Goal: Task Accomplishment & Management: Use online tool/utility

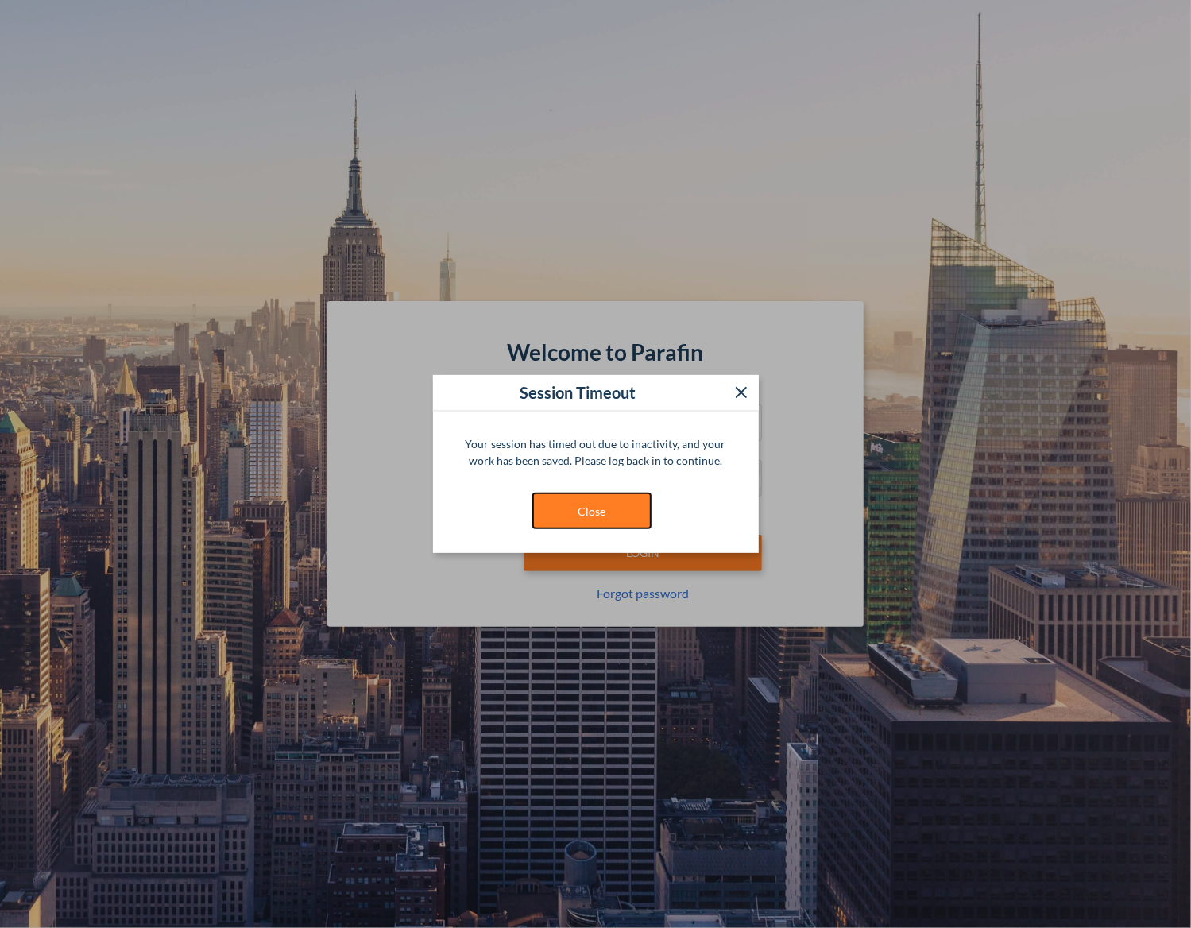
click at [553, 505] on button "Close" at bounding box center [591, 511] width 119 height 37
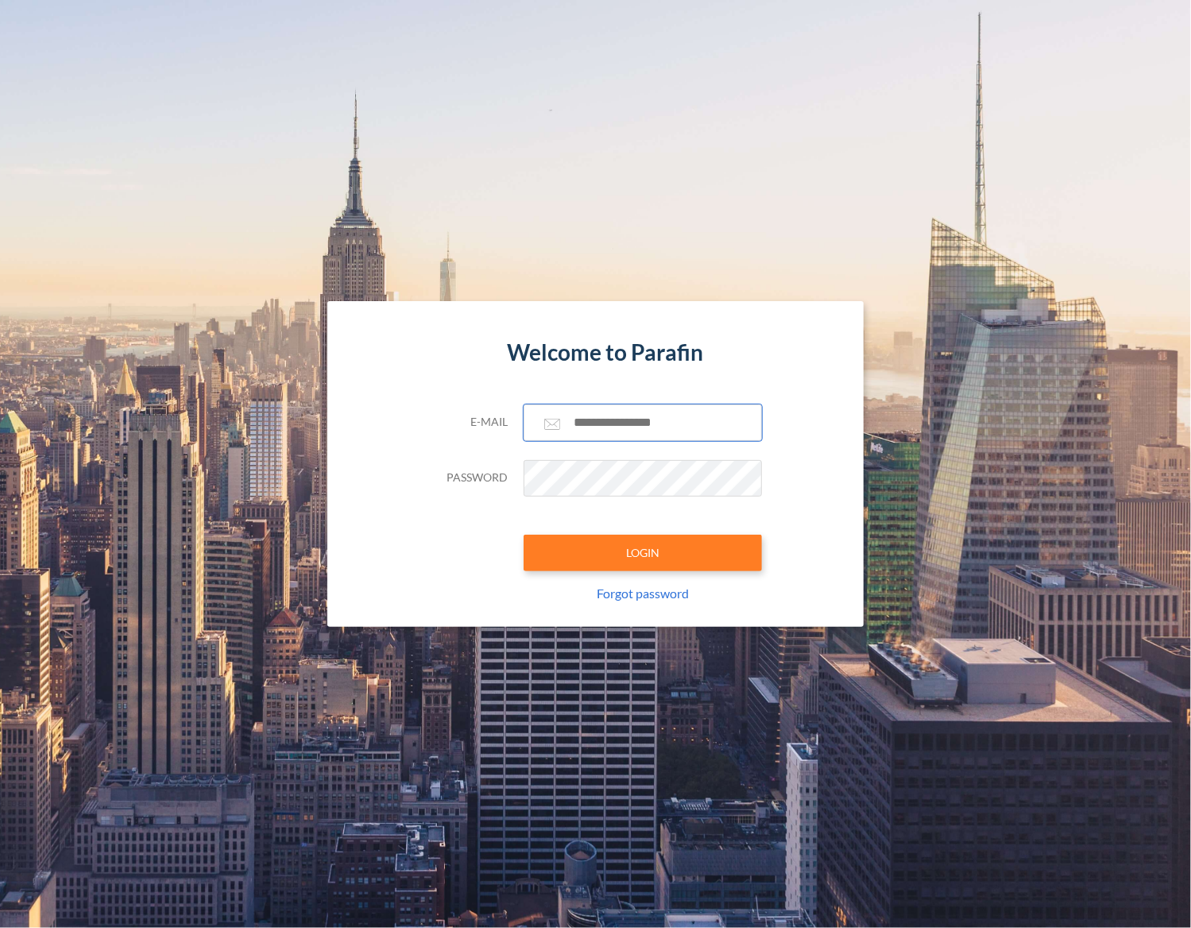
click at [602, 409] on input "text" at bounding box center [643, 423] width 238 height 37
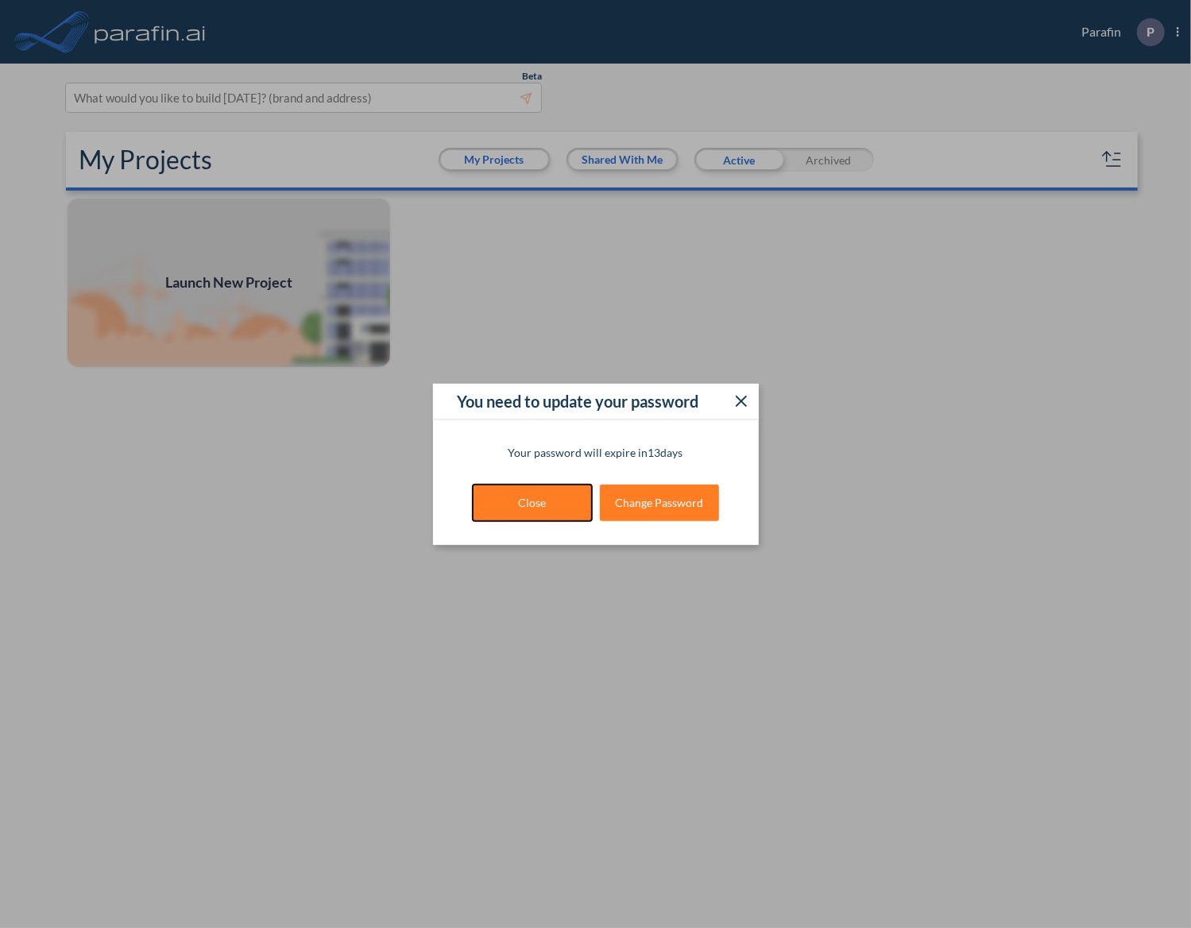
drag, startPoint x: 540, startPoint y: 495, endPoint x: 550, endPoint y: 495, distance: 10.3
click at [540, 495] on button "Close" at bounding box center [532, 503] width 119 height 37
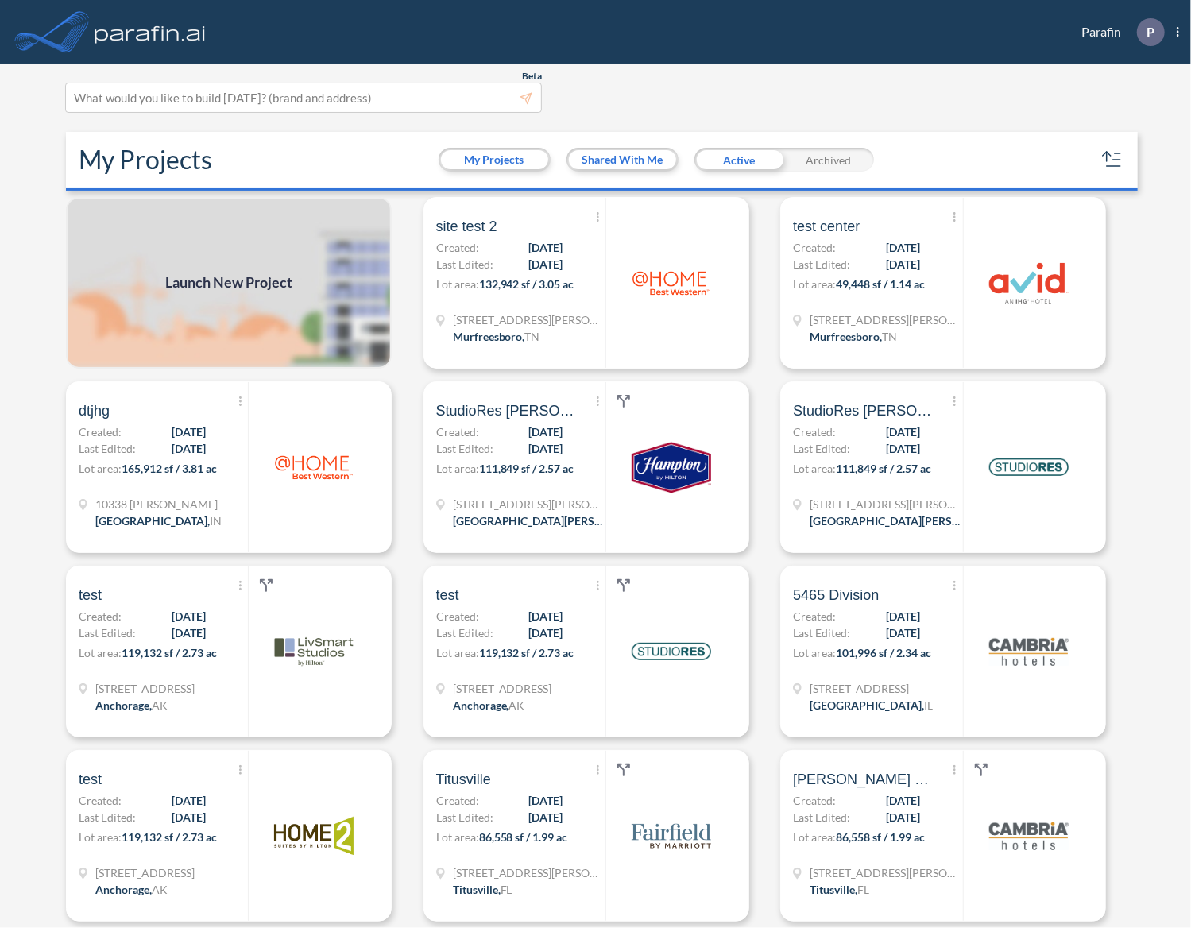
click at [275, 279] on span "Launch New Project" at bounding box center [228, 283] width 127 height 21
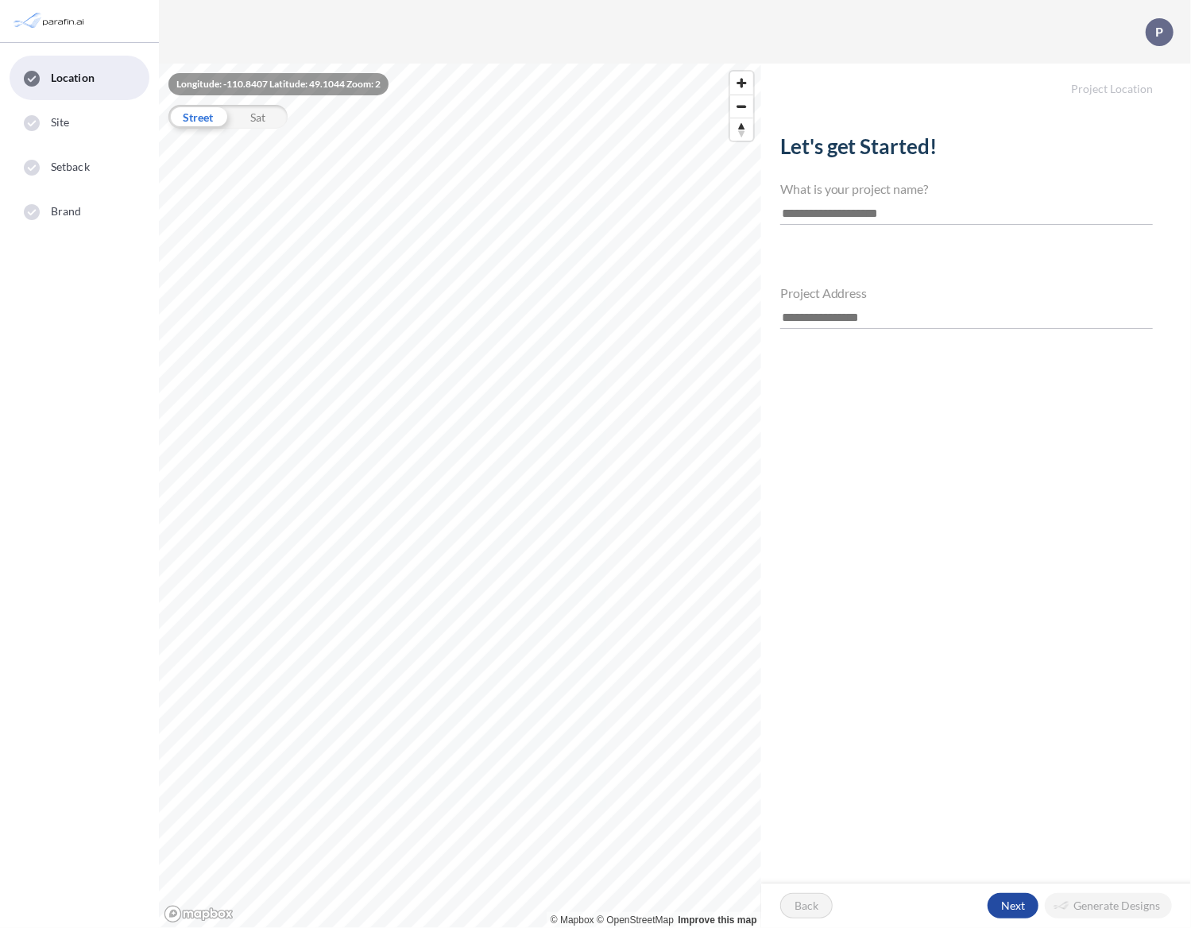
click at [844, 208] on input "text" at bounding box center [966, 213] width 373 height 21
type input "******"
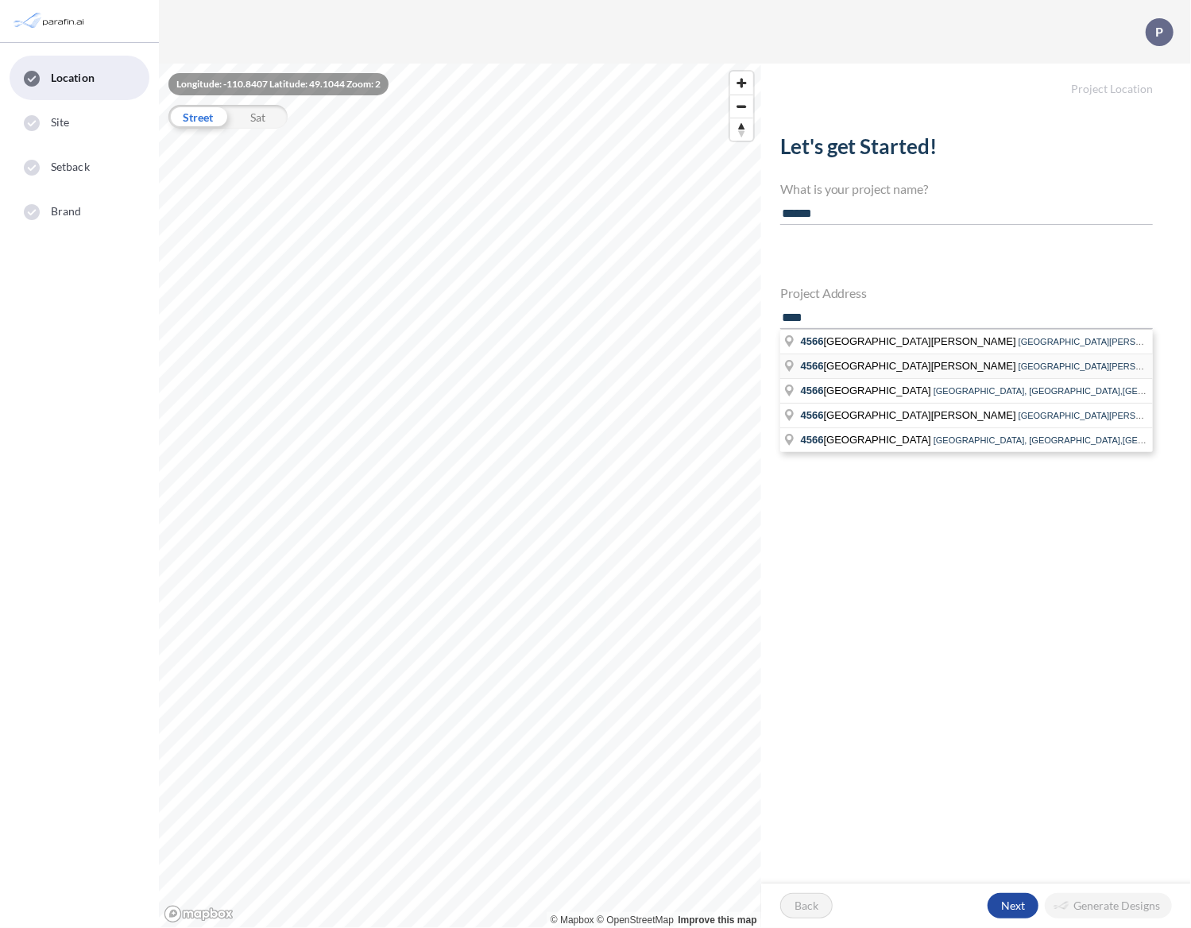
click at [866, 365] on span "[STREET_ADDRESS][PERSON_NAME]" at bounding box center [910, 366] width 218 height 12
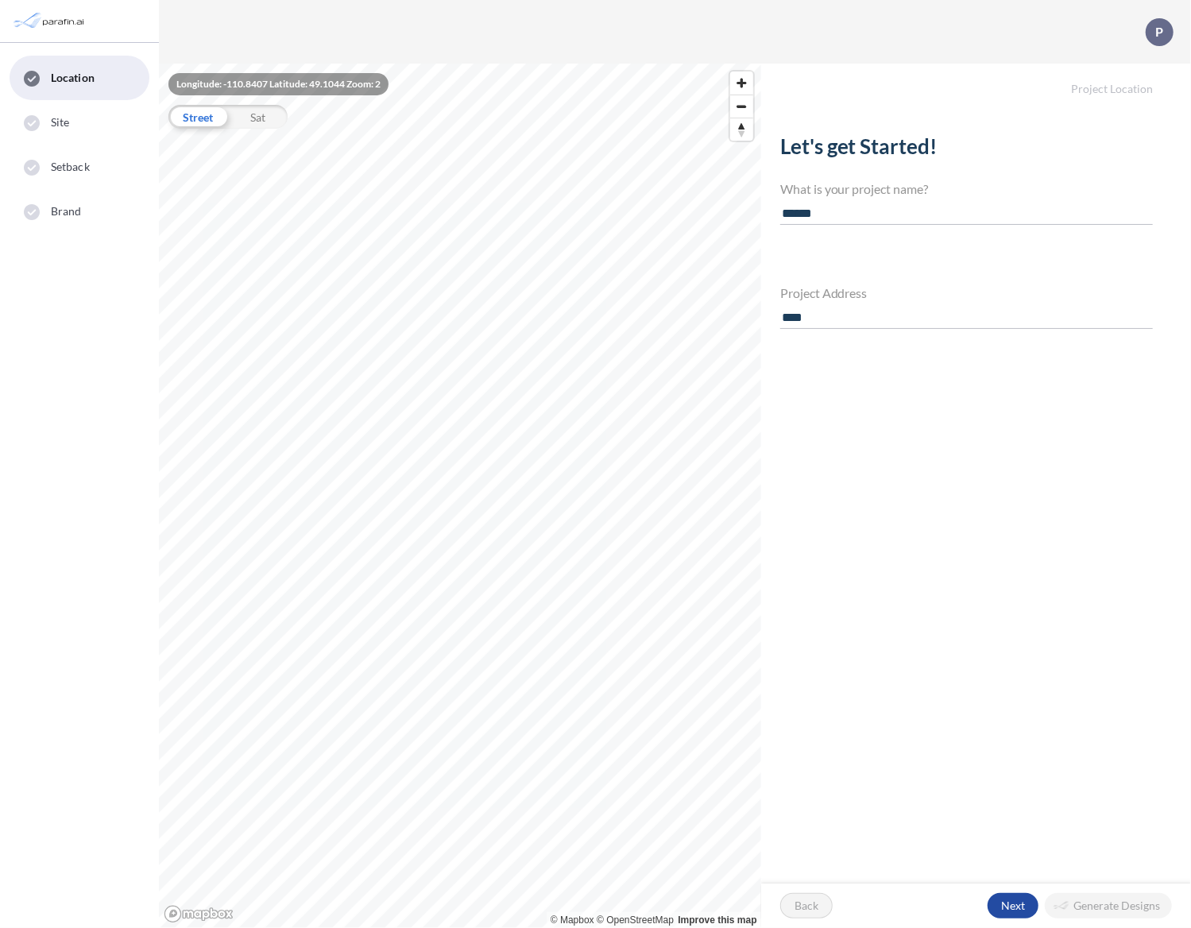
type input "**********"
click at [1020, 908] on div "button" at bounding box center [1013, 905] width 51 height 25
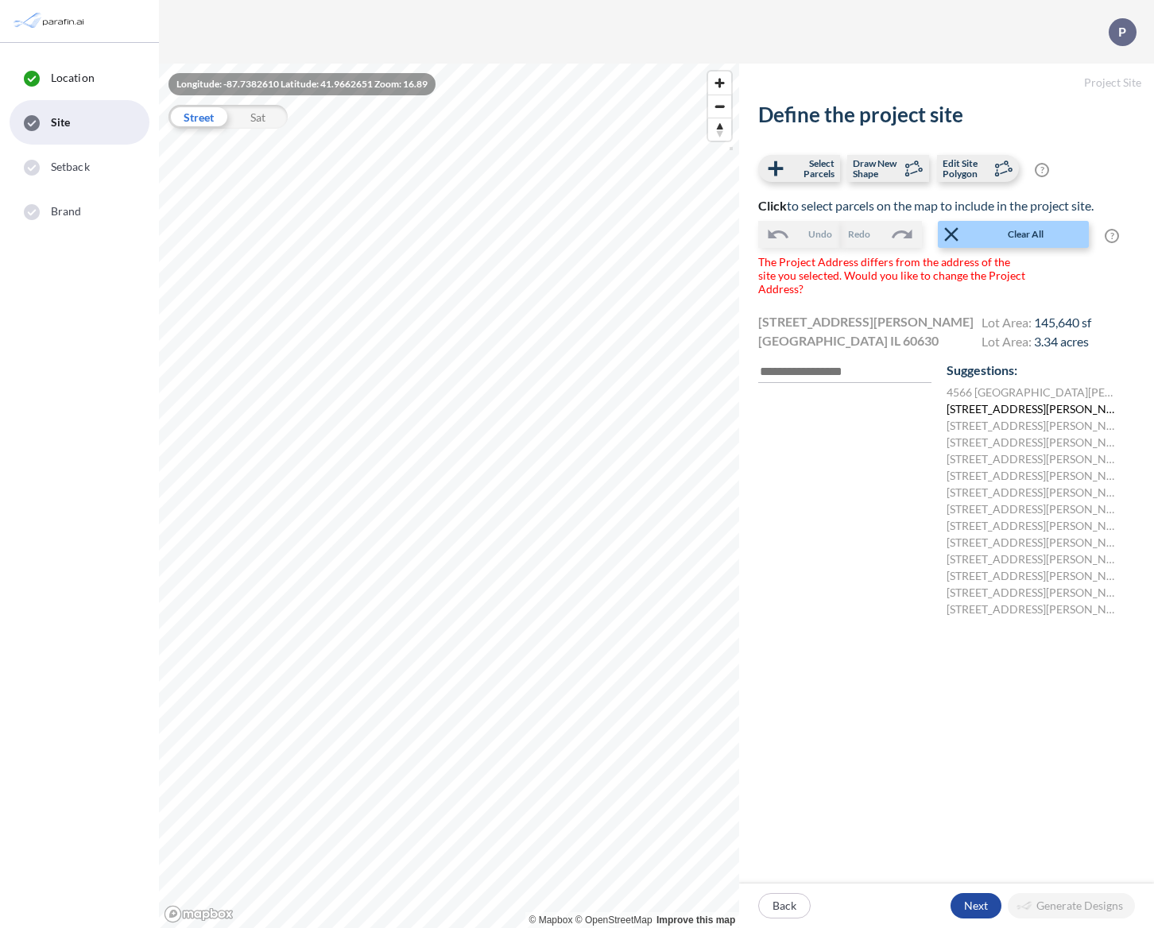
click at [999, 406] on label "[STREET_ADDRESS][PERSON_NAME]" at bounding box center [1031, 409] width 169 height 17
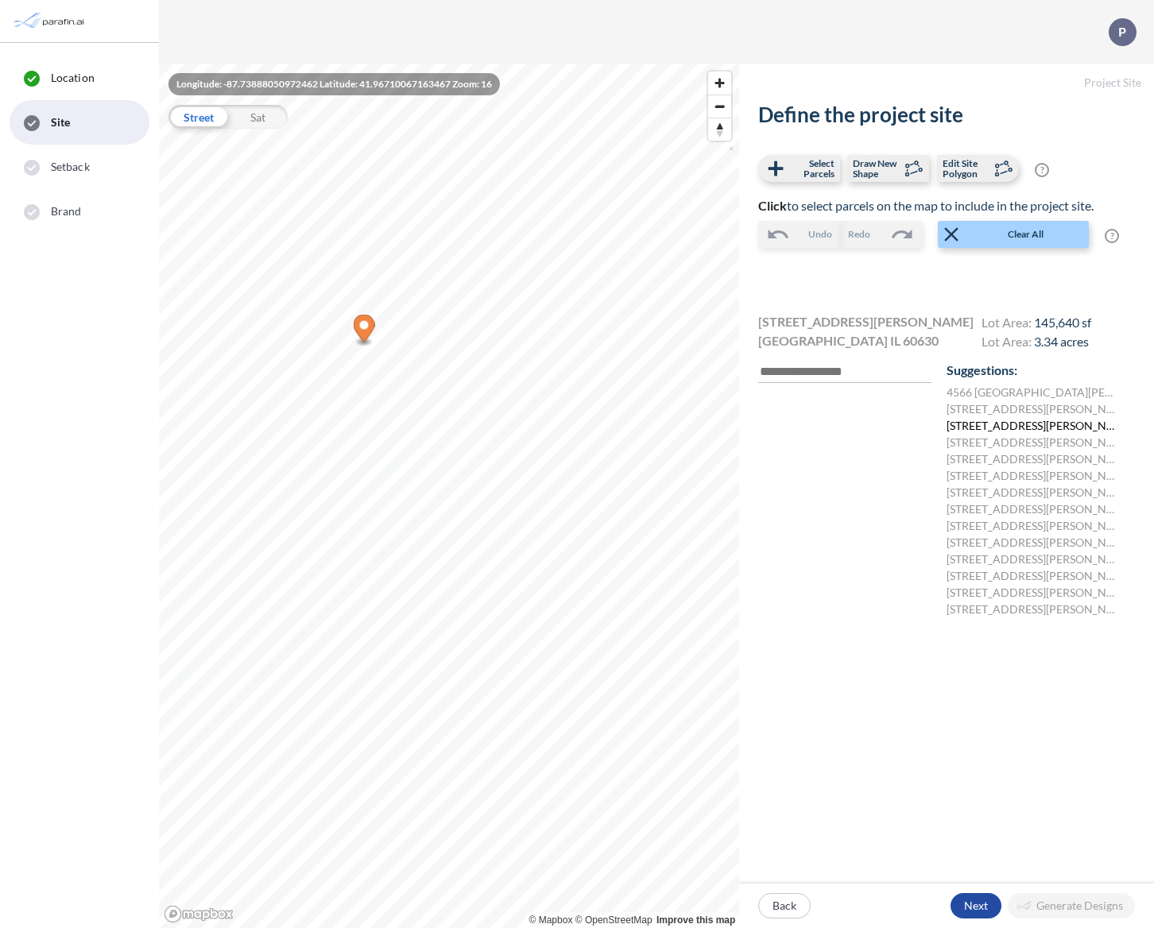
click at [1010, 424] on label "[STREET_ADDRESS][PERSON_NAME]" at bounding box center [1031, 425] width 169 height 17
click at [1009, 405] on label "[STREET_ADDRESS][PERSON_NAME]" at bounding box center [1031, 409] width 169 height 17
click at [981, 906] on div "button" at bounding box center [975, 905] width 51 height 25
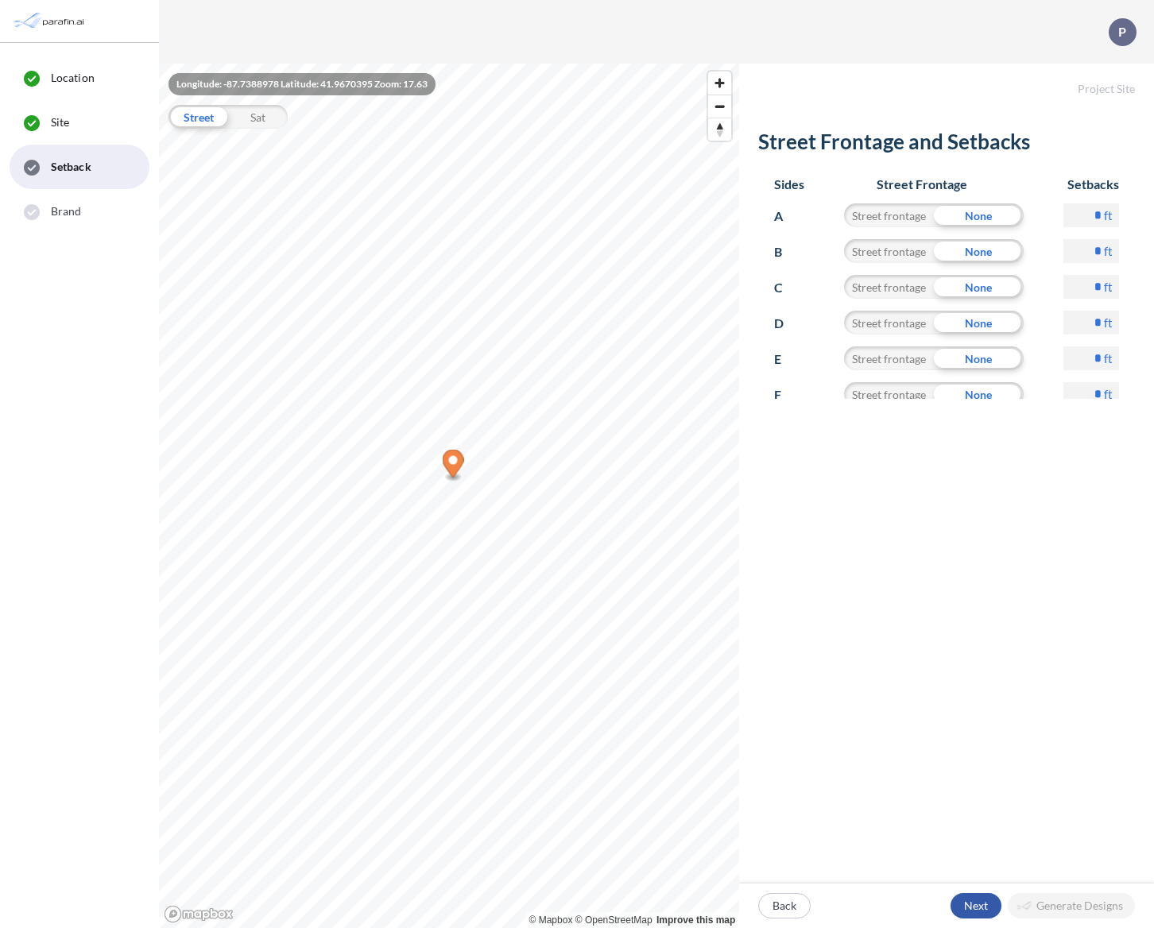
click at [978, 907] on div "button" at bounding box center [975, 905] width 51 height 25
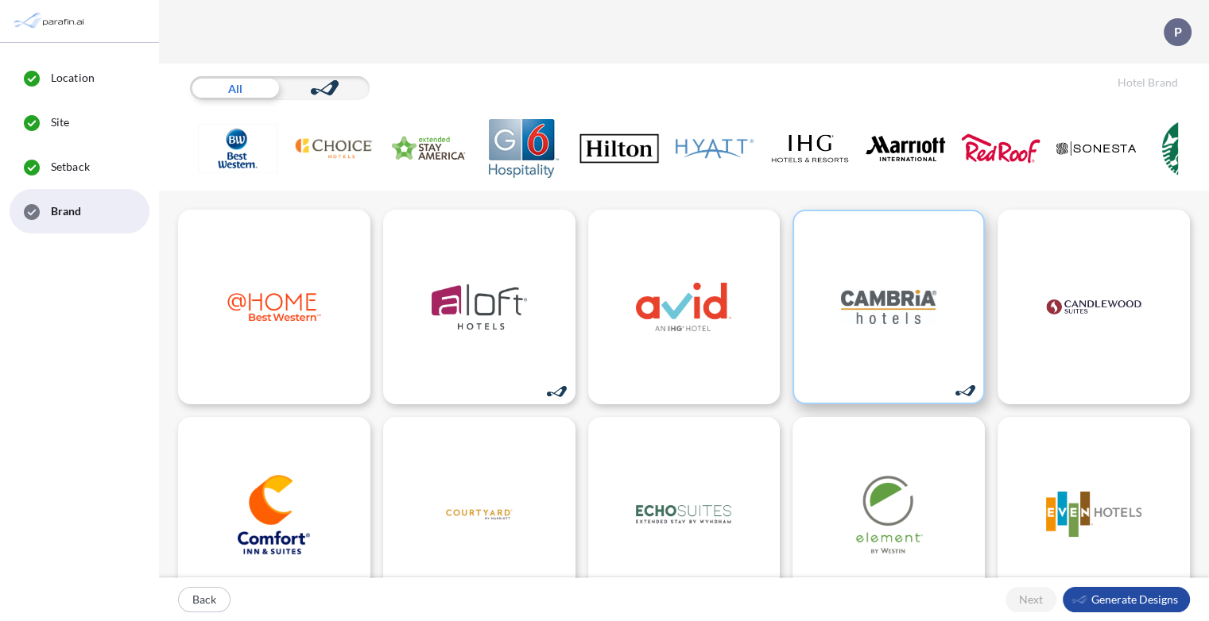
click at [891, 328] on img at bounding box center [888, 307] width 95 height 79
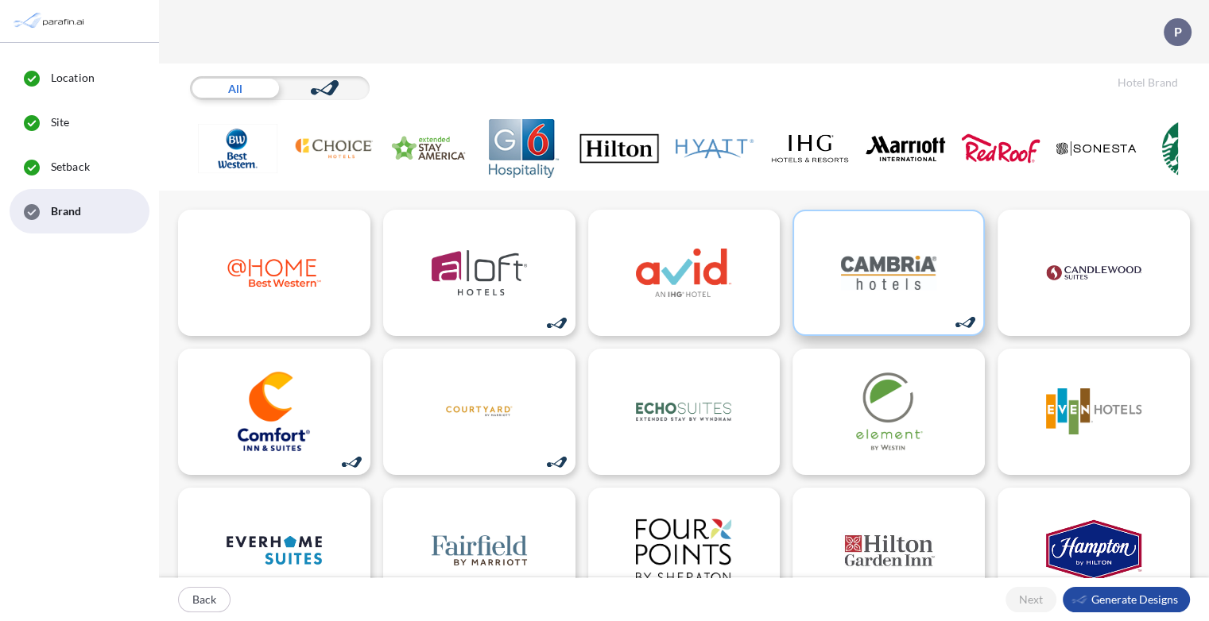
click at [891, 328] on div at bounding box center [888, 273] width 192 height 126
click at [881, 411] on img at bounding box center [888, 411] width 95 height 79
click at [868, 285] on img at bounding box center [888, 272] width 95 height 79
click at [200, 602] on div "button" at bounding box center [204, 600] width 51 height 24
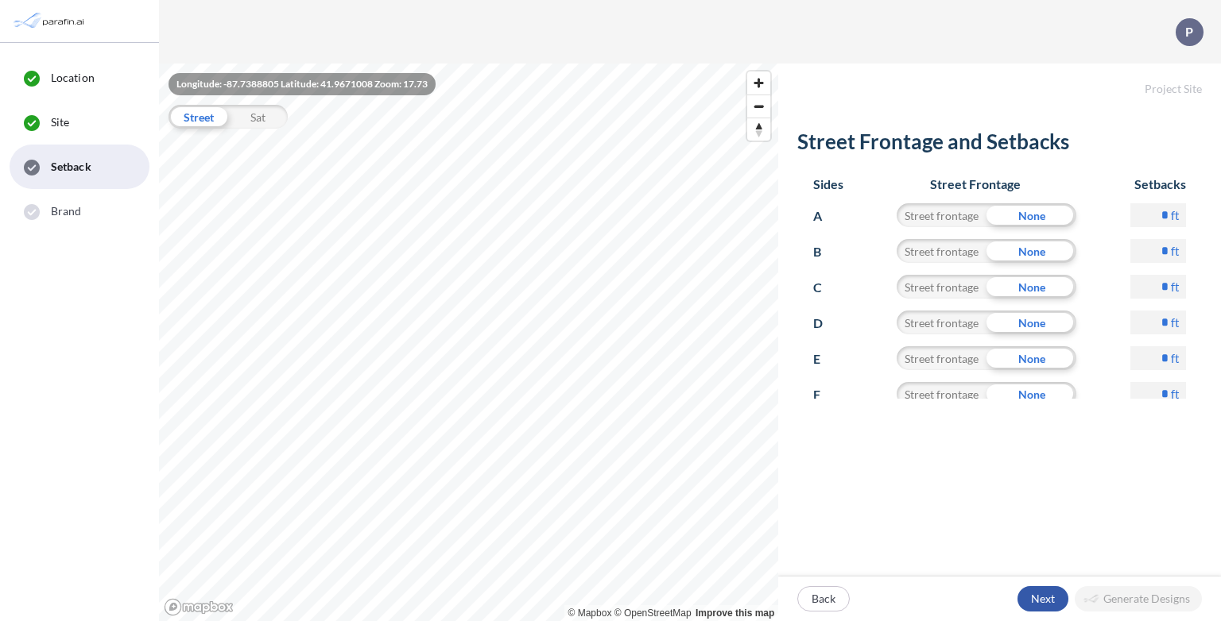
drag, startPoint x: 1065, startPoint y: 599, endPoint x: 1043, endPoint y: 598, distance: 22.3
click at [1043, 598] on div "button" at bounding box center [1042, 599] width 51 height 25
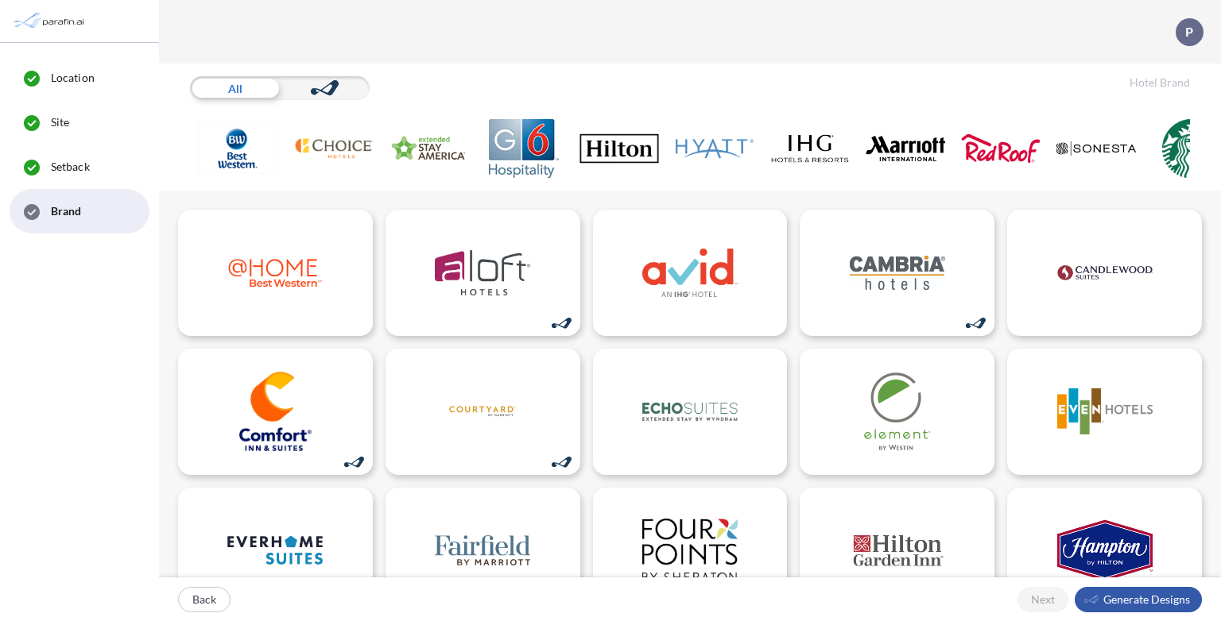
click at [1109, 605] on div "button" at bounding box center [1137, 599] width 127 height 25
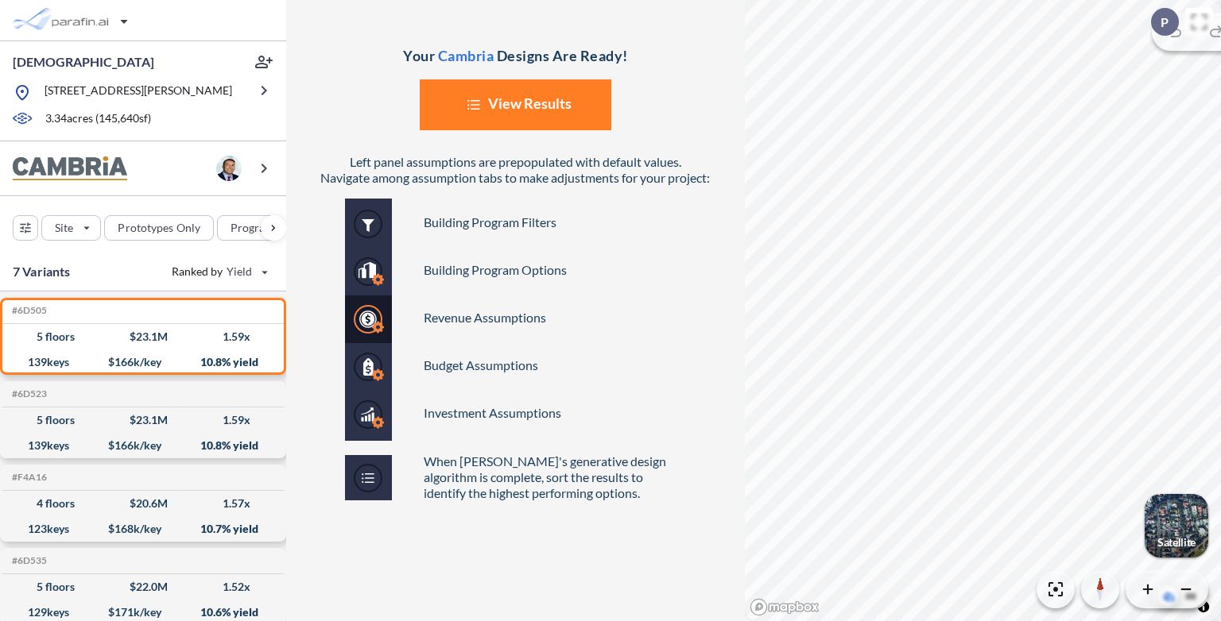
click at [518, 103] on button "List Created with Sketch. View Results" at bounding box center [516, 104] width 192 height 51
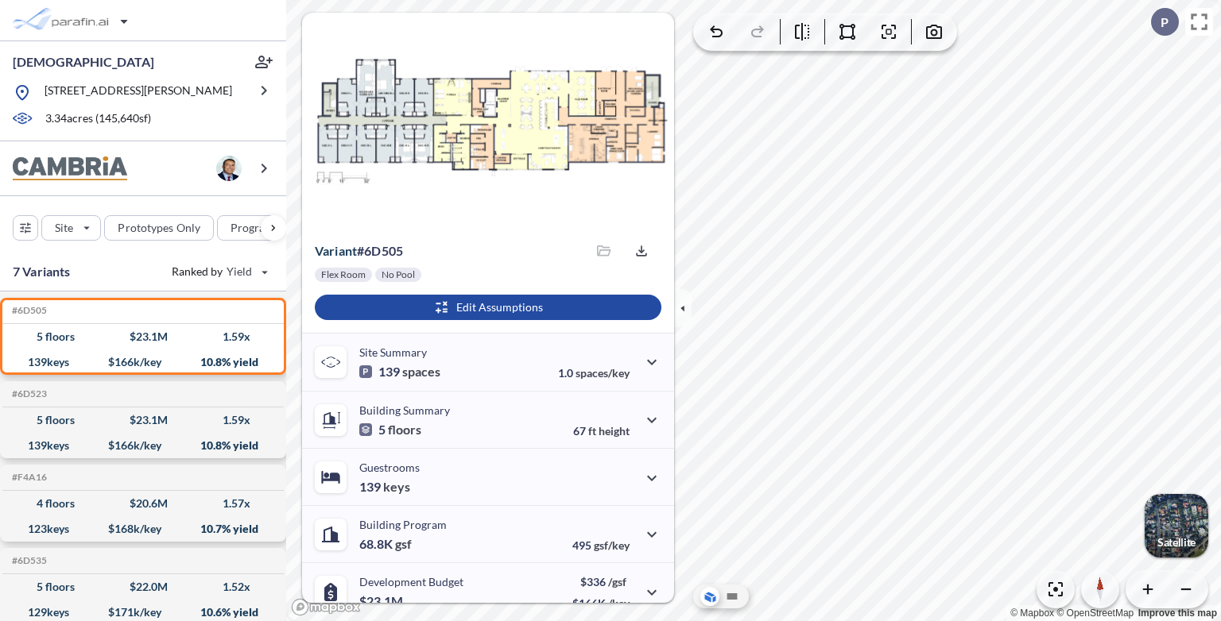
click at [1189, 537] on p "Satellite" at bounding box center [1176, 542] width 38 height 13
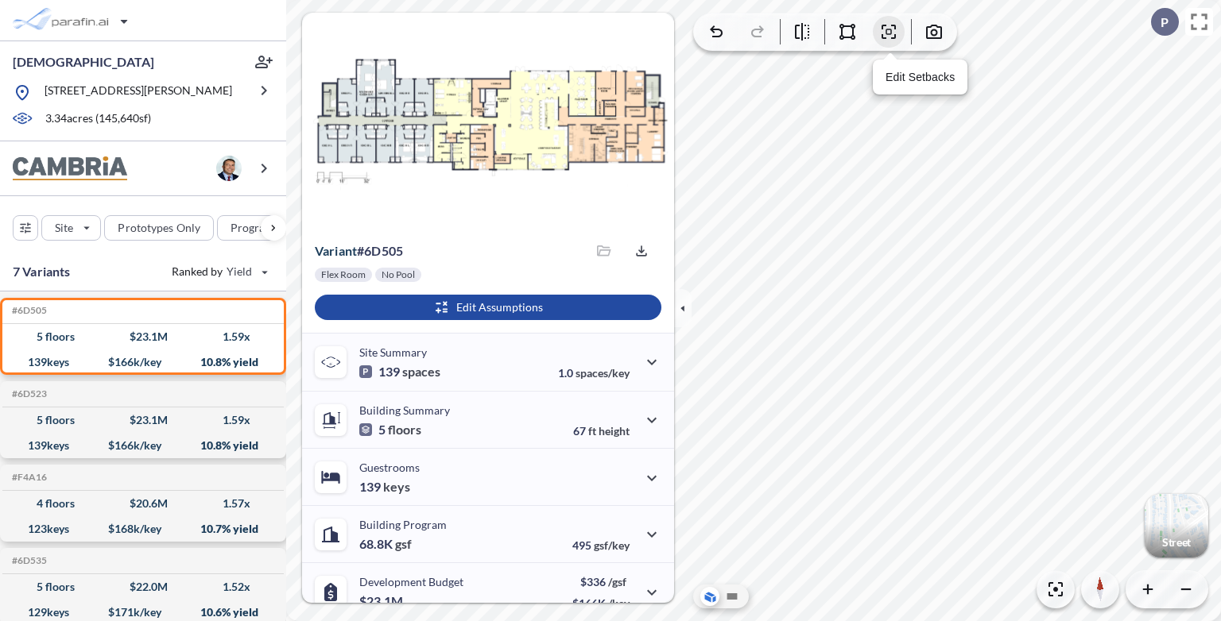
click at [886, 35] on icon "button" at bounding box center [888, 31] width 19 height 19
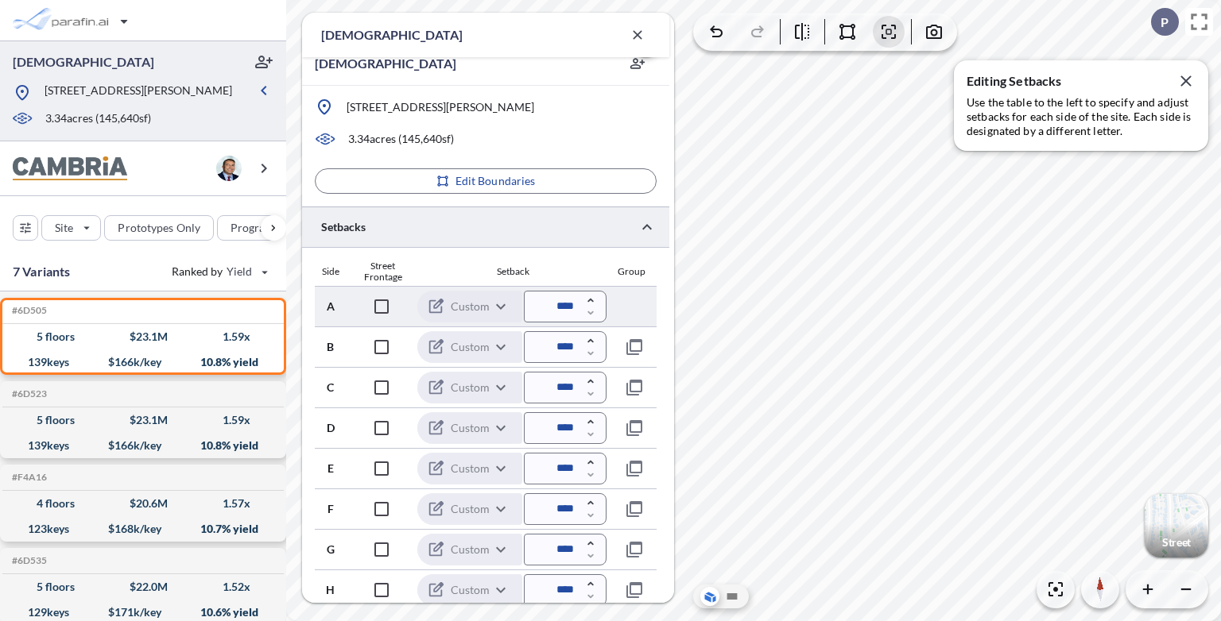
scroll to position [335, 0]
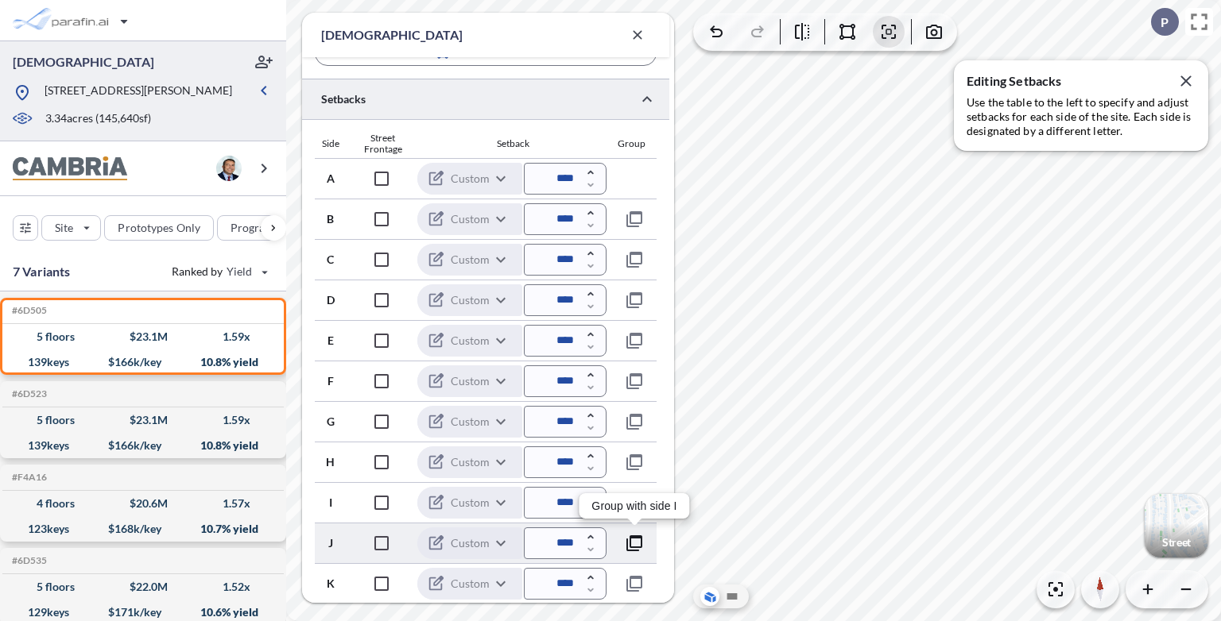
click at [638, 544] on icon "button" at bounding box center [634, 543] width 19 height 19
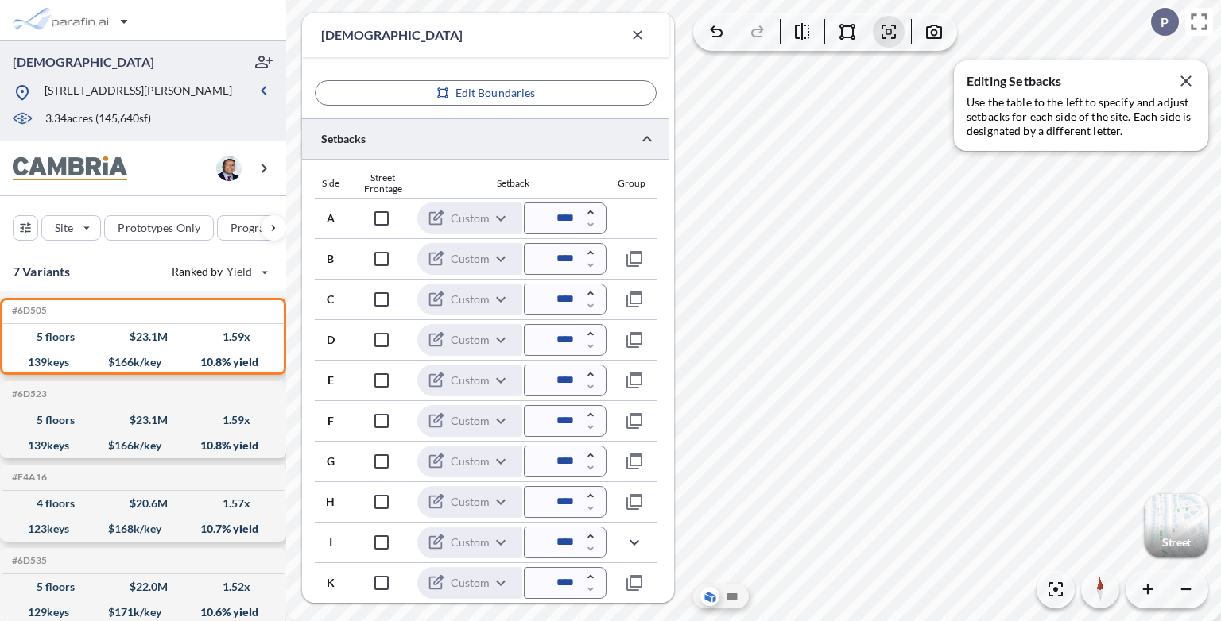
scroll to position [294, 0]
click at [639, 582] on icon "button" at bounding box center [634, 584] width 19 height 19
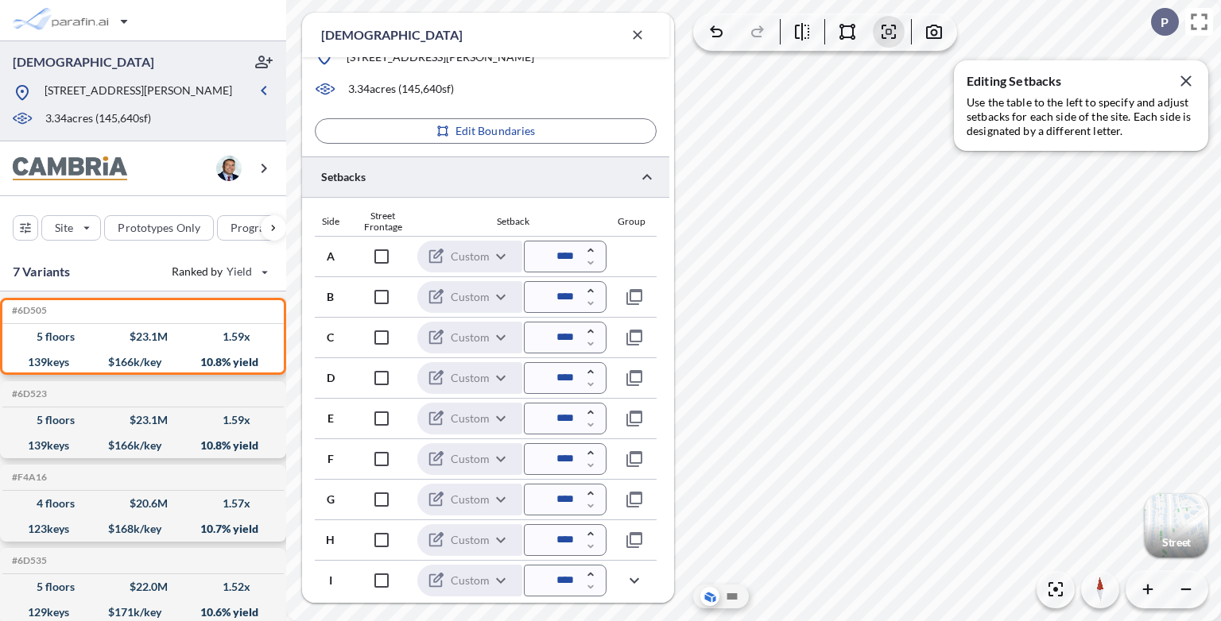
scroll to position [256, 0]
click at [636, 300] on icon "button" at bounding box center [634, 297] width 19 height 19
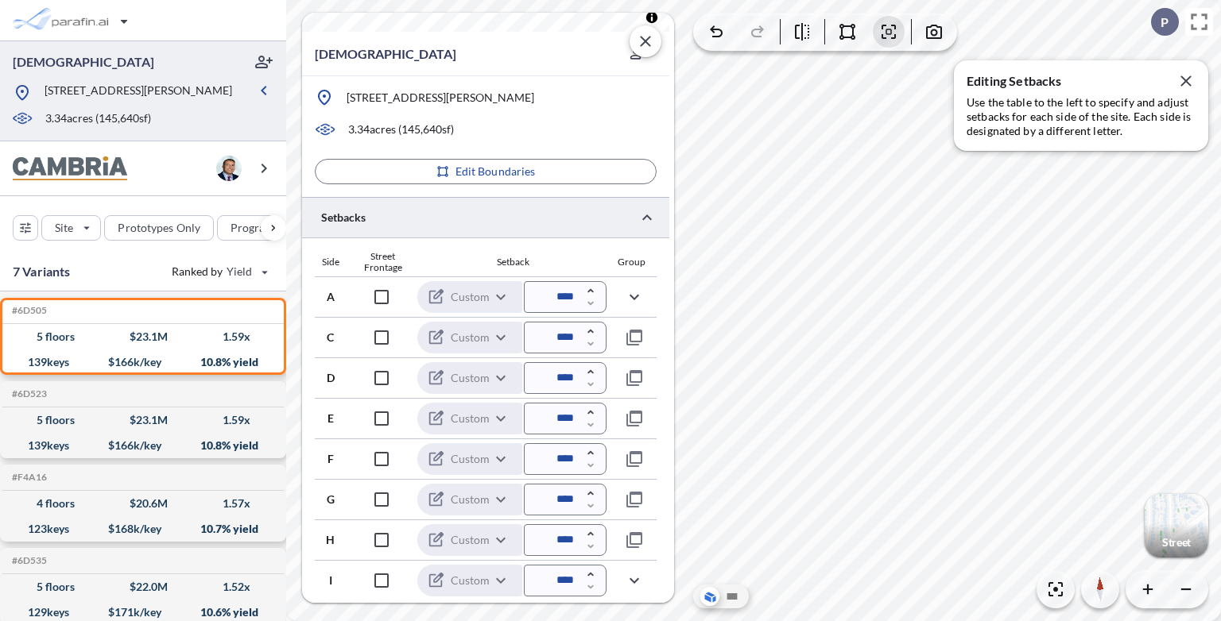
scroll to position [171, 0]
click at [641, 342] on icon "button" at bounding box center [634, 339] width 16 height 16
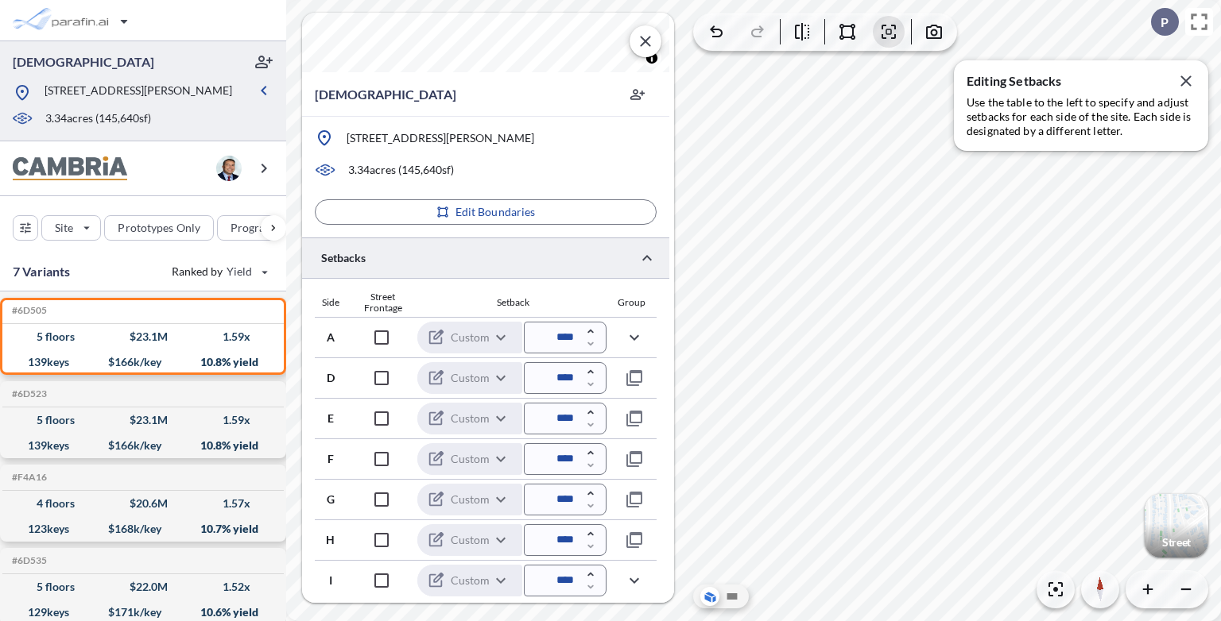
scroll to position [130, 0]
click at [638, 386] on icon "button" at bounding box center [634, 379] width 19 height 19
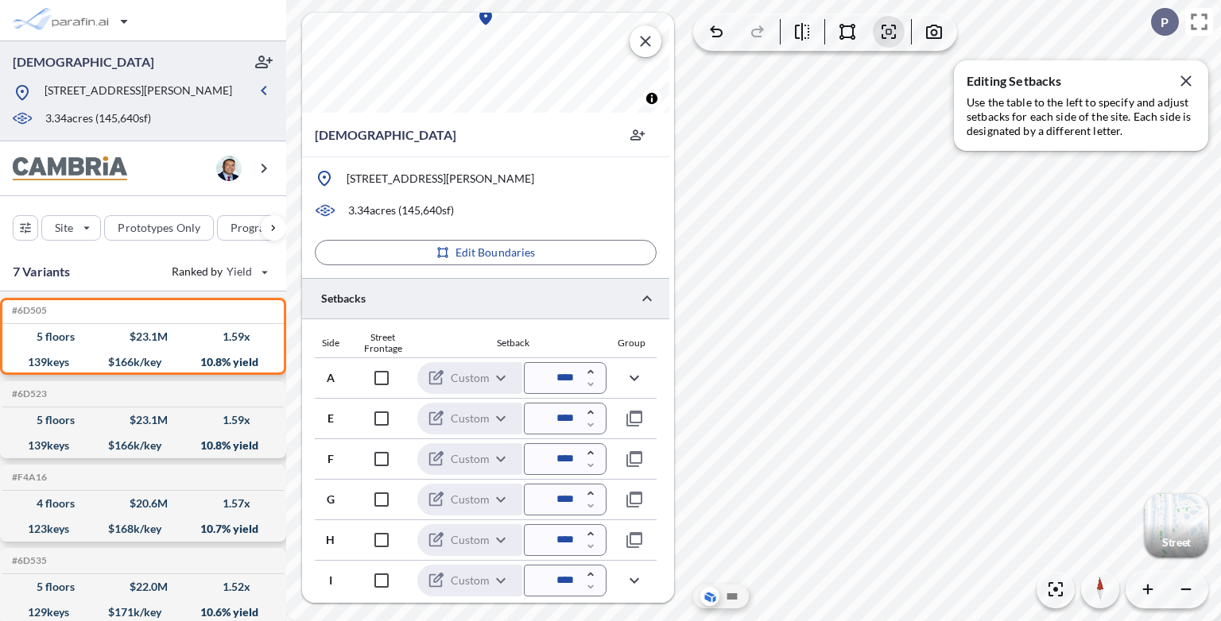
scroll to position [90, 0]
click at [638, 416] on icon "button" at bounding box center [634, 419] width 19 height 19
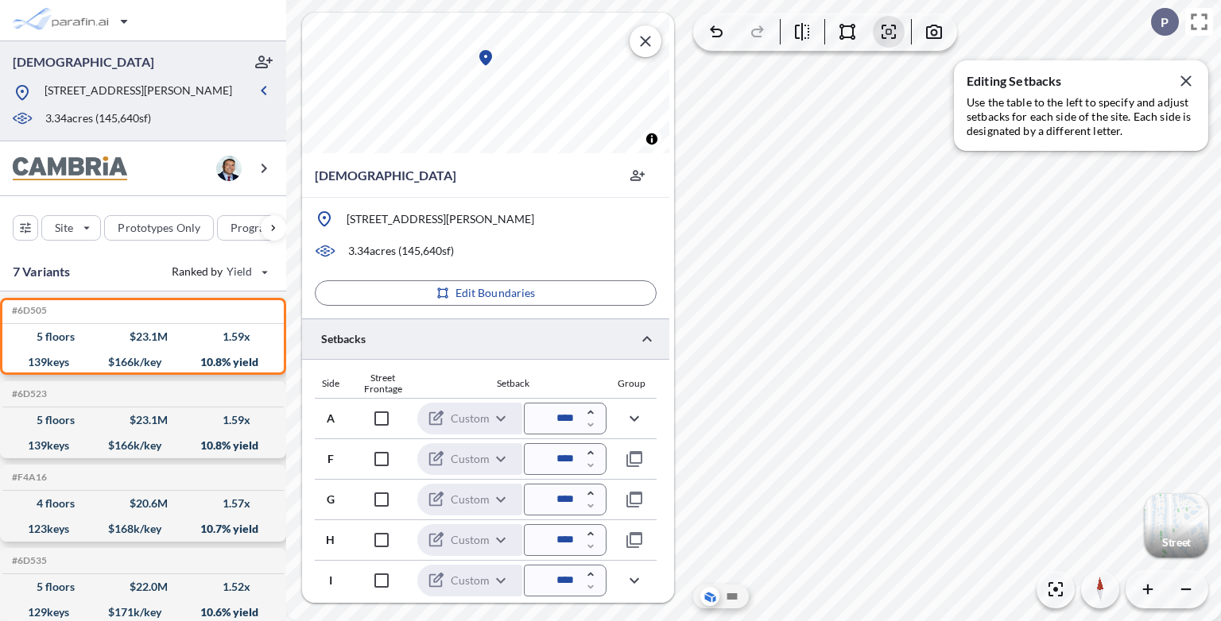
scroll to position [49, 0]
click at [637, 507] on icon "button" at bounding box center [634, 501] width 16 height 16
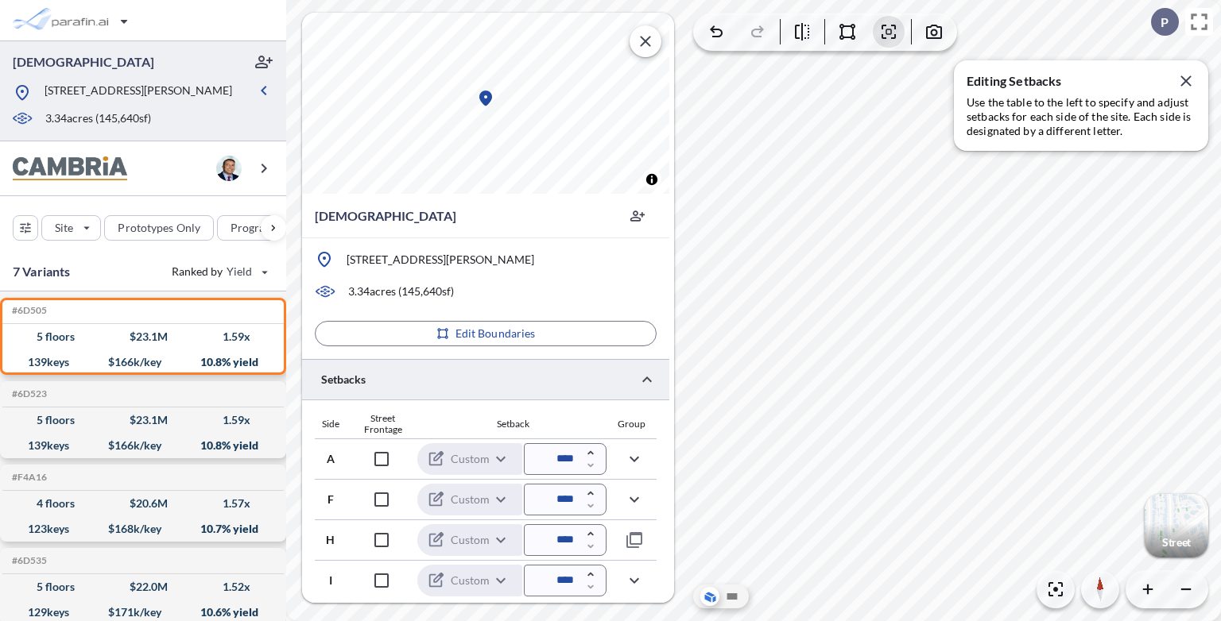
scroll to position [9, 0]
click at [635, 539] on icon "button" at bounding box center [634, 541] width 19 height 19
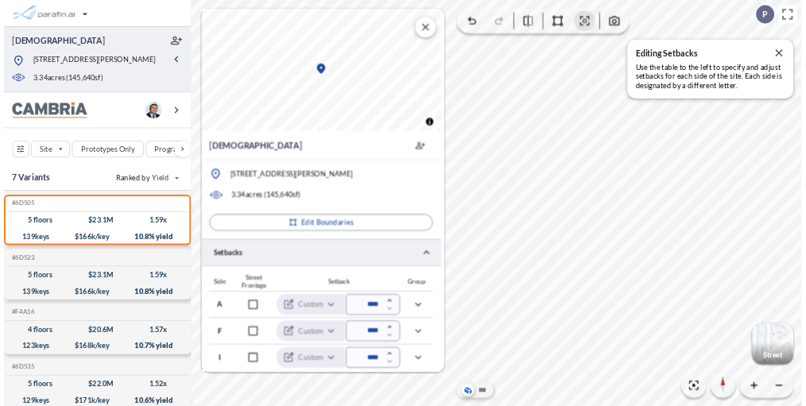
scroll to position [0, 0]
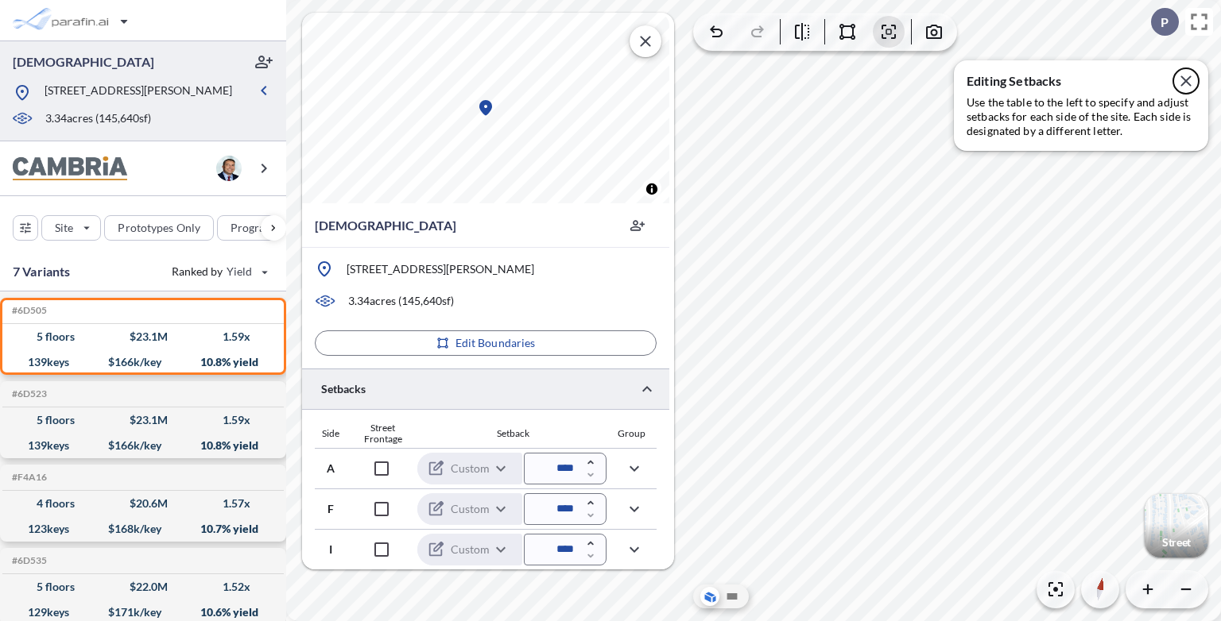
click at [1188, 79] on icon "button" at bounding box center [1185, 80] width 10 height 10
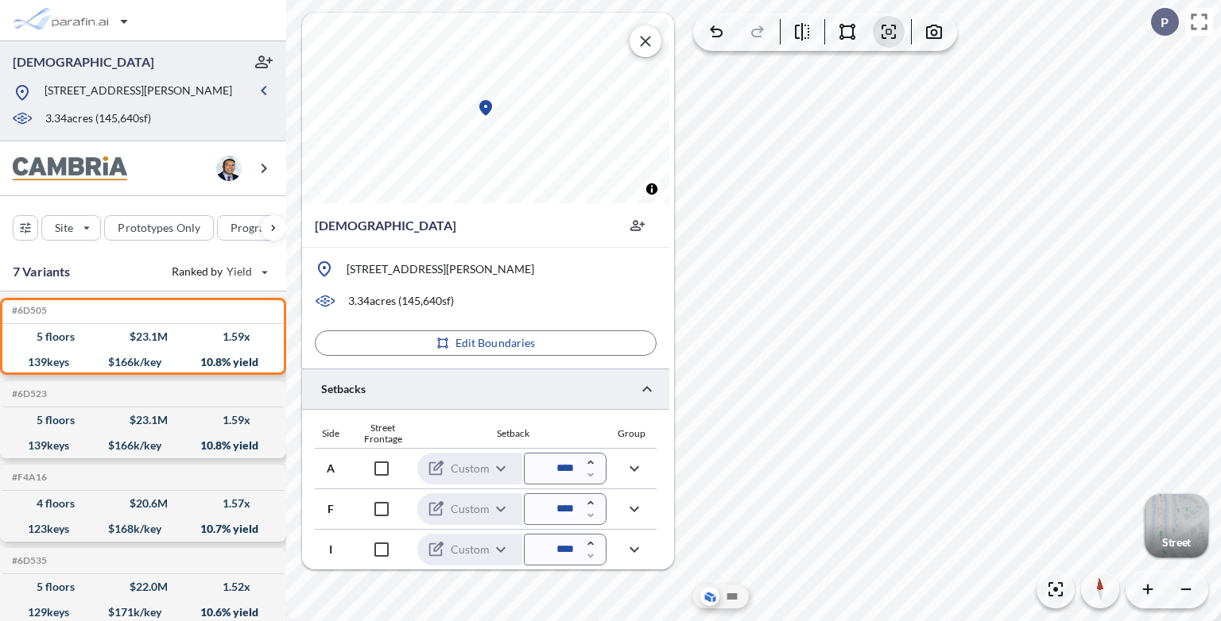
click at [1190, 534] on div "button" at bounding box center [1176, 526] width 64 height 64
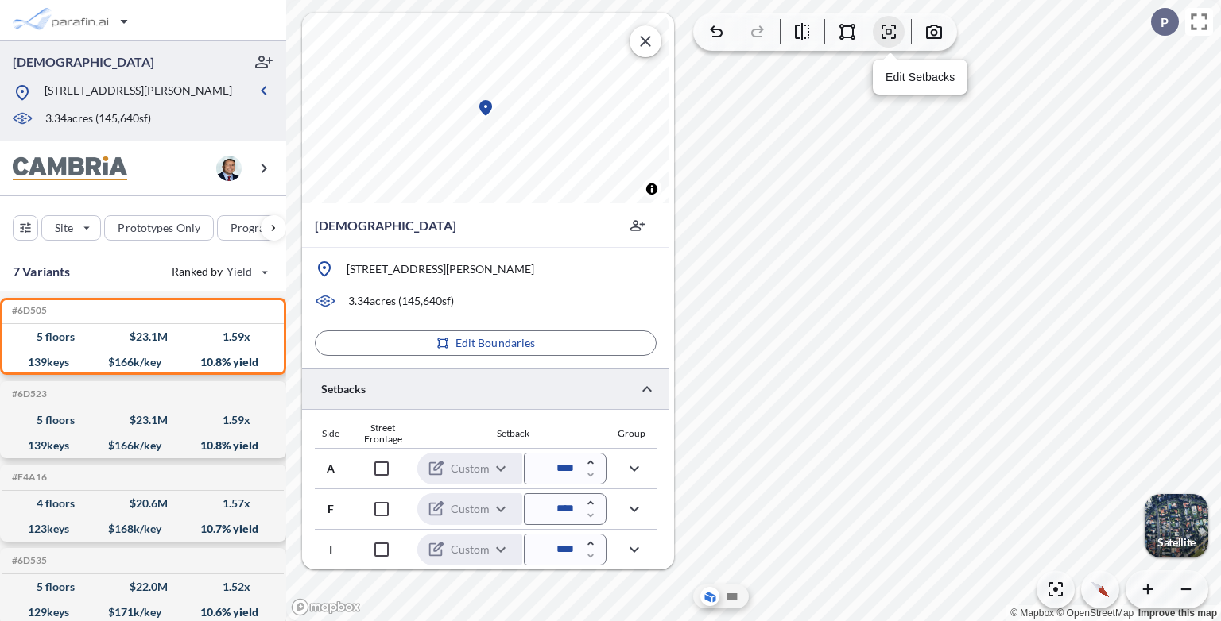
click at [889, 39] on icon "button" at bounding box center [888, 31] width 19 height 19
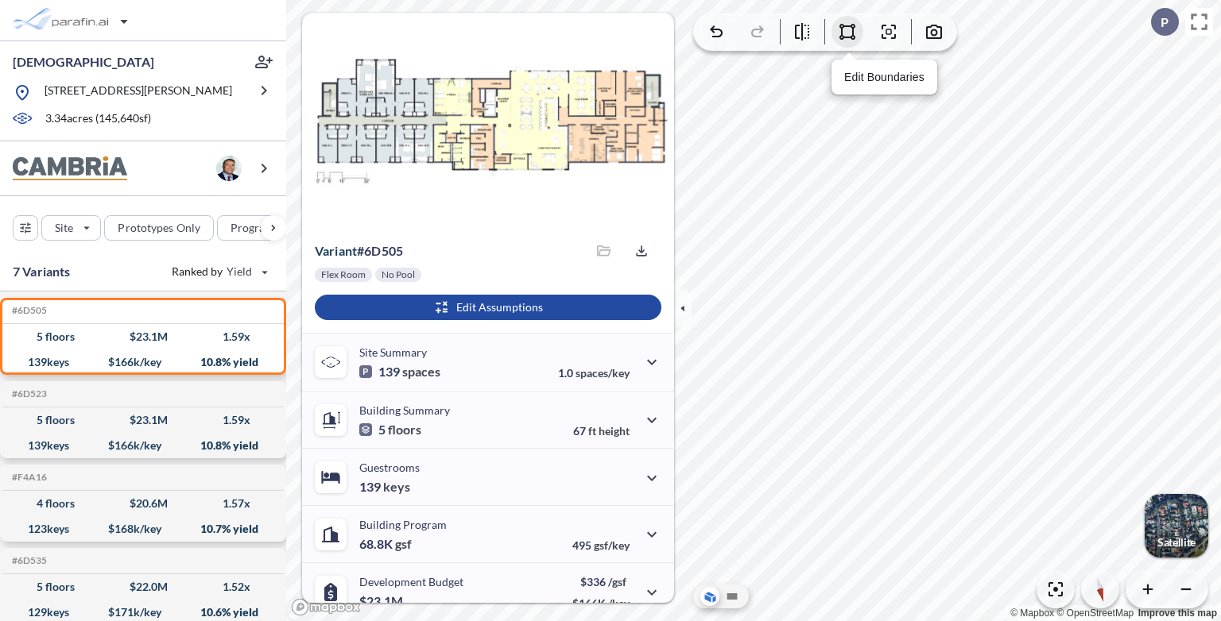
click at [845, 26] on icon "button" at bounding box center [847, 32] width 16 height 16
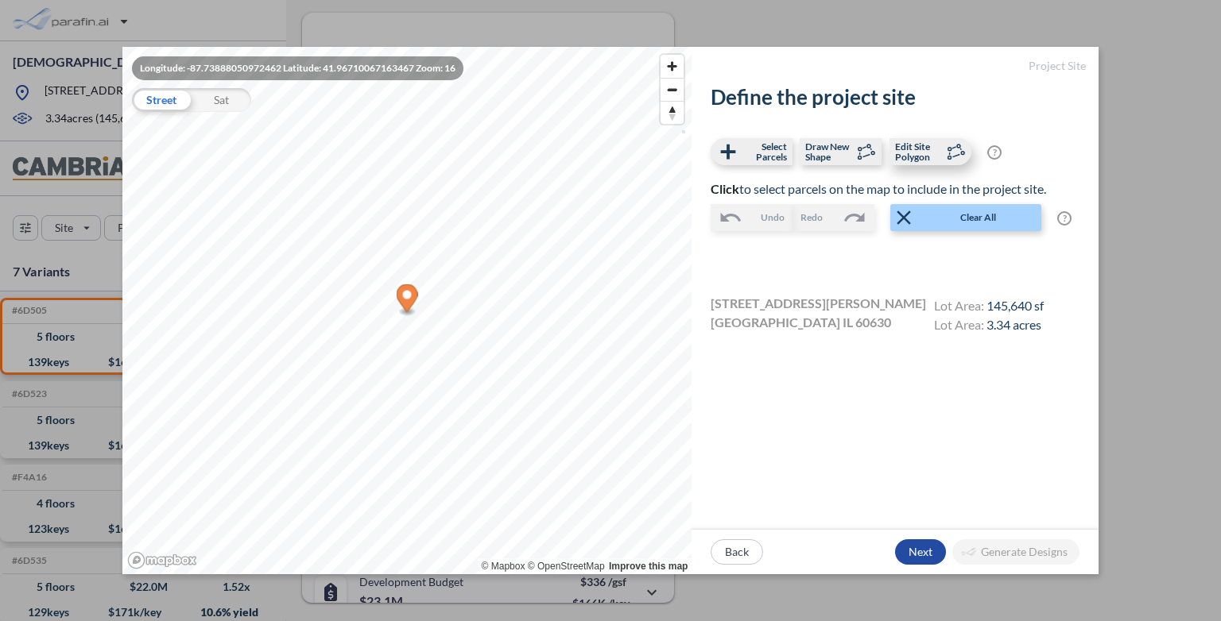
click at [916, 148] on span "Edit Site Polygon" at bounding box center [918, 151] width 47 height 21
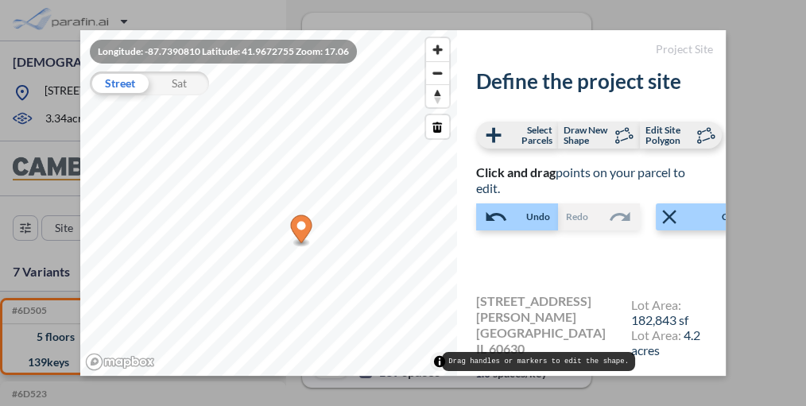
click at [435, 374] on div "© Mapbox © OpenStreetMap Improve this map" at bounding box center [268, 202] width 376 height 345
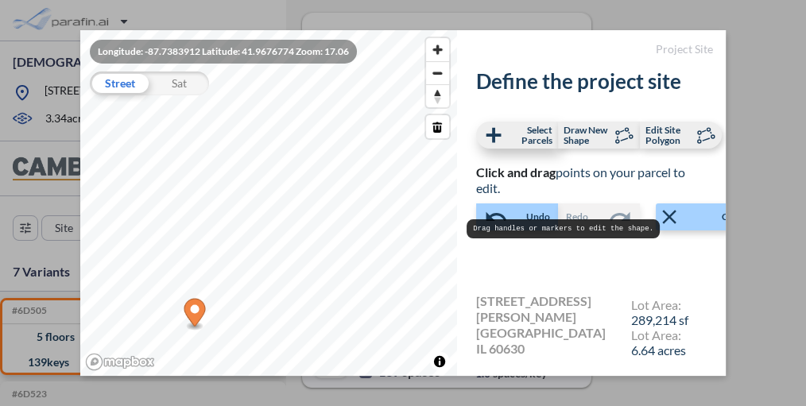
click at [540, 138] on span "Select Parcels" at bounding box center [528, 135] width 47 height 21
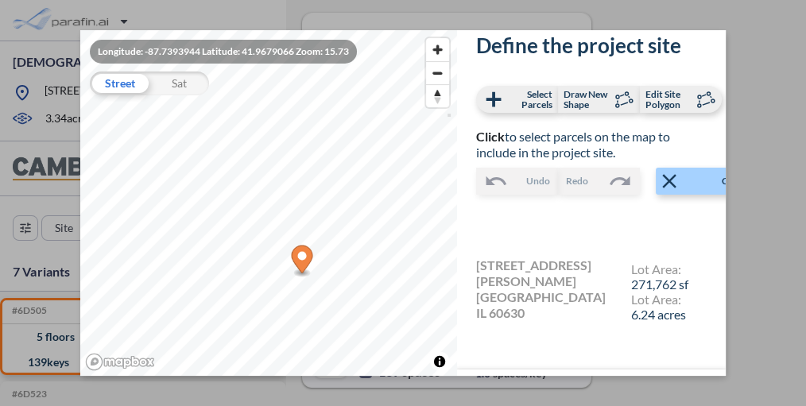
scroll to position [45, 0]
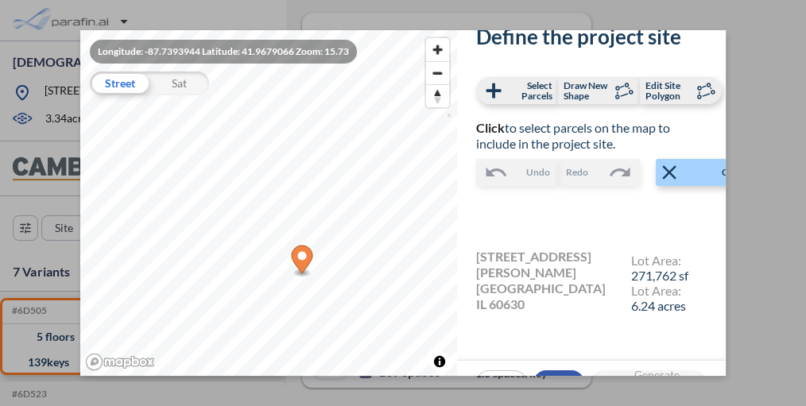
click at [571, 370] on div "button" at bounding box center [558, 382] width 51 height 25
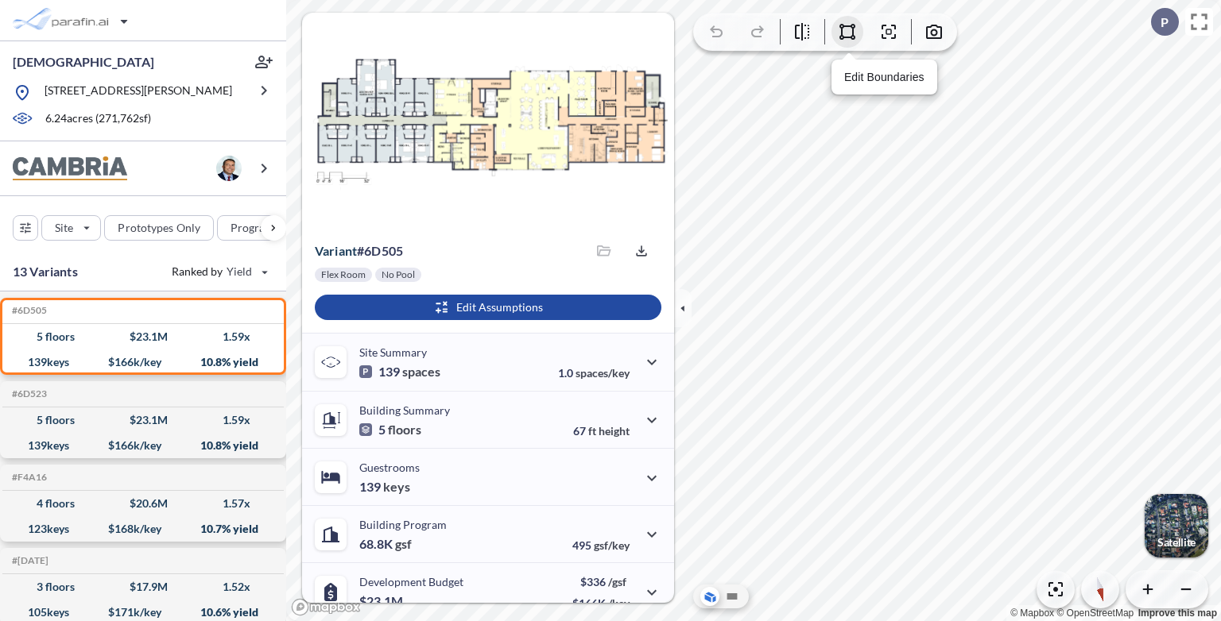
click at [805, 27] on icon "button" at bounding box center [847, 32] width 16 height 16
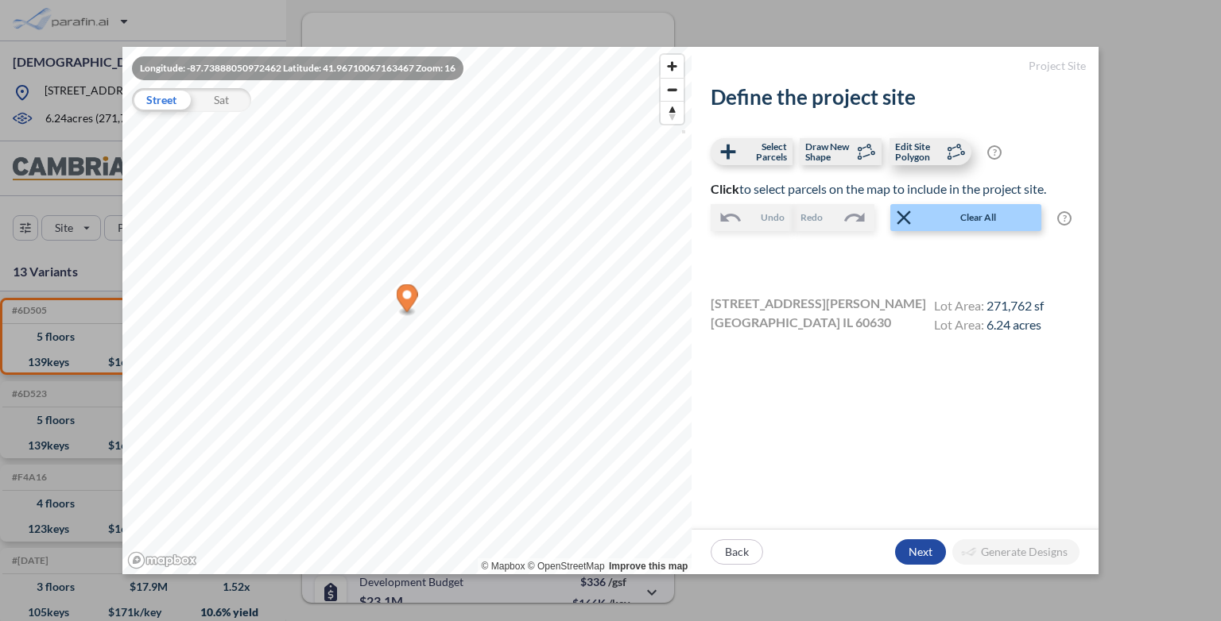
click at [805, 149] on span "Edit Site Polygon" at bounding box center [918, 151] width 47 height 21
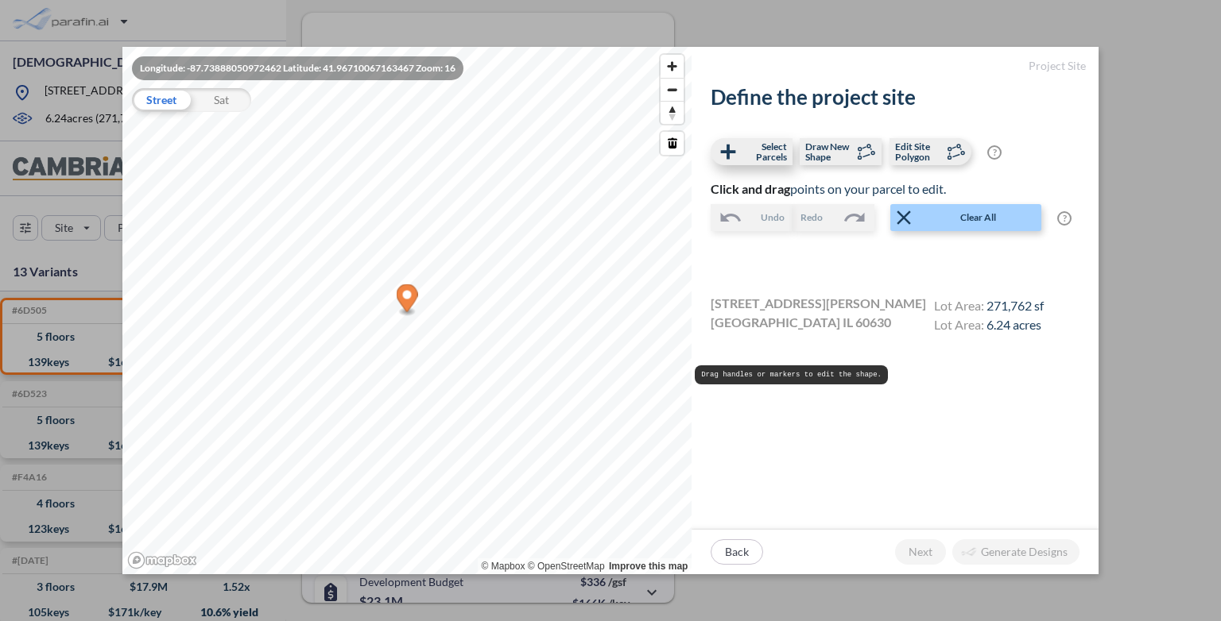
click at [757, 153] on span "Select Parcels" at bounding box center [763, 151] width 47 height 21
click at [805, 405] on div "button" at bounding box center [920, 552] width 51 height 25
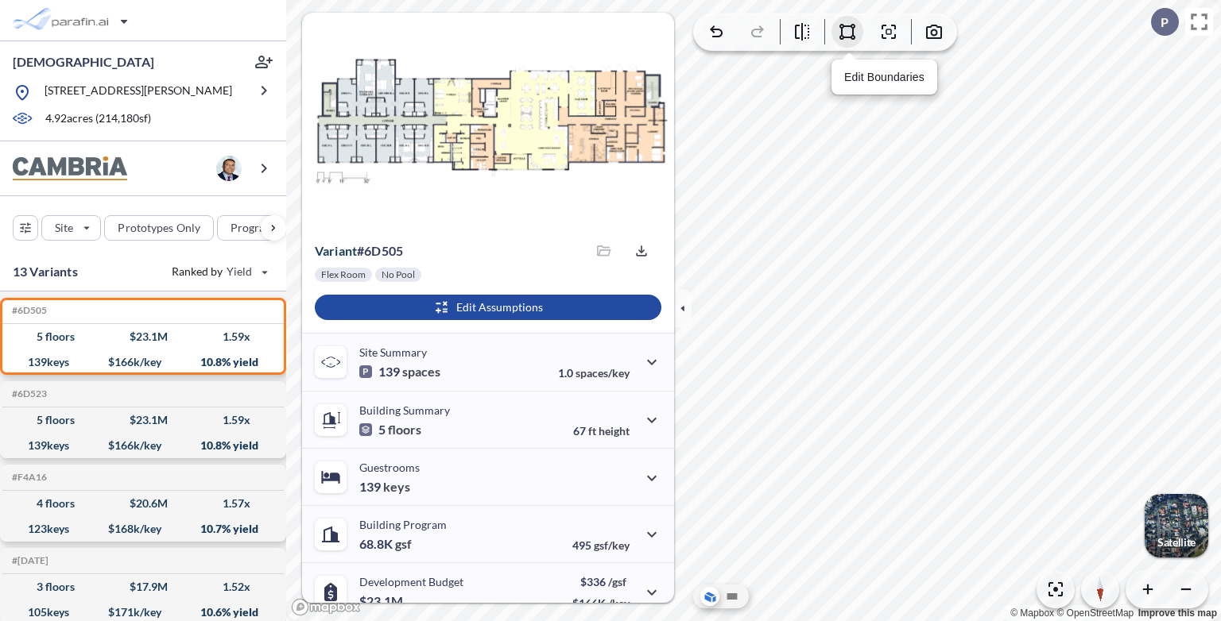
click at [805, 30] on button "button" at bounding box center [847, 32] width 32 height 32
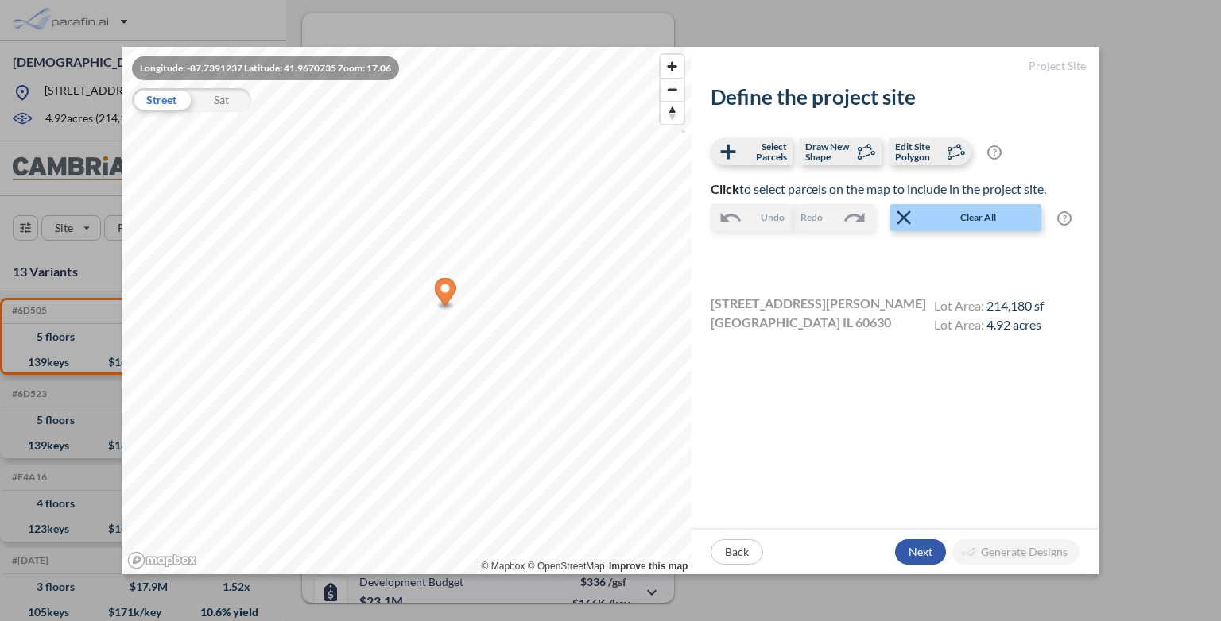
click at [805, 405] on div "button" at bounding box center [920, 552] width 51 height 25
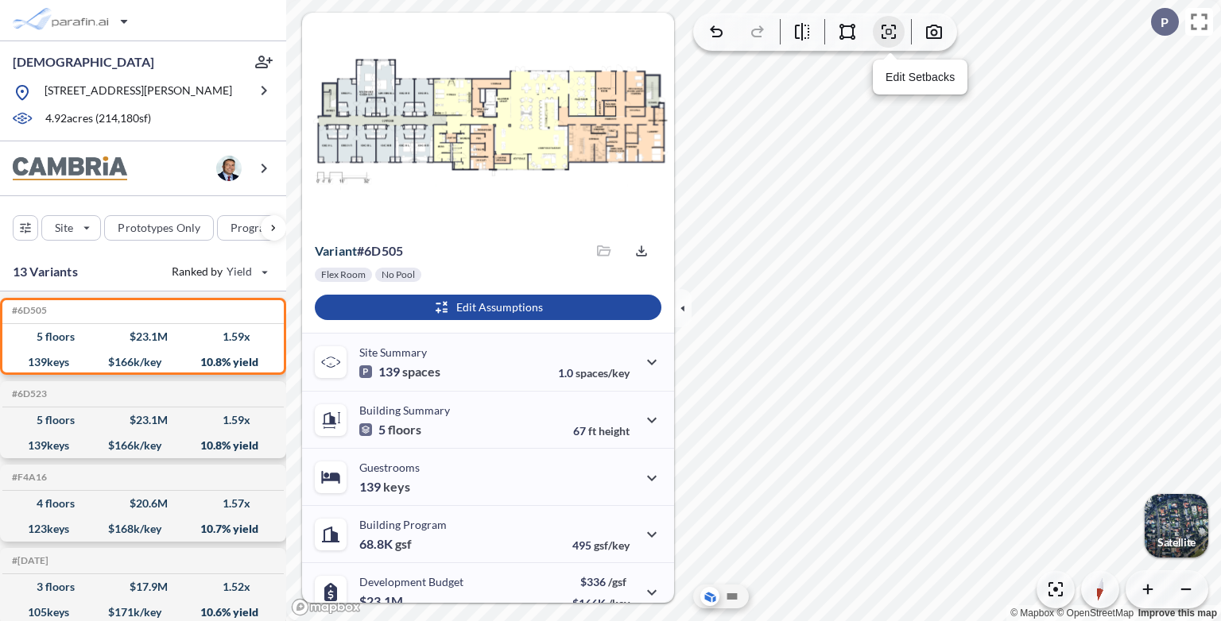
click at [805, 40] on icon "button" at bounding box center [888, 31] width 19 height 19
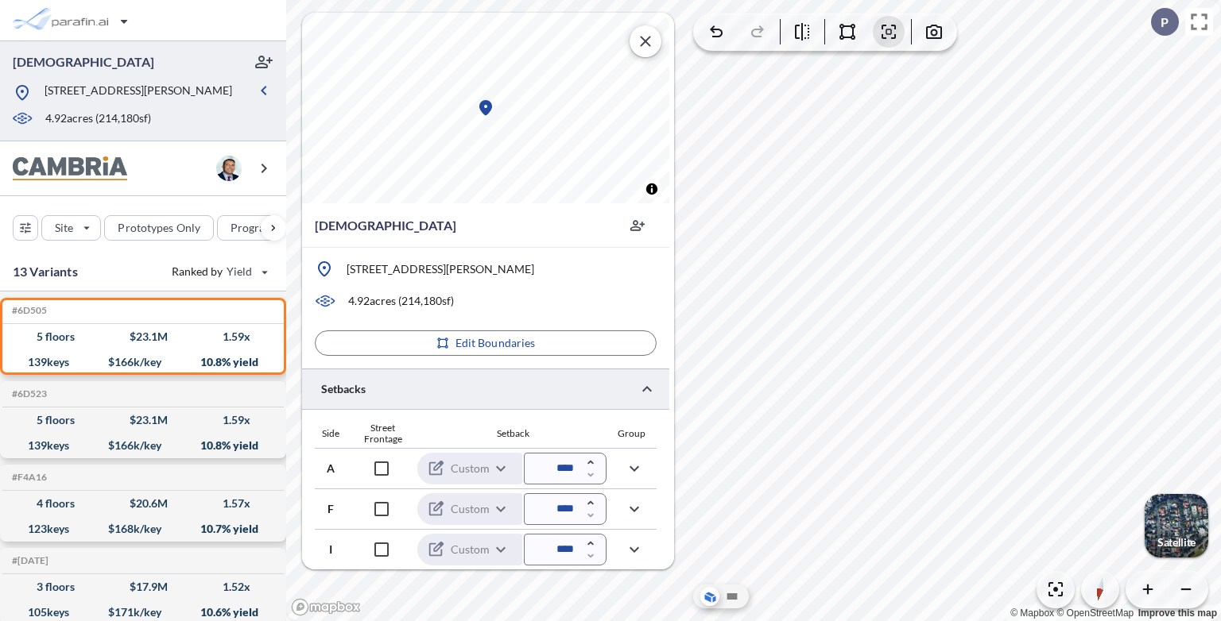
scroll to position [2, 0]
click at [587, 405] on icon "button" at bounding box center [590, 500] width 13 height 13
click at [588, 405] on icon "button" at bounding box center [590, 501] width 6 height 4
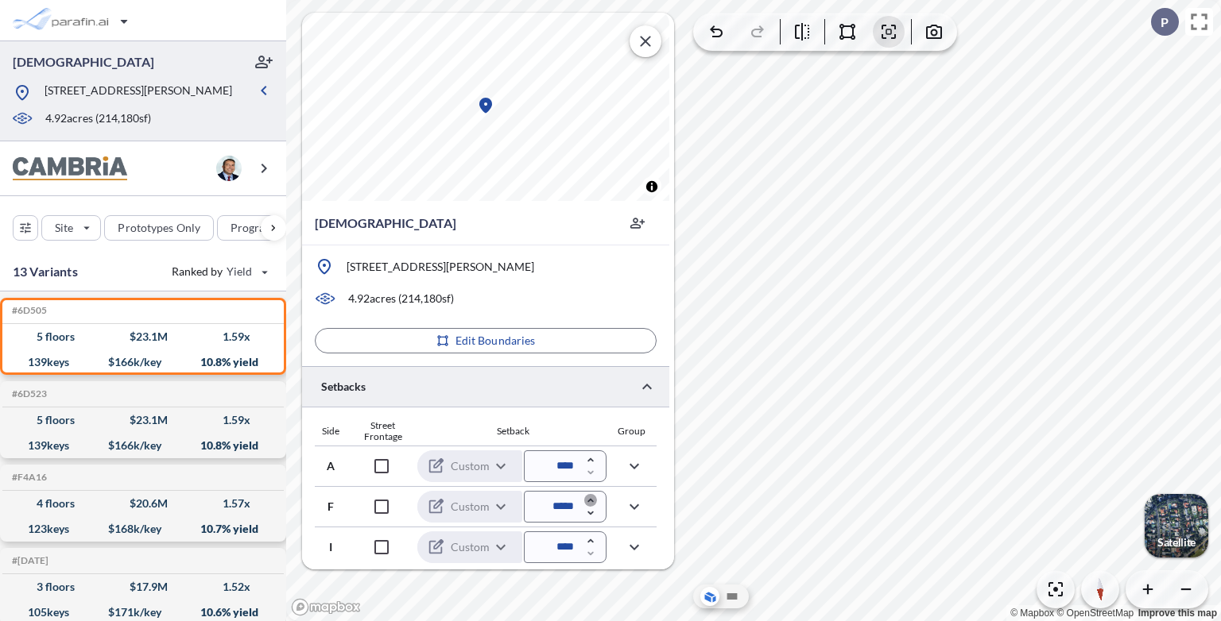
click at [588, 405] on icon "button" at bounding box center [590, 501] width 6 height 4
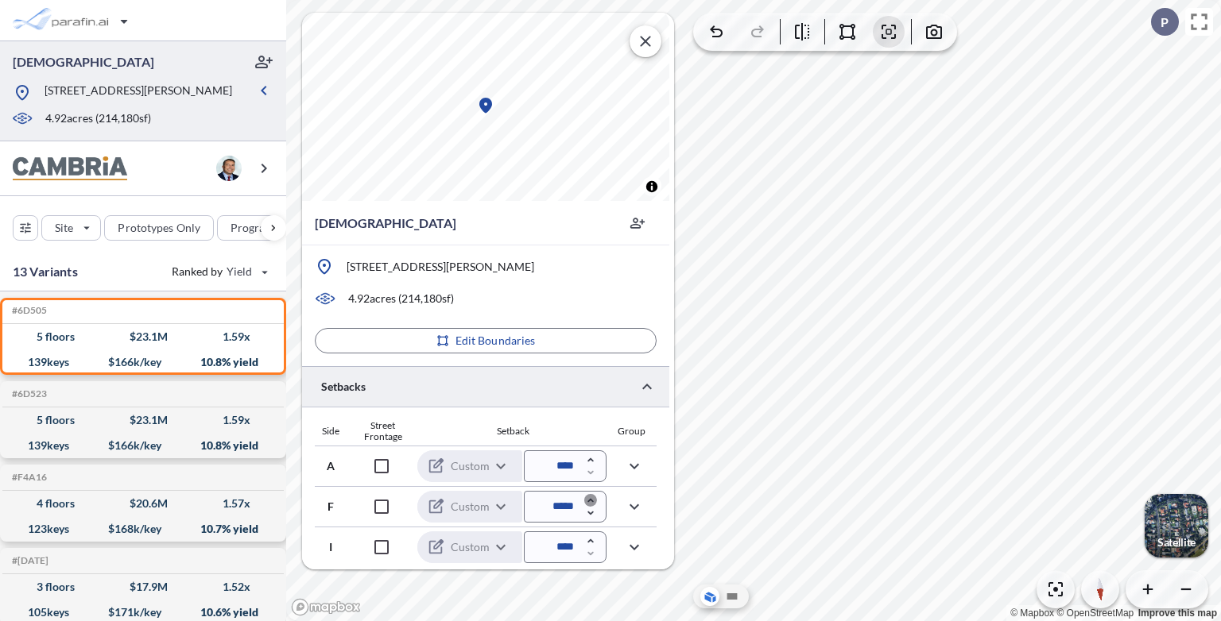
click at [588, 405] on icon "button" at bounding box center [590, 501] width 6 height 4
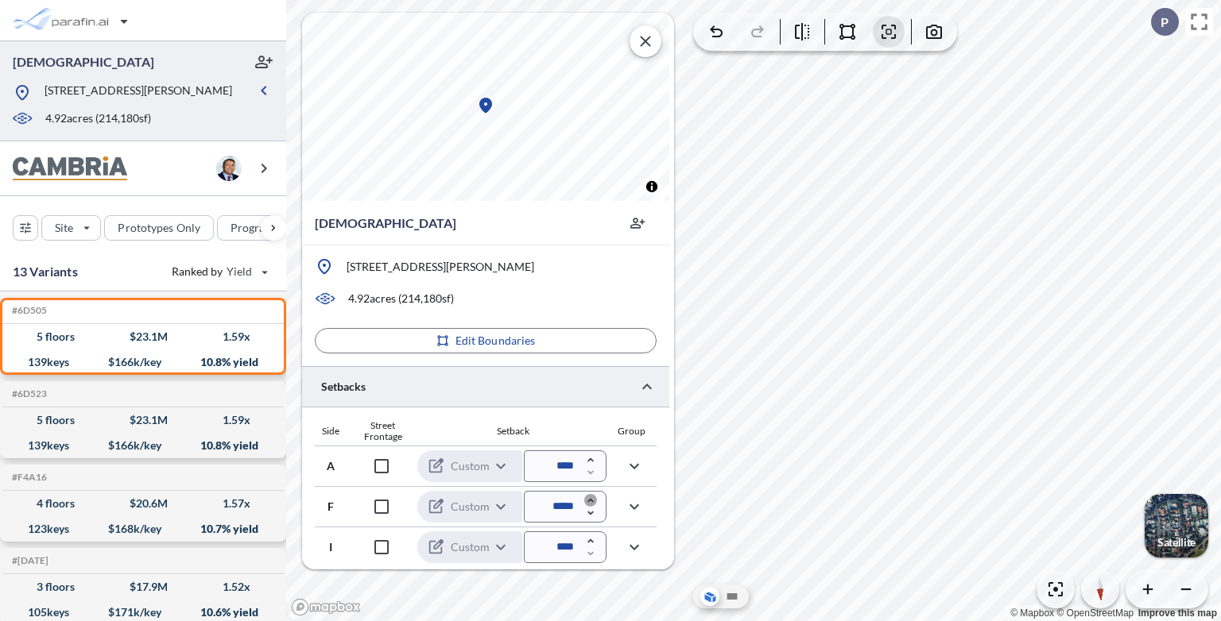
click at [588, 405] on icon "button" at bounding box center [590, 501] width 6 height 4
click at [594, 405] on icon "button" at bounding box center [590, 513] width 13 height 13
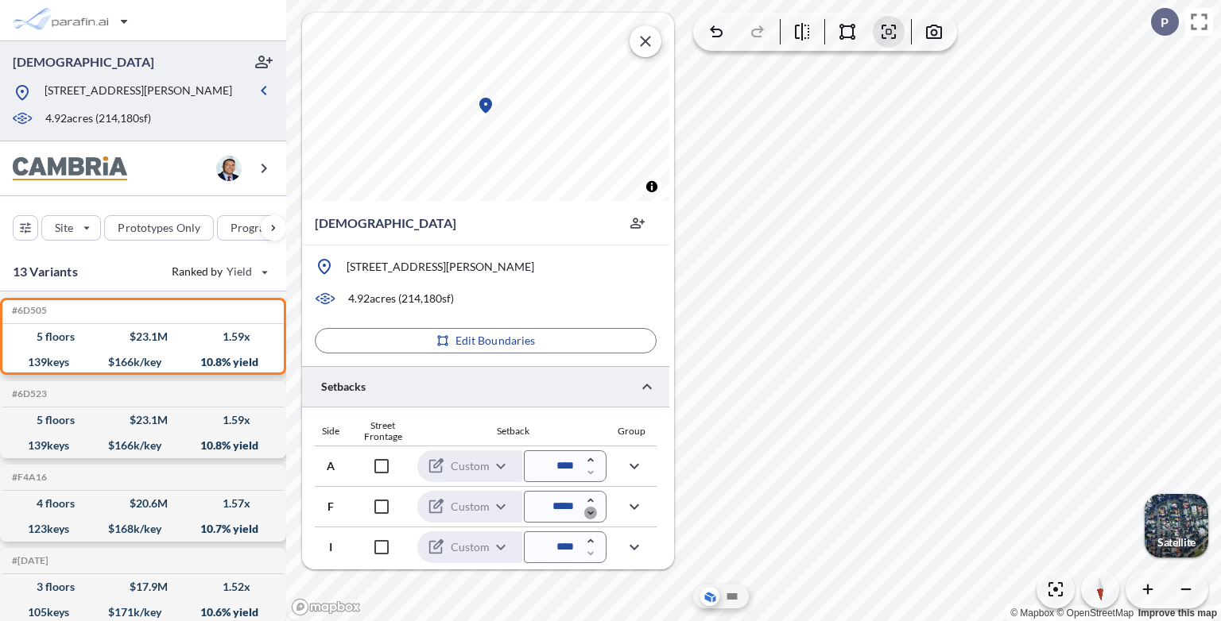
click at [594, 405] on icon "button" at bounding box center [590, 513] width 13 height 13
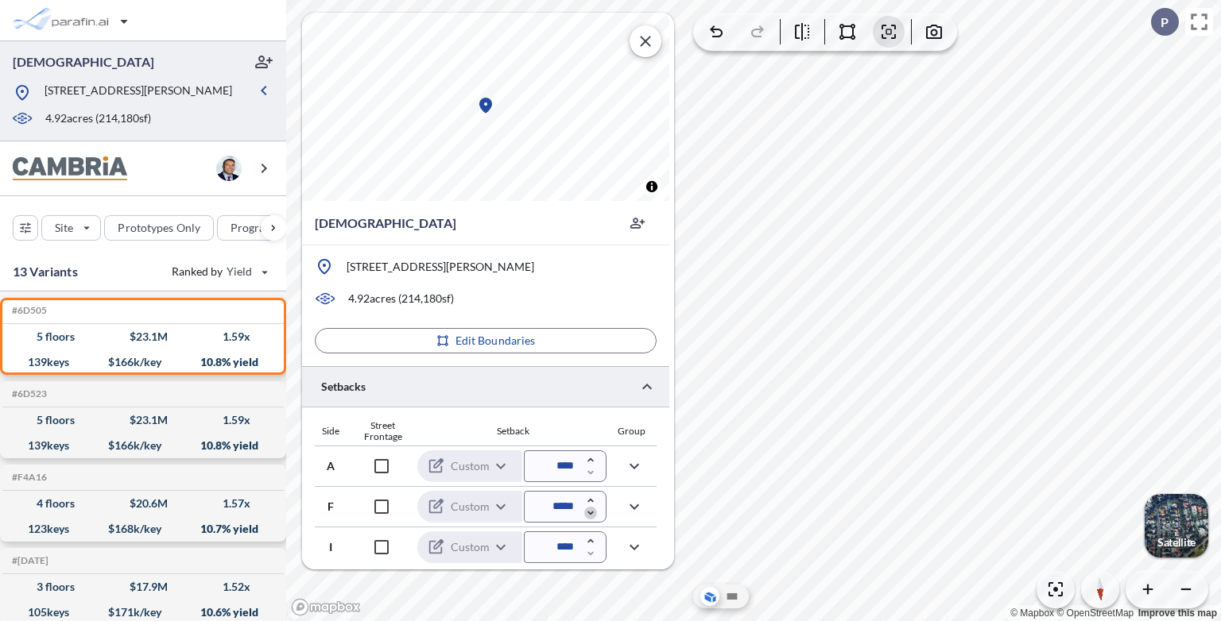
click at [592, 405] on icon "button" at bounding box center [590, 513] width 13 height 13
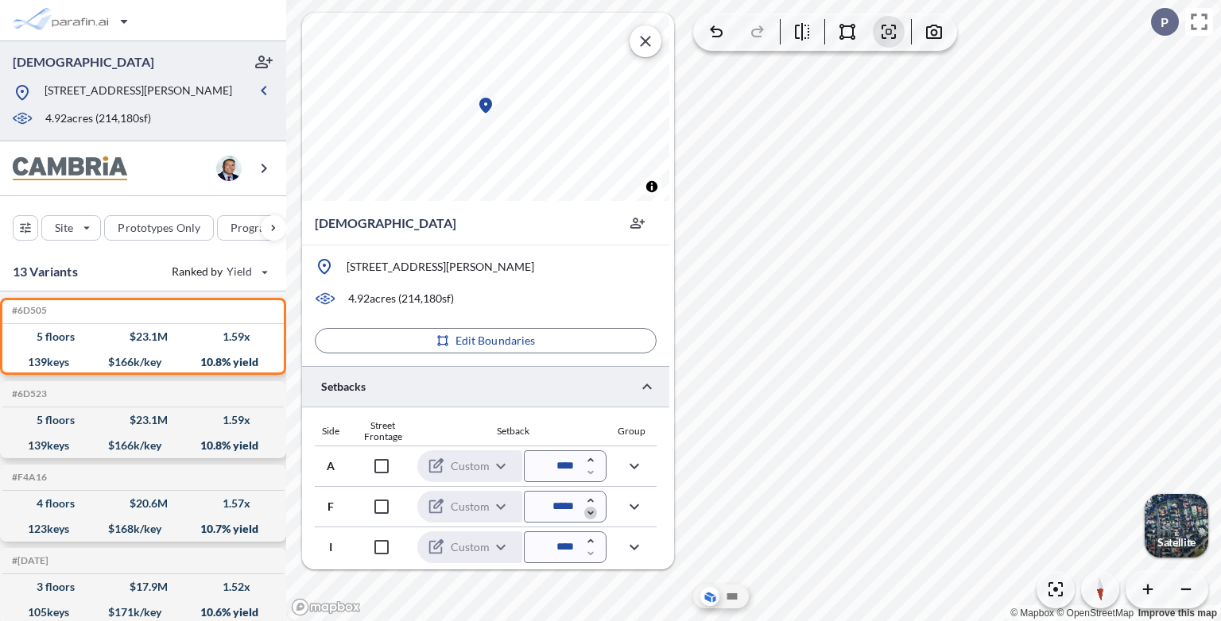
click at [591, 405] on icon "button" at bounding box center [590, 513] width 13 height 13
click at [591, 405] on icon "button" at bounding box center [590, 514] width 6 height 4
click at [591, 405] on icon "button" at bounding box center [590, 513] width 13 height 13
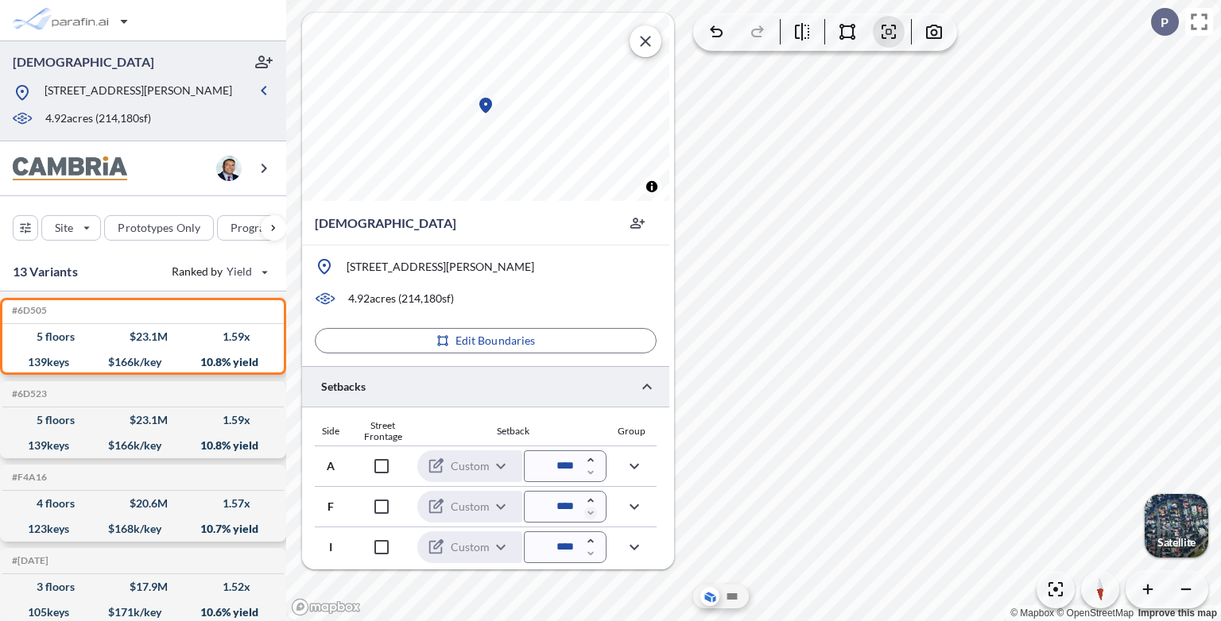
click at [591, 405] on div at bounding box center [590, 506] width 13 height 25
type input "****"
click at [591, 405] on div at bounding box center [590, 506] width 13 height 25
click at [638, 405] on icon "button" at bounding box center [634, 506] width 19 height 19
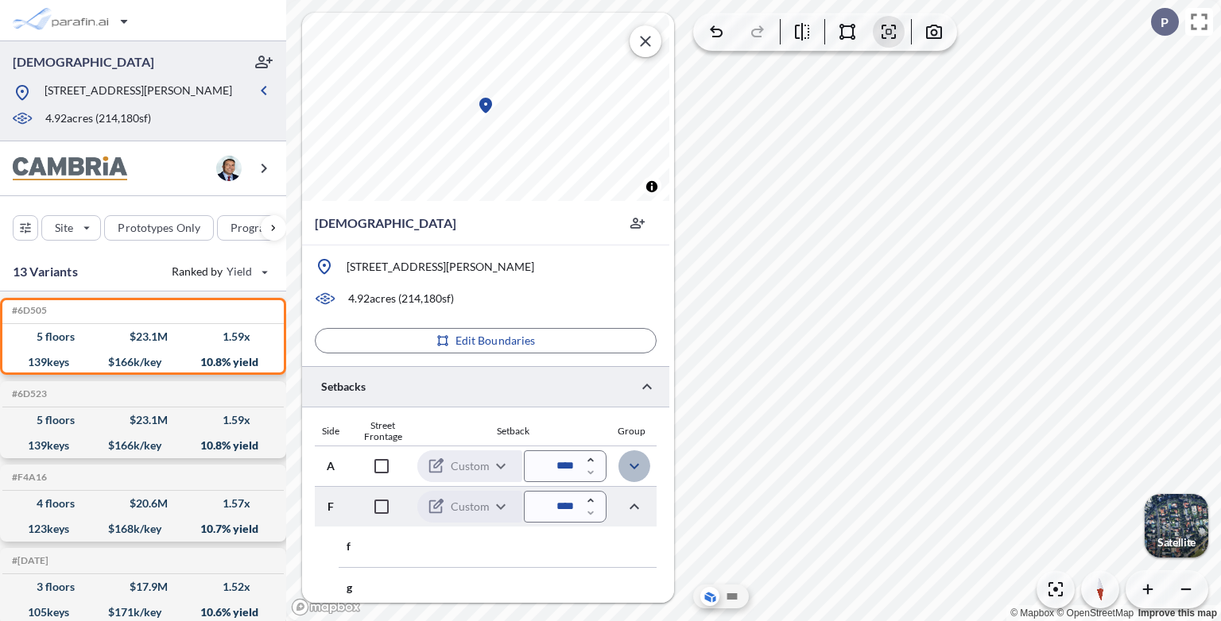
click at [633, 405] on icon "button" at bounding box center [634, 466] width 19 height 19
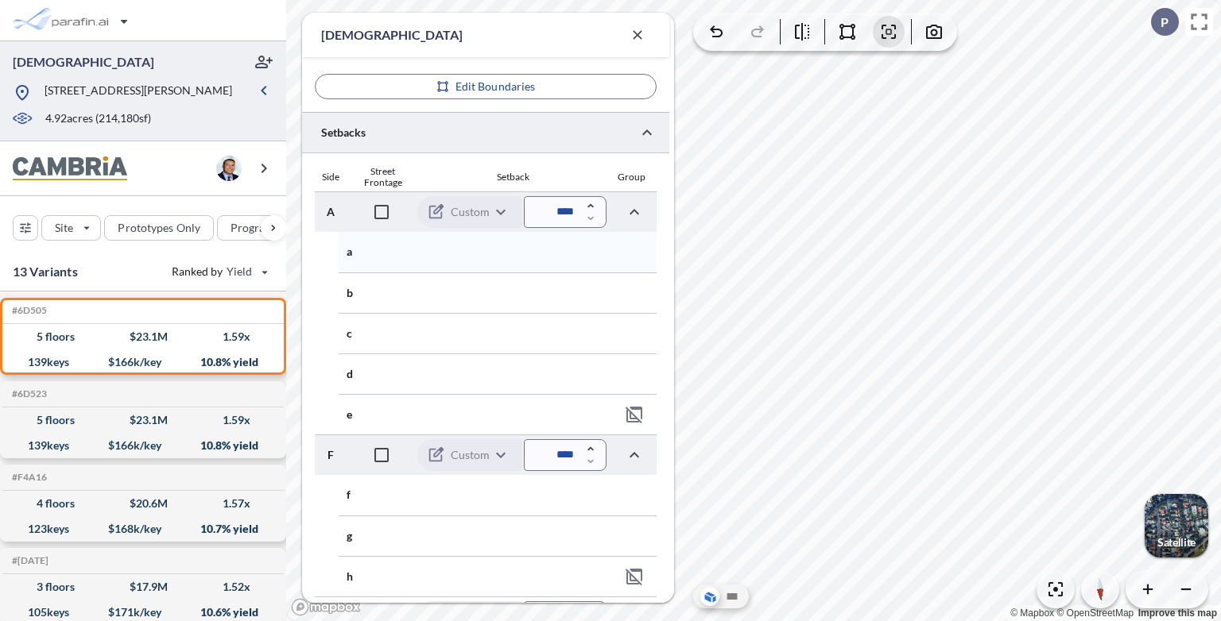
scroll to position [337, 0]
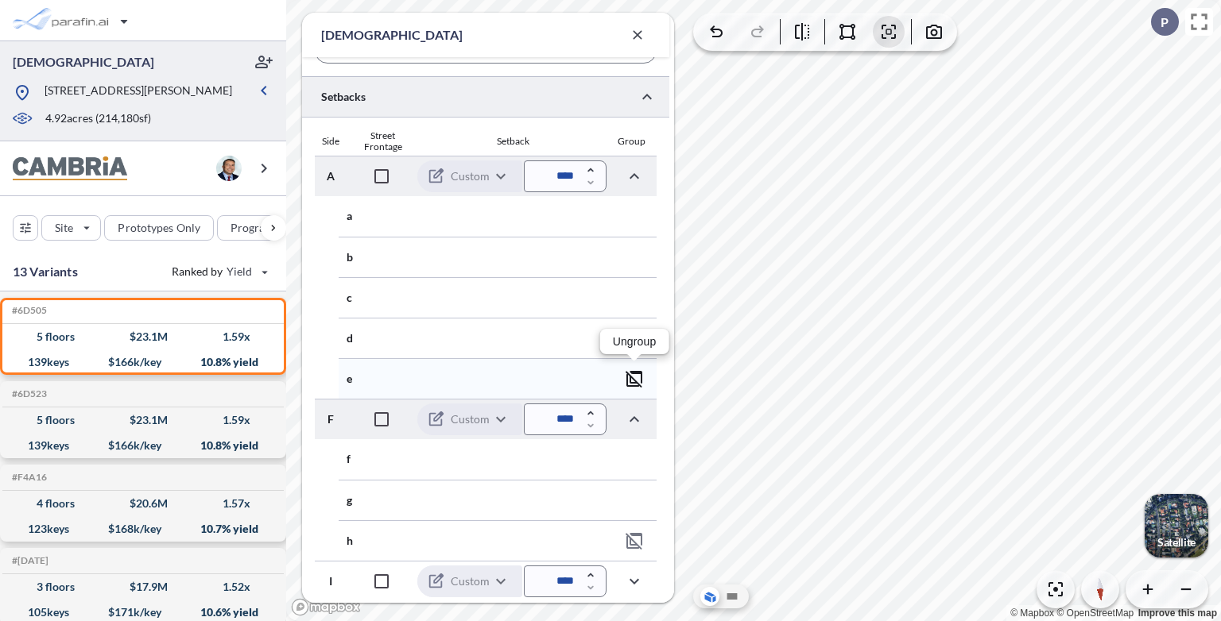
click at [630, 377] on icon "button" at bounding box center [633, 379] width 17 height 17
click at [630, 377] on icon "button" at bounding box center [634, 379] width 16 height 16
click at [639, 377] on icon "button" at bounding box center [634, 379] width 19 height 19
click at [639, 338] on icon "button" at bounding box center [634, 338] width 19 height 19
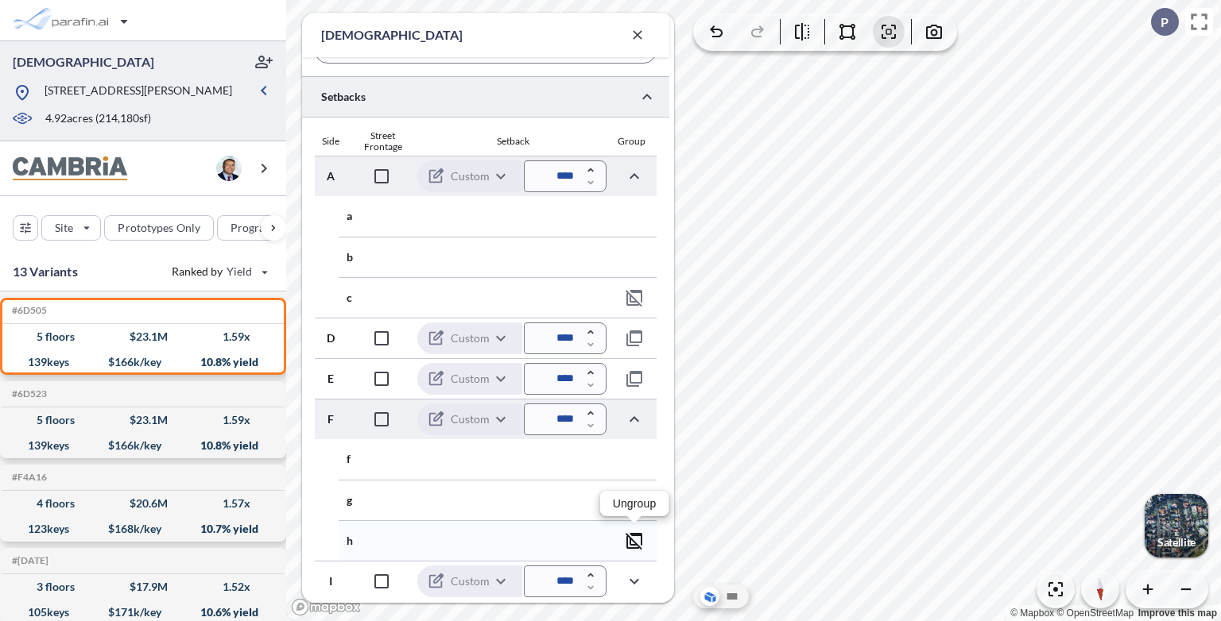
click at [636, 405] on icon "button" at bounding box center [634, 541] width 19 height 19
click at [633, 405] on icon "button" at bounding box center [634, 500] width 19 height 19
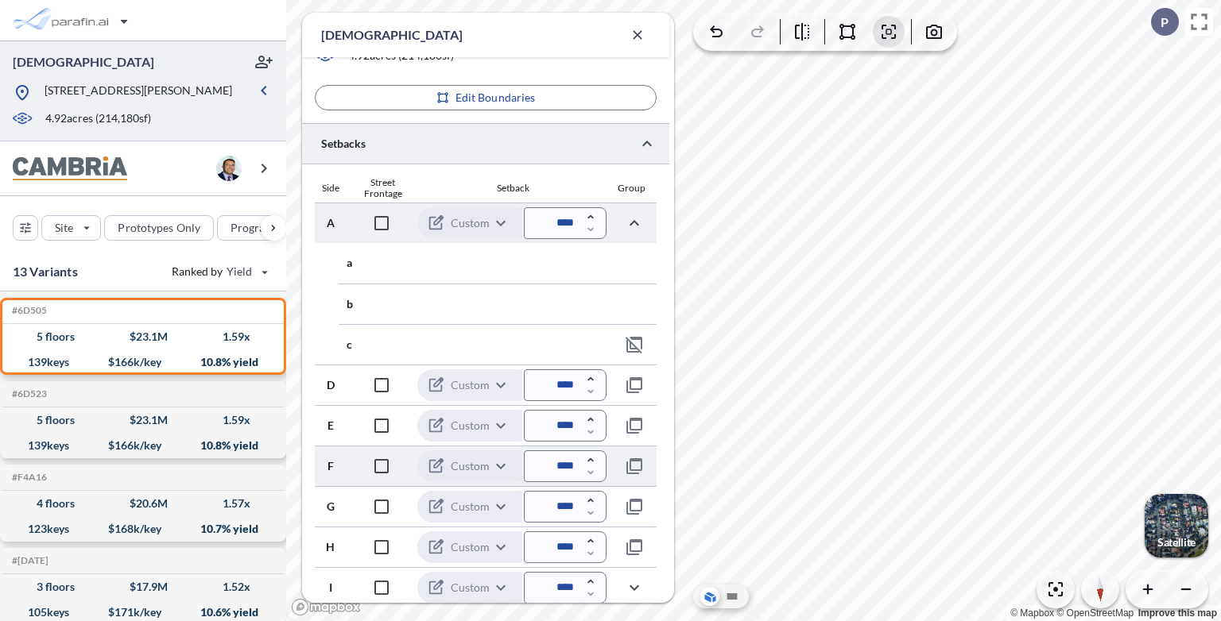
scroll to position [296, 0]
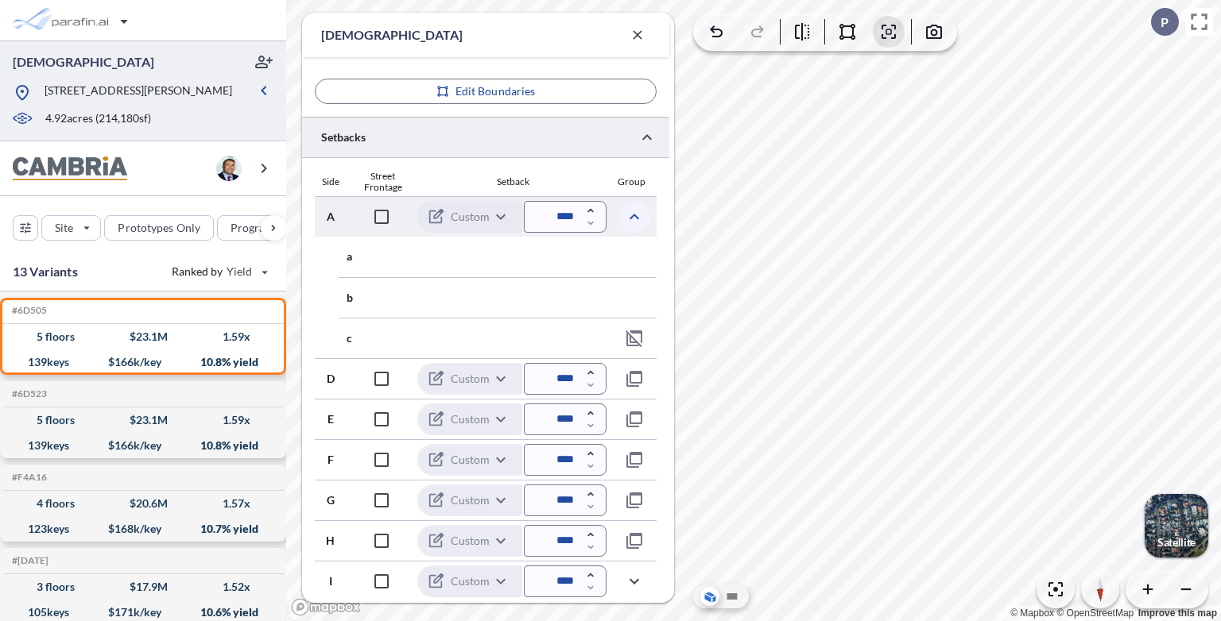
click at [636, 211] on icon "button" at bounding box center [634, 216] width 19 height 19
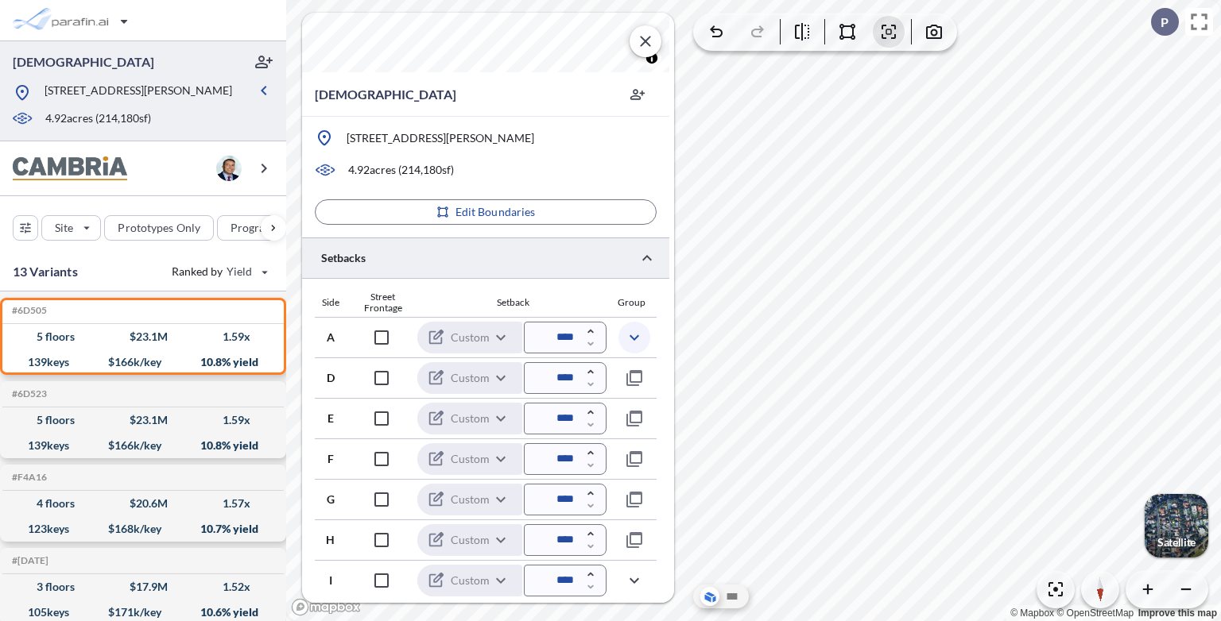
scroll to position [130, 0]
click at [654, 43] on button "button" at bounding box center [645, 41] width 32 height 32
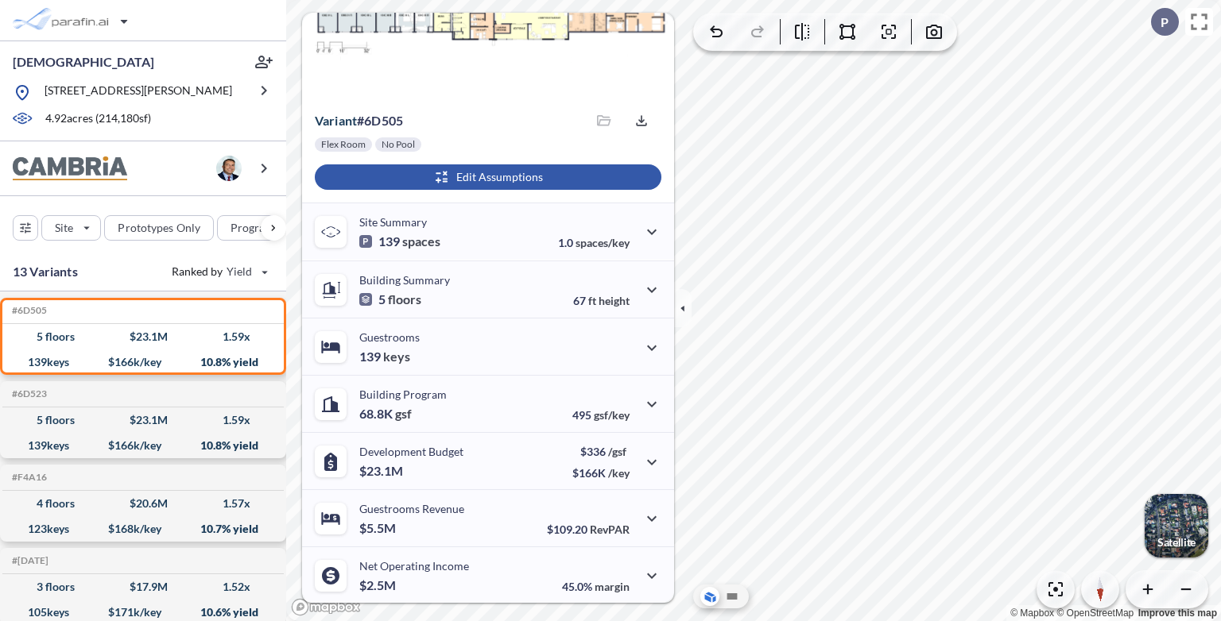
click at [520, 175] on div "button" at bounding box center [488, 177] width 346 height 25
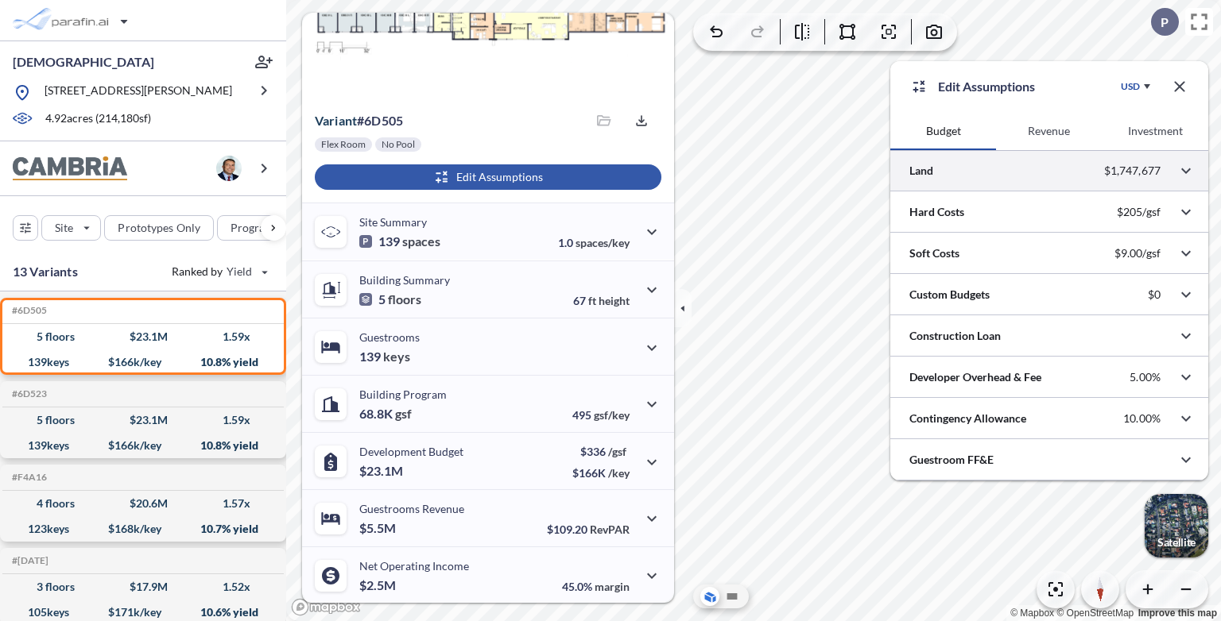
click at [805, 171] on div at bounding box center [1049, 170] width 318 height 41
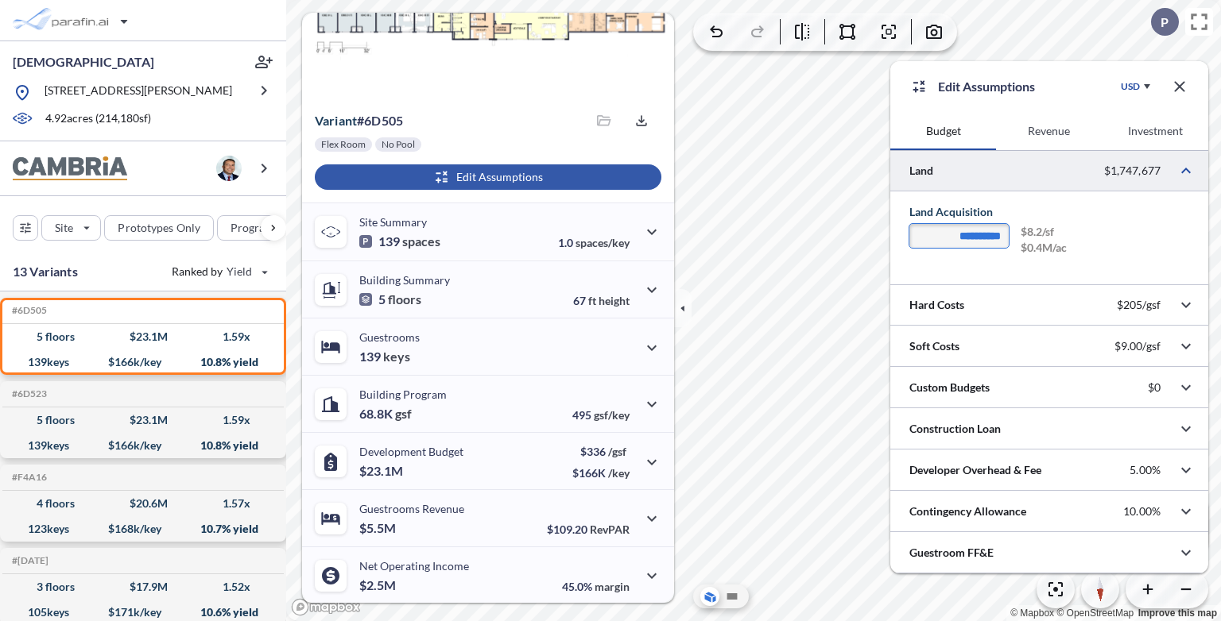
click at [805, 234] on input "**********" at bounding box center [958, 236] width 99 height 24
type input "**********"
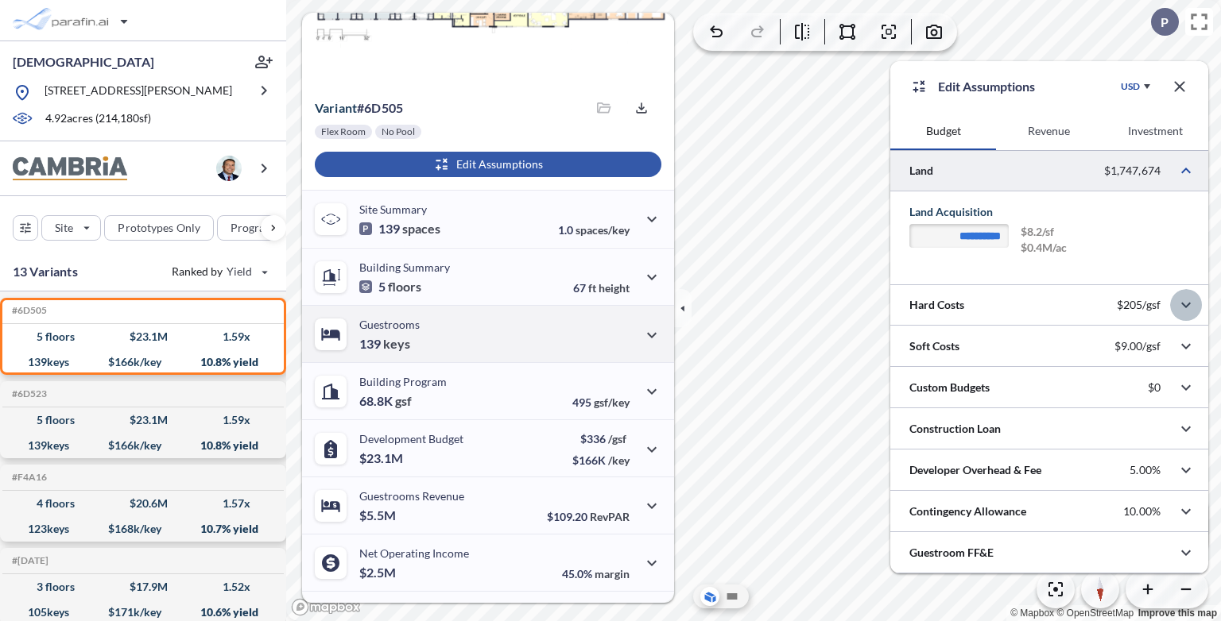
scroll to position [188, 0]
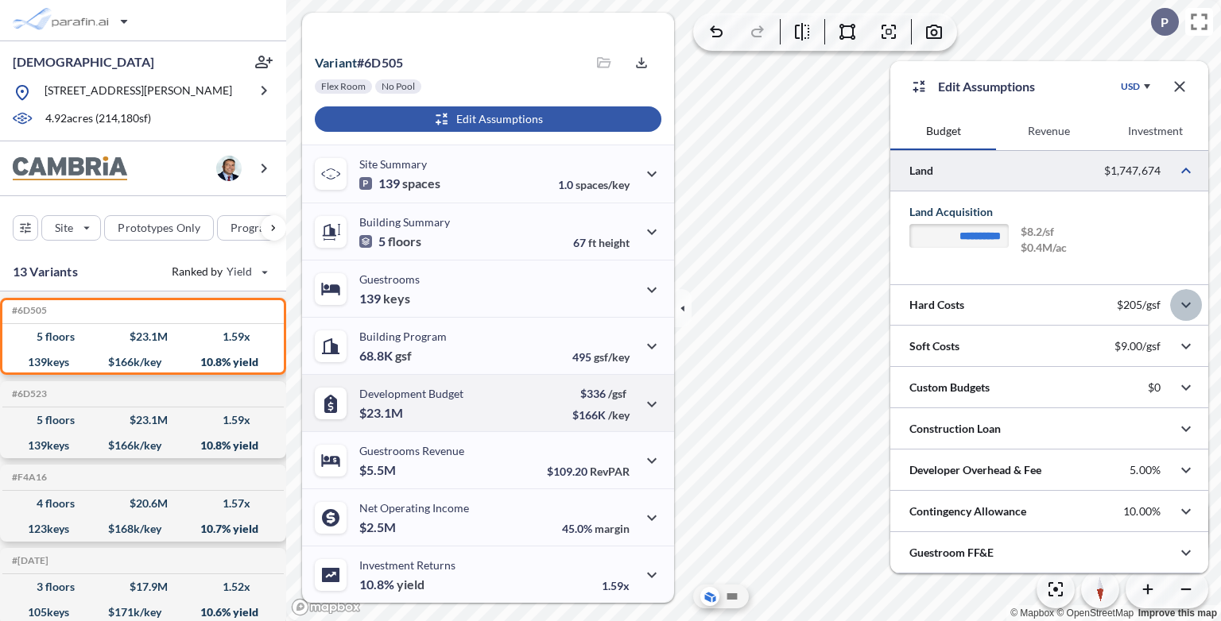
click at [618, 399] on div "$336 /gsf $166K /key" at bounding box center [600, 403] width 57 height 37
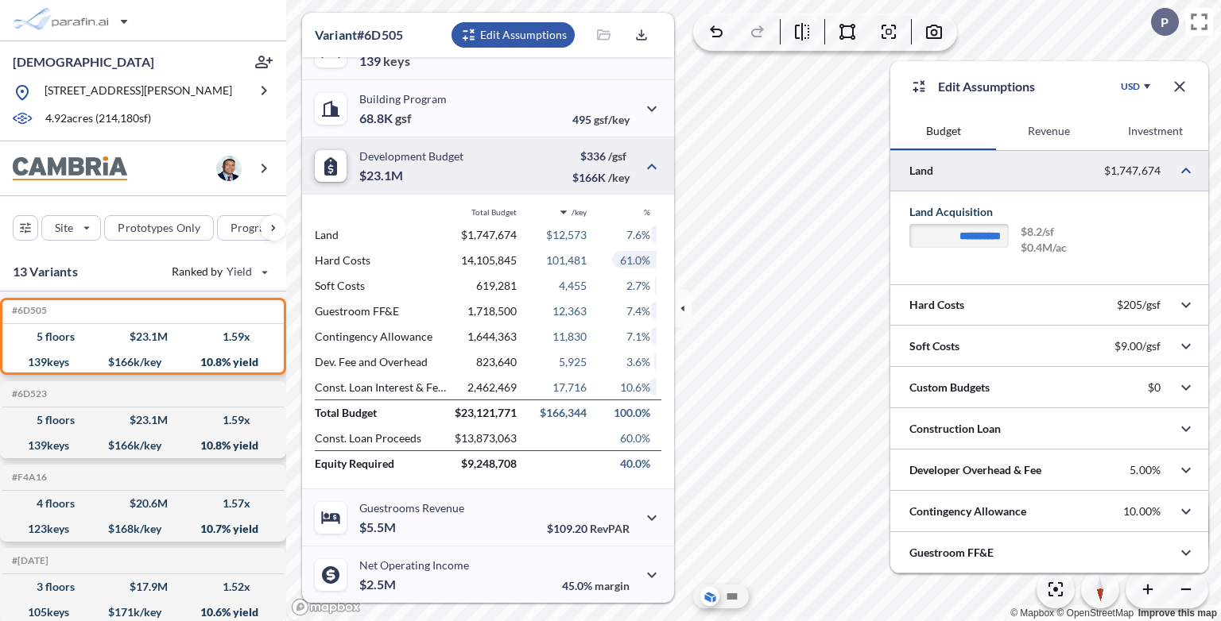
scroll to position [427, 0]
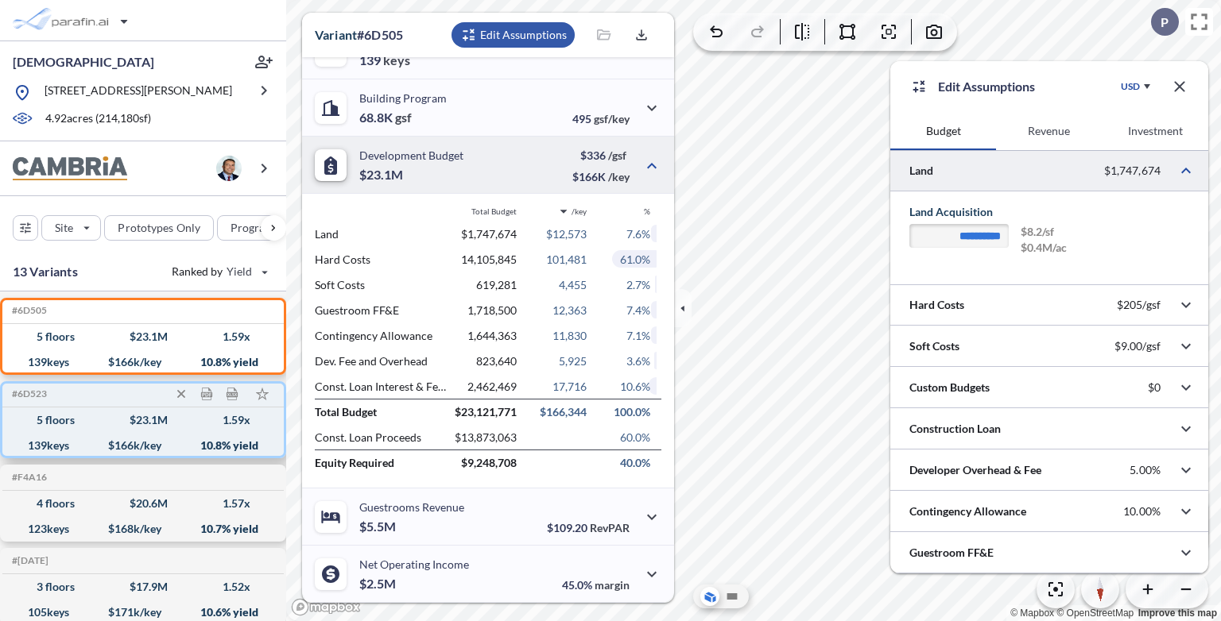
click at [215, 405] on div "139 keys $ 166 k/key 10.8 % yield" at bounding box center [143, 445] width 269 height 25
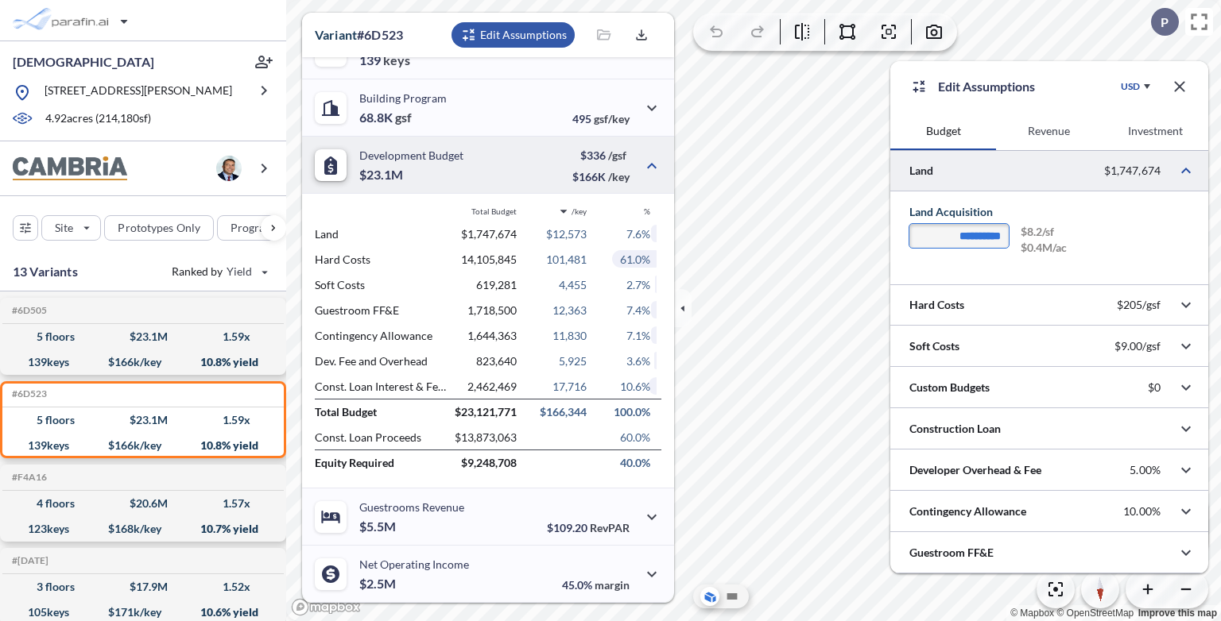
drag, startPoint x: 990, startPoint y: 237, endPoint x: 1001, endPoint y: 240, distance: 11.6
click at [805, 240] on input "**********" at bounding box center [958, 236] width 99 height 24
click at [805, 259] on div "**********" at bounding box center [1049, 242] width 280 height 36
drag, startPoint x: 993, startPoint y: 236, endPoint x: 1001, endPoint y: 238, distance: 8.3
click at [805, 238] on input "**********" at bounding box center [958, 236] width 99 height 24
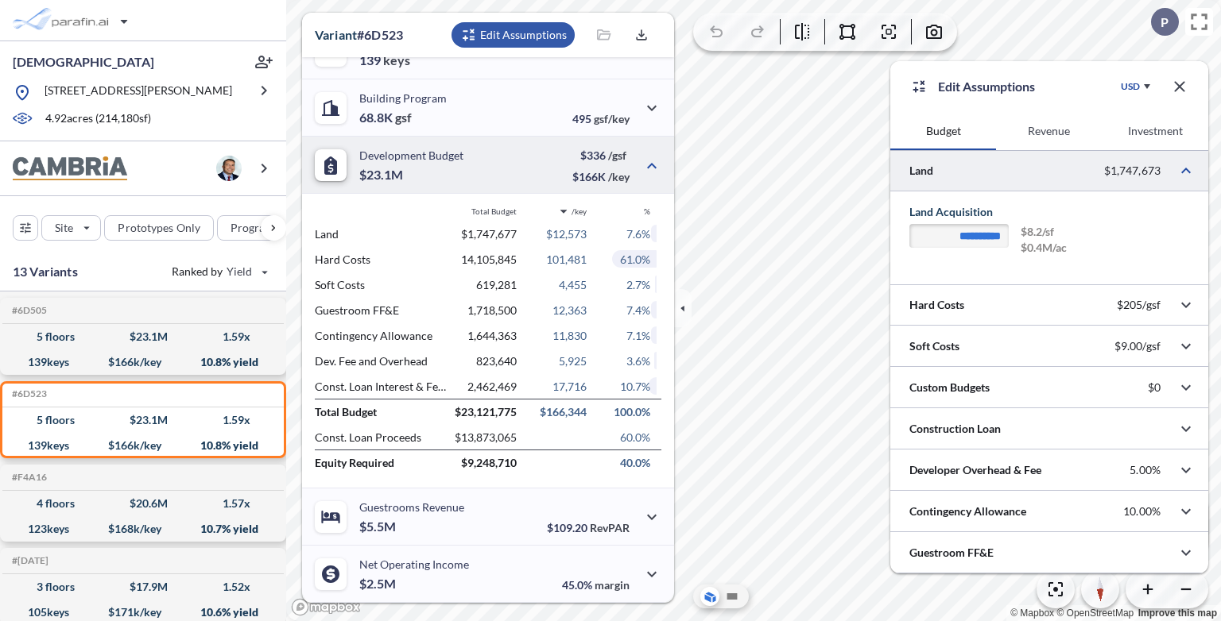
click at [805, 264] on div "**********" at bounding box center [1049, 238] width 318 height 93
drag, startPoint x: 993, startPoint y: 237, endPoint x: 1005, endPoint y: 238, distance: 12.0
click at [805, 238] on input "**********" at bounding box center [958, 236] width 99 height 24
type input "**********"
click at [805, 86] on icon "button" at bounding box center [1179, 86] width 10 height 10
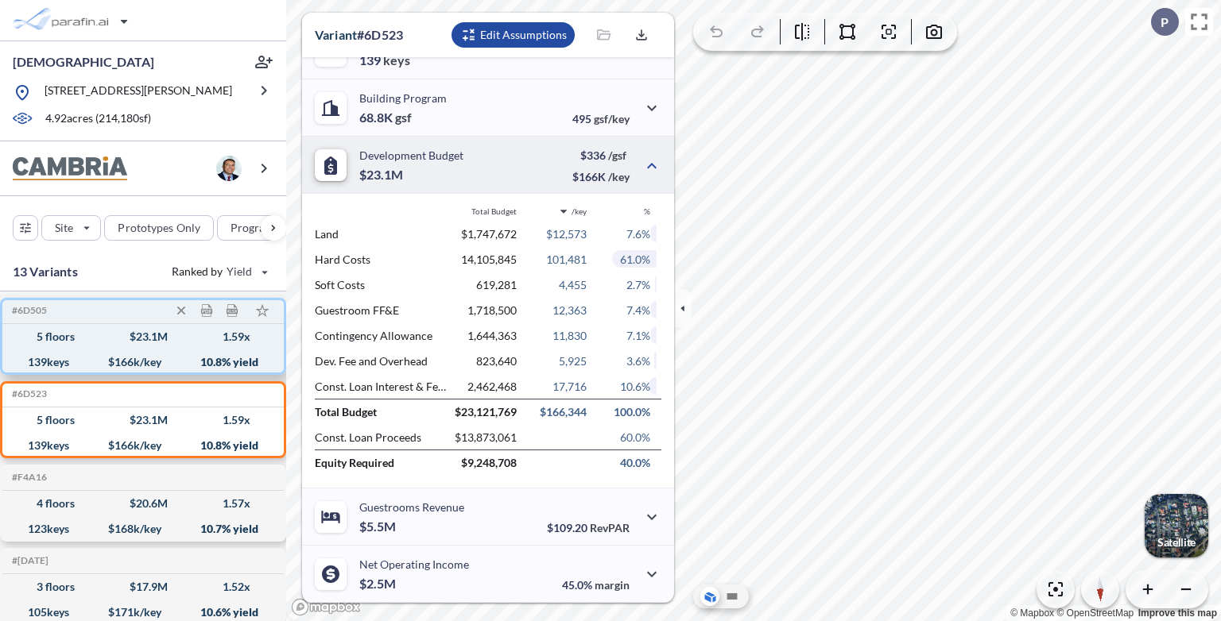
click at [241, 351] on div "139 keys $ 166 k/key 10.8 % yield" at bounding box center [143, 362] width 269 height 25
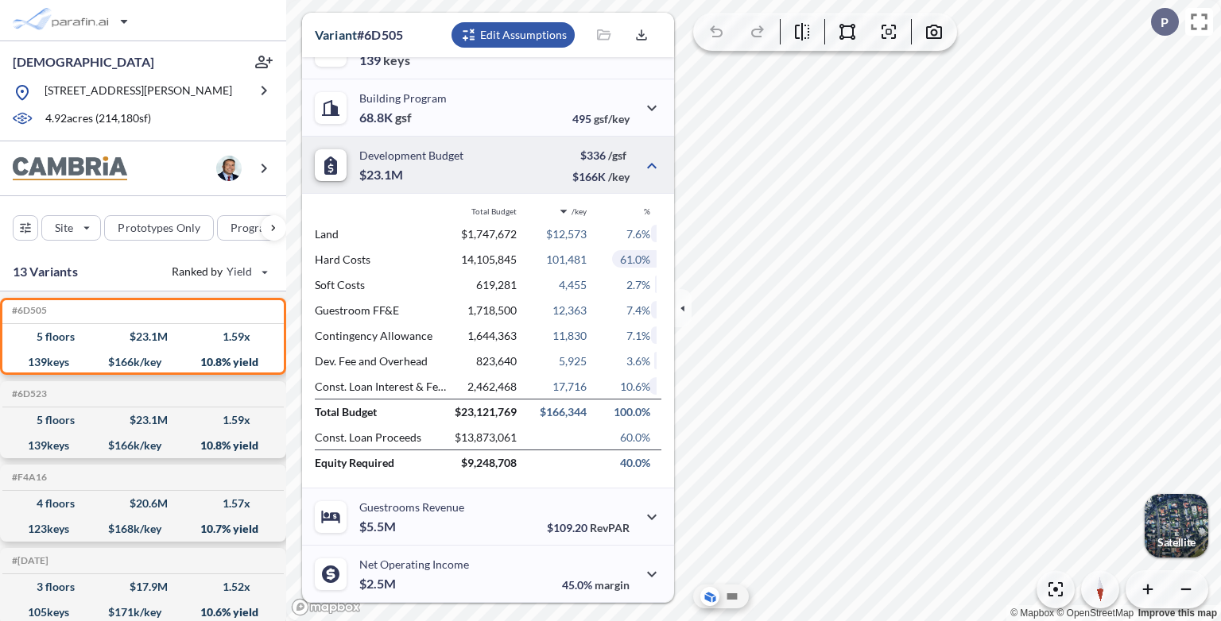
click at [525, 32] on div "button" at bounding box center [512, 34] width 123 height 25
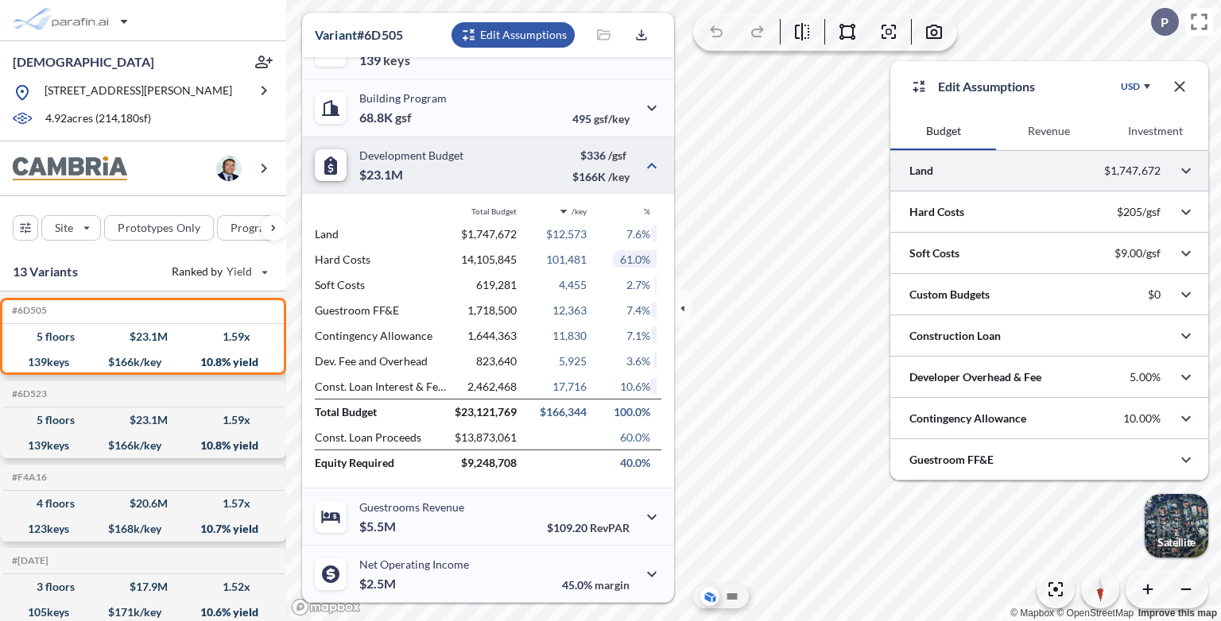
click at [805, 183] on div at bounding box center [1049, 170] width 318 height 41
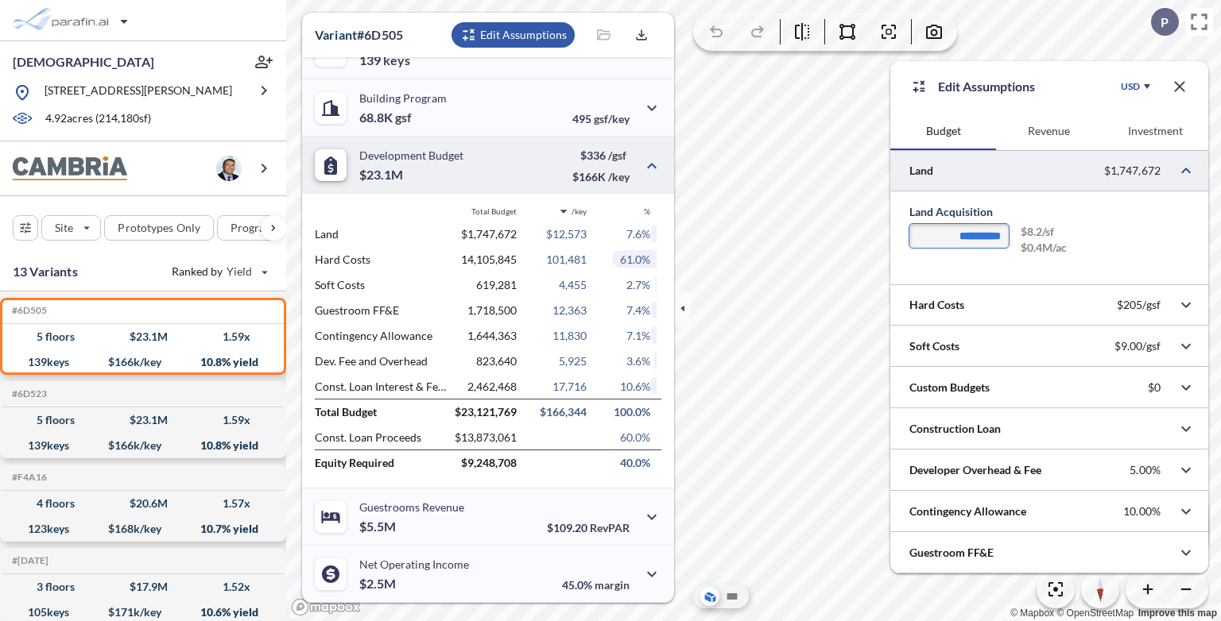
drag, startPoint x: 995, startPoint y: 240, endPoint x: 1007, endPoint y: 240, distance: 11.9
click at [805, 240] on input "**********" at bounding box center [958, 236] width 99 height 24
type input "**********"
click at [805, 85] on icon "button" at bounding box center [1179, 86] width 10 height 10
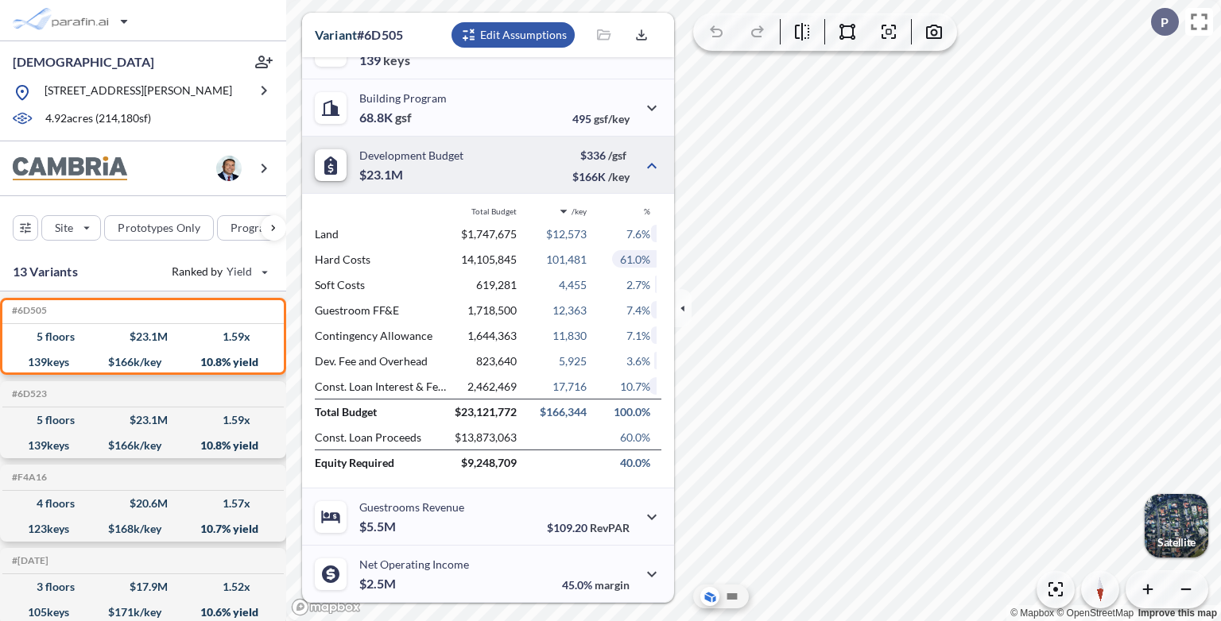
click at [521, 26] on div "button" at bounding box center [512, 34] width 123 height 25
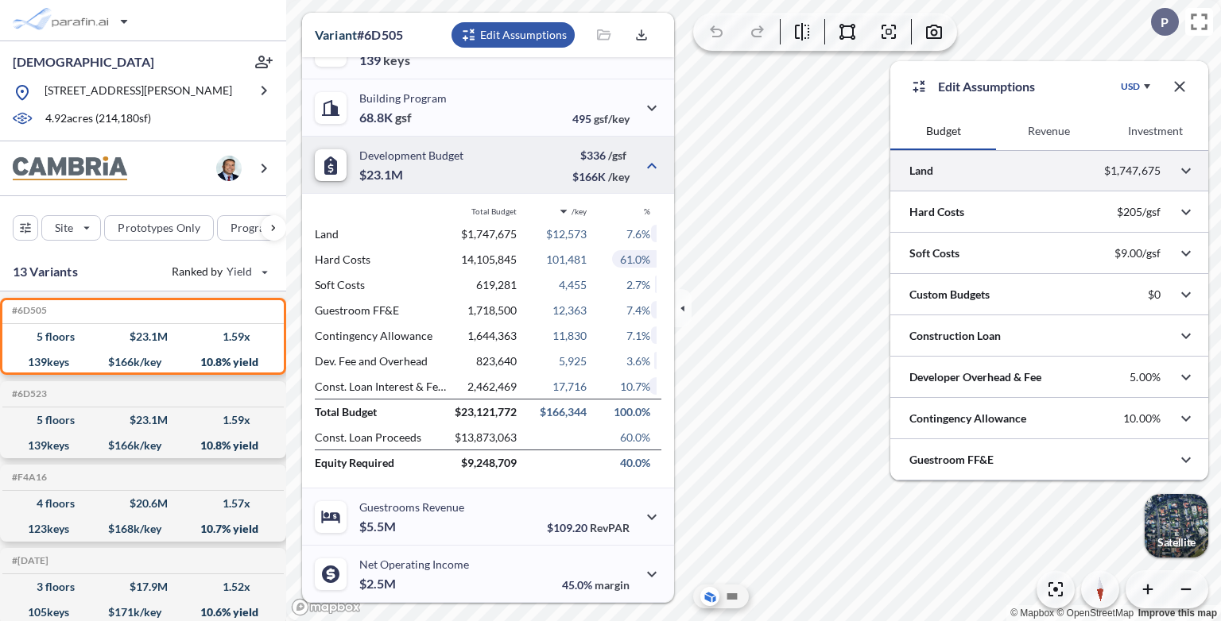
click at [805, 169] on div at bounding box center [1049, 170] width 318 height 41
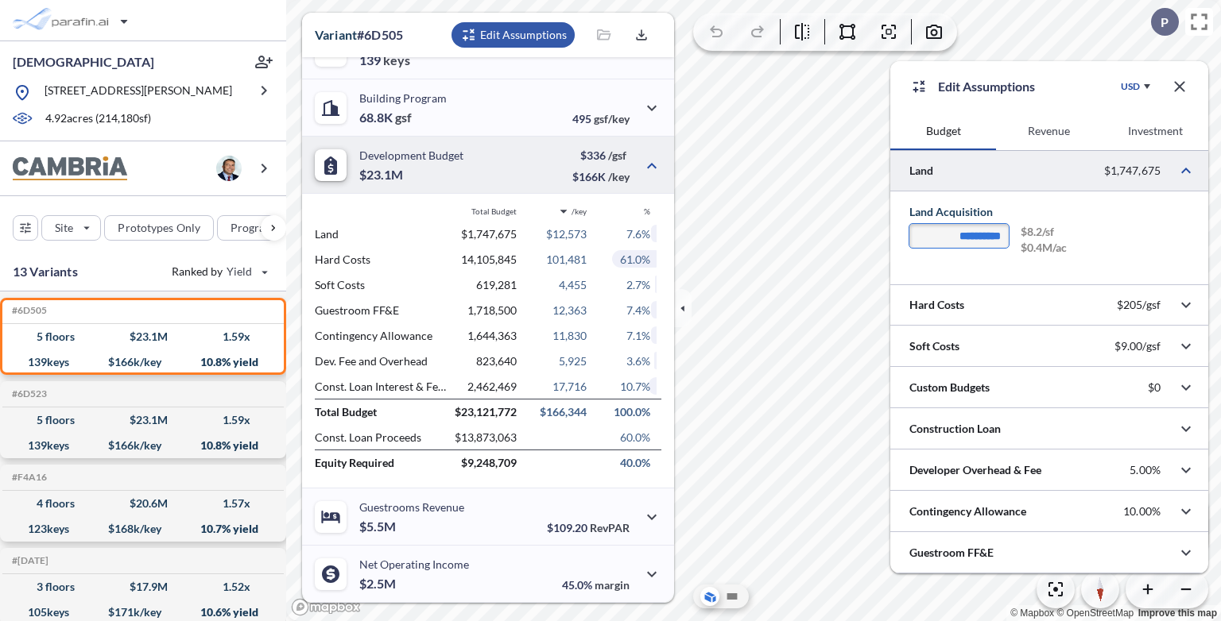
drag, startPoint x: 1001, startPoint y: 238, endPoint x: 916, endPoint y: 230, distance: 85.4
click at [805, 230] on input "**********" at bounding box center [958, 236] width 99 height 24
type input "**"
click at [805, 84] on icon "button" at bounding box center [1179, 86] width 10 height 10
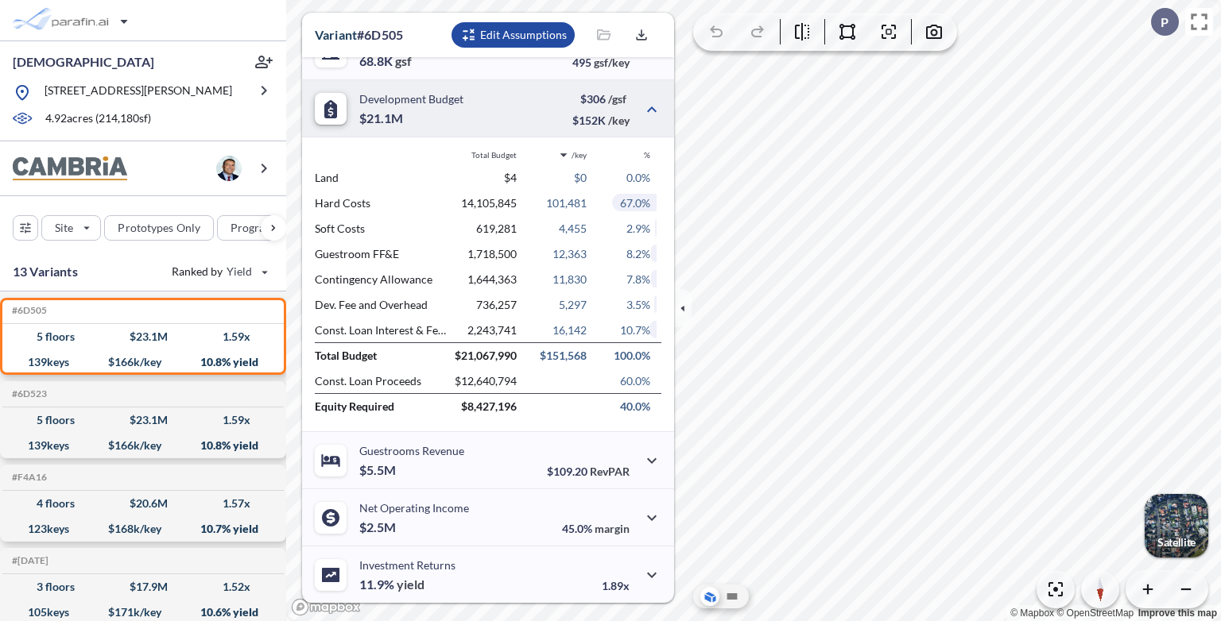
scroll to position [404, 0]
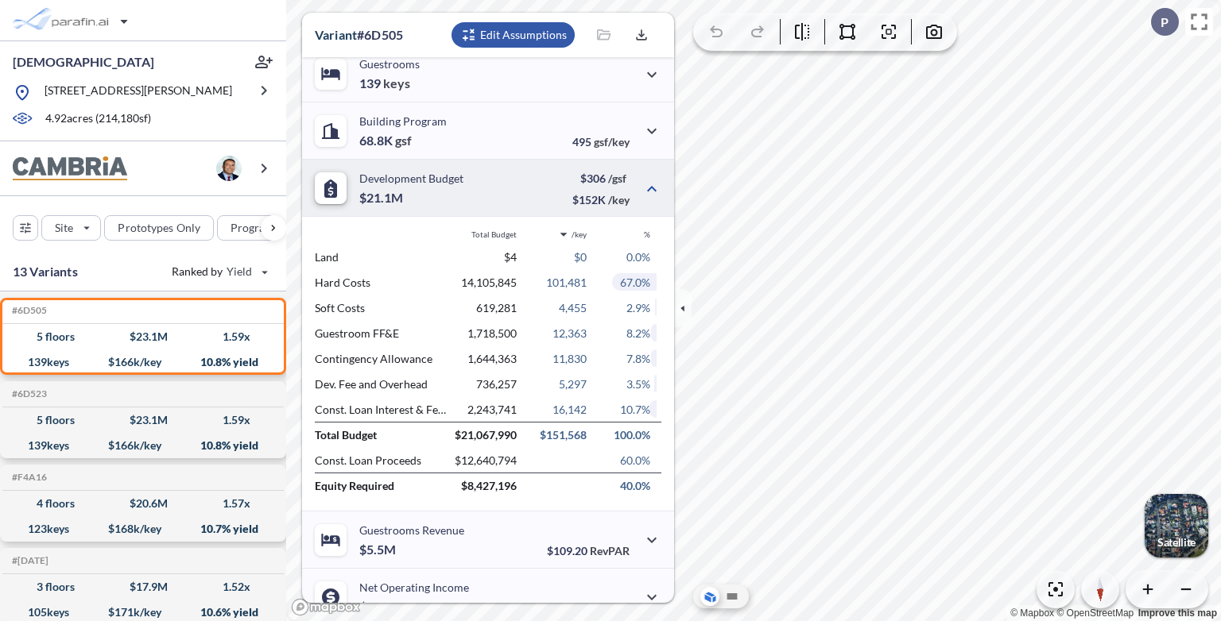
click at [533, 37] on div "button" at bounding box center [512, 34] width 123 height 25
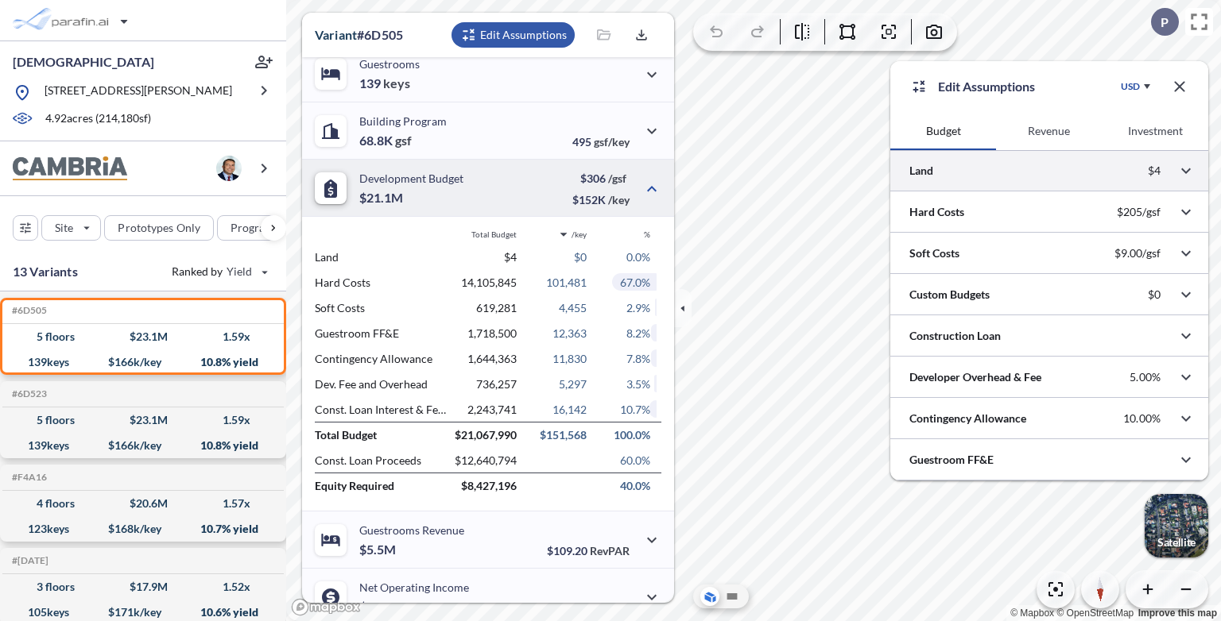
click at [805, 168] on div at bounding box center [1049, 170] width 318 height 41
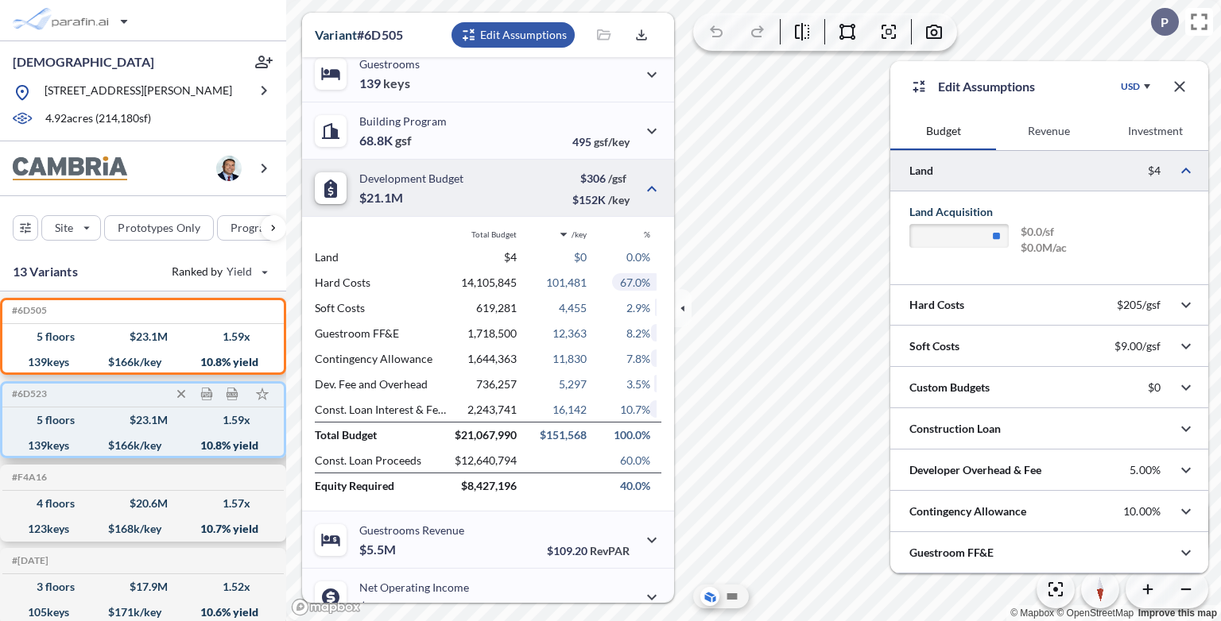
click at [161, 405] on div "139 keys $ 166 k/key 10.8 % yield" at bounding box center [143, 445] width 269 height 25
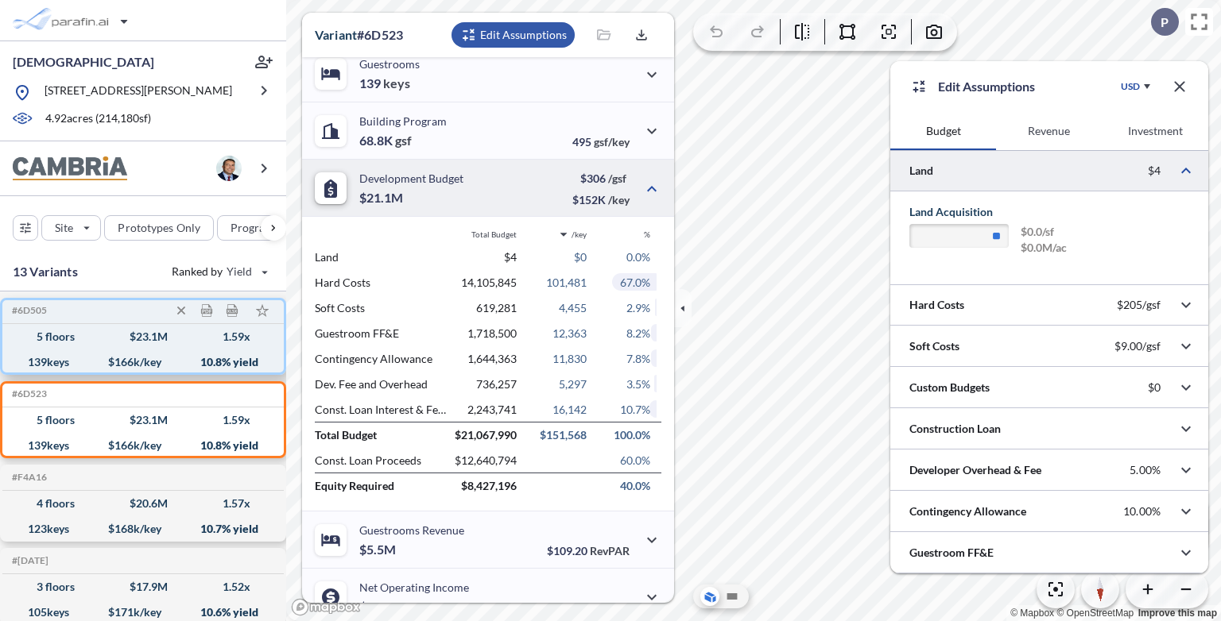
click at [197, 352] on div "139 keys $ 166 k/key 10.8 % yield" at bounding box center [143, 362] width 269 height 25
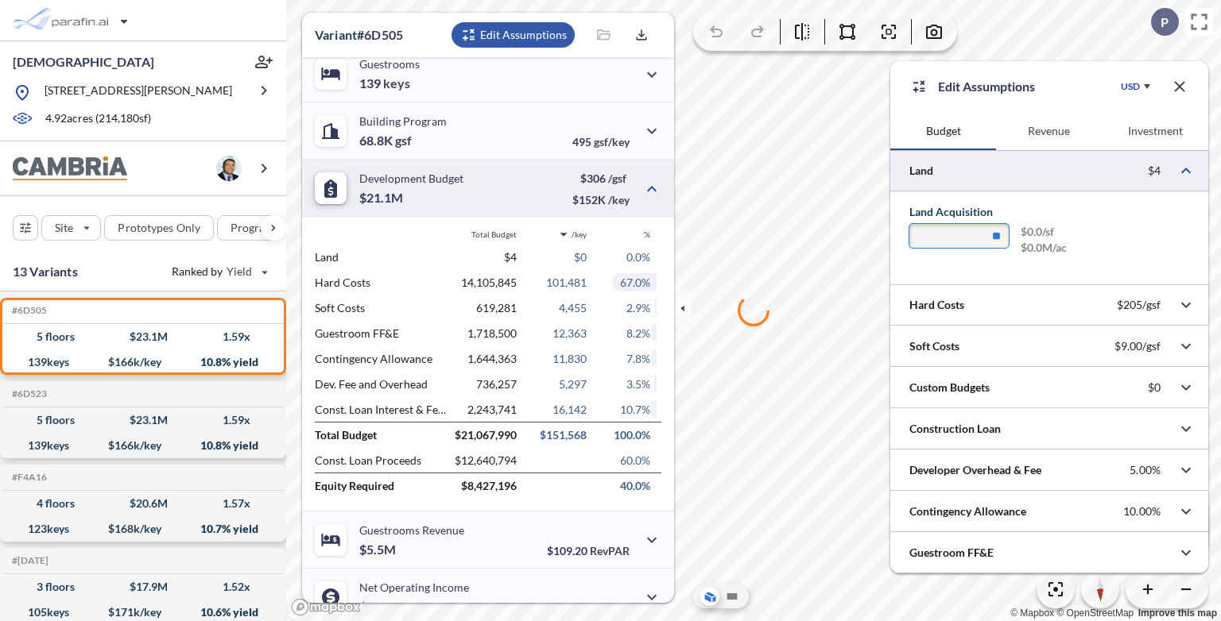
click at [805, 233] on input "**" at bounding box center [958, 236] width 99 height 24
click at [805, 237] on li "$0.0/sf" at bounding box center [1043, 232] width 46 height 16
click at [805, 235] on input "**" at bounding box center [958, 236] width 99 height 24
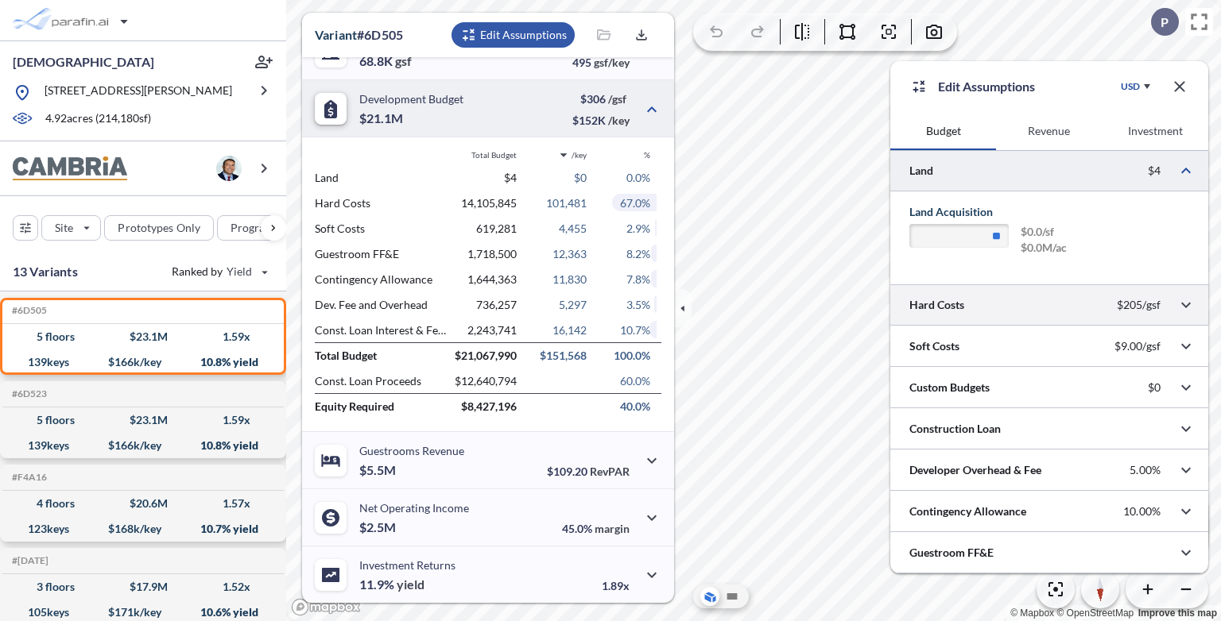
click at [805, 304] on div at bounding box center [1049, 305] width 318 height 41
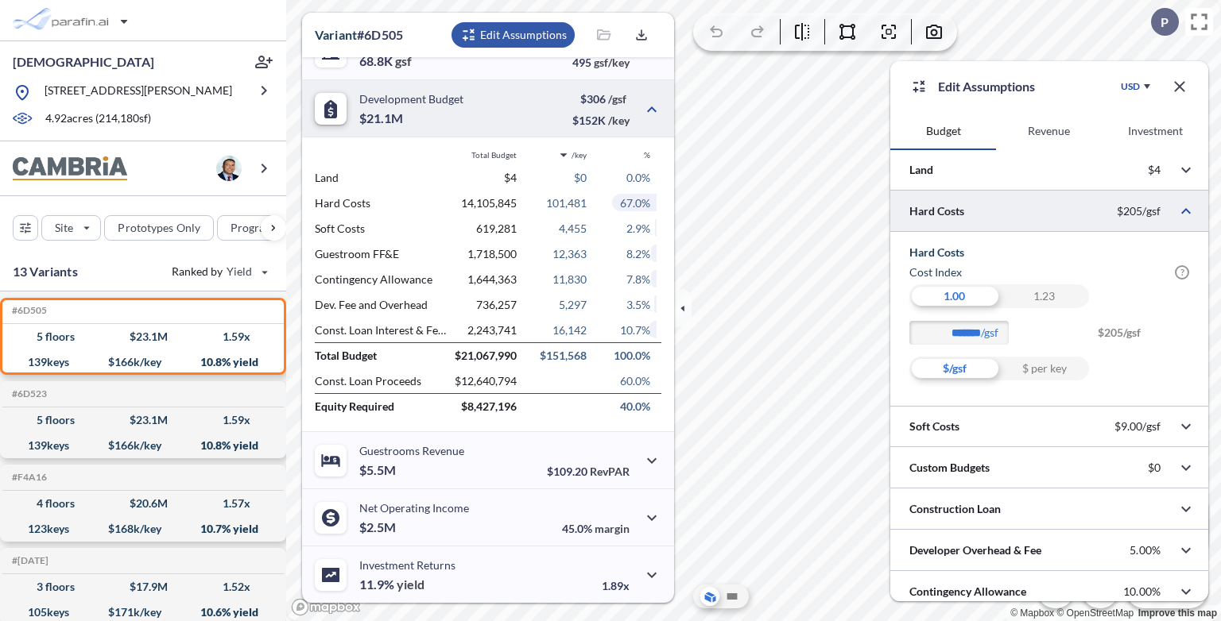
click at [805, 300] on div "1.23" at bounding box center [1044, 297] width 90 height 24
click at [805, 293] on div "1.00" at bounding box center [954, 297] width 90 height 24
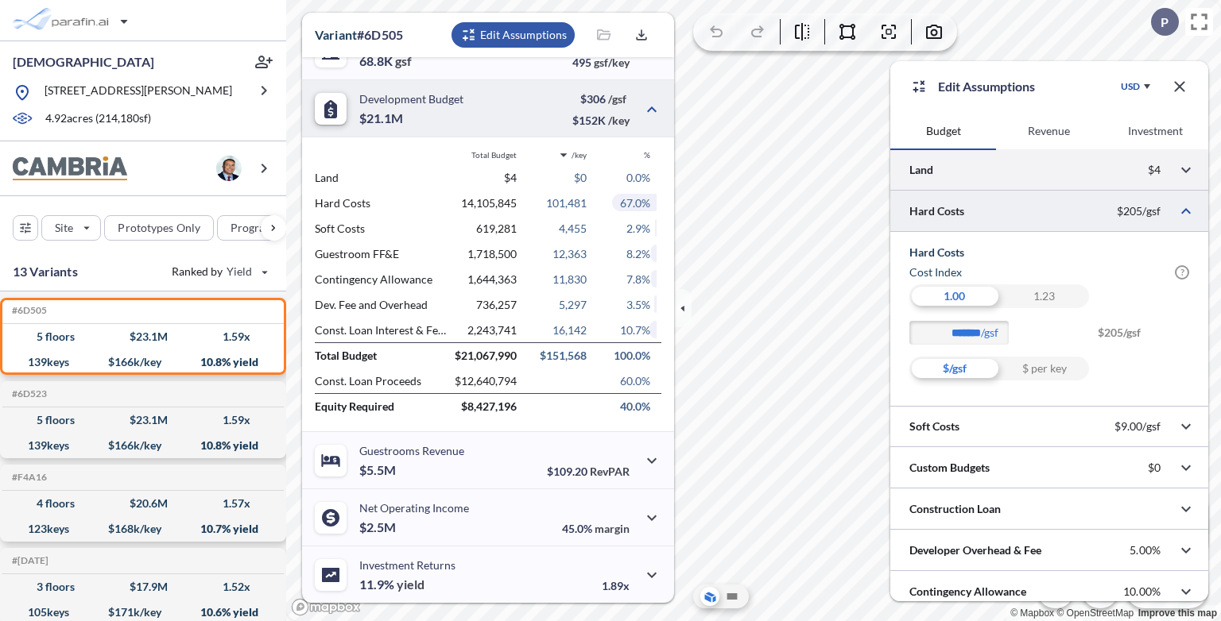
click at [805, 176] on div at bounding box center [1049, 169] width 318 height 41
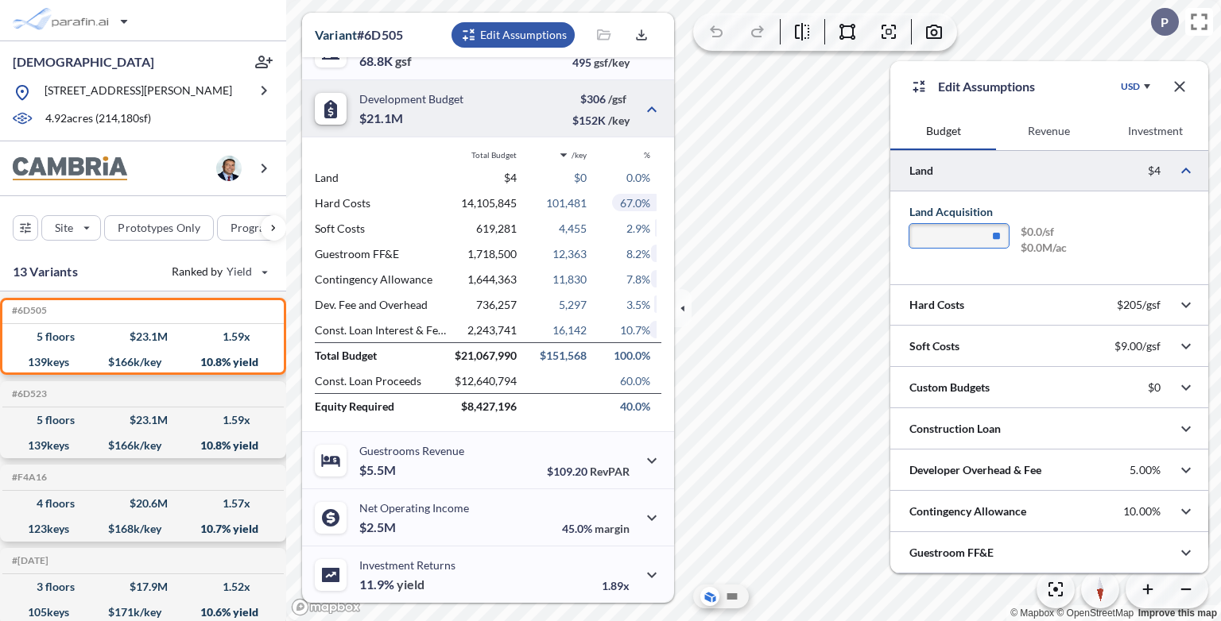
click at [805, 239] on input "**" at bounding box center [958, 236] width 99 height 24
type input "**********"
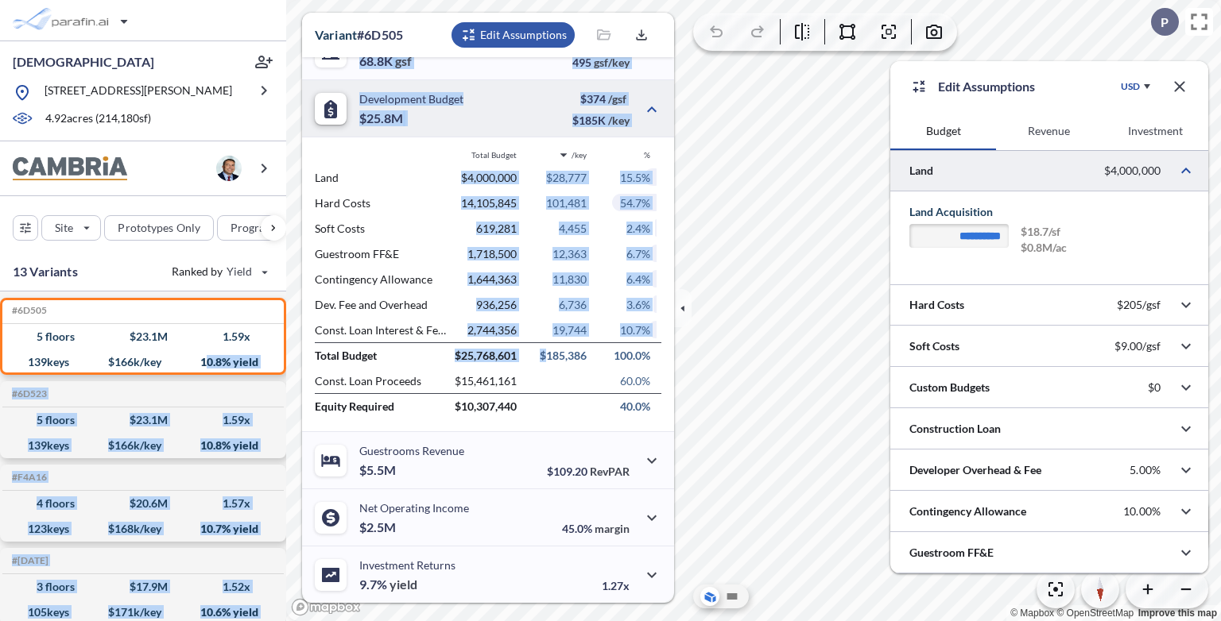
drag, startPoint x: 207, startPoint y: 366, endPoint x: 546, endPoint y: 367, distance: 339.3
click at [546, 367] on div "dsgfds [STREET_ADDRESS][PERSON_NAME] 4.92 acres ( 214,180 sf) Site Prototypes O…" at bounding box center [610, 310] width 1221 height 621
drag, startPoint x: 546, startPoint y: 367, endPoint x: 463, endPoint y: 323, distance: 94.2
click at [463, 323] on p "2,744,356" at bounding box center [485, 330] width 64 height 14
click at [206, 362] on div "10.8 % yield" at bounding box center [229, 362] width 58 height 0
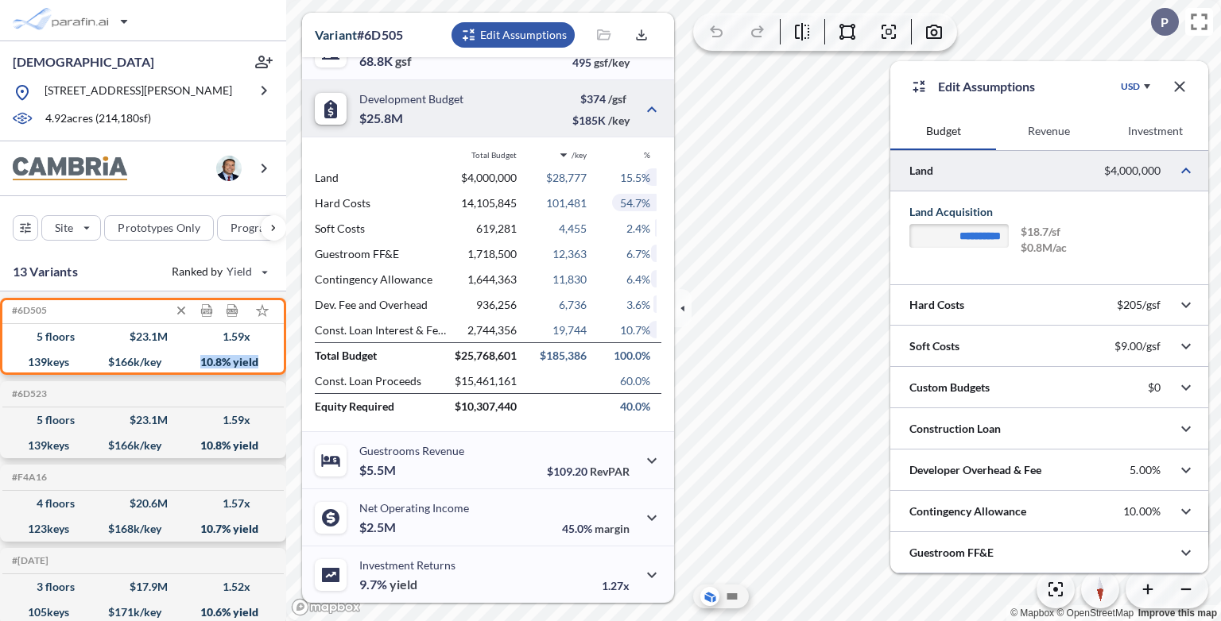
drag, startPoint x: 197, startPoint y: 362, endPoint x: 266, endPoint y: 362, distance: 69.1
click at [266, 362] on div "139 keys $ 166 k/key 10.8 % yield" at bounding box center [143, 362] width 269 height 25
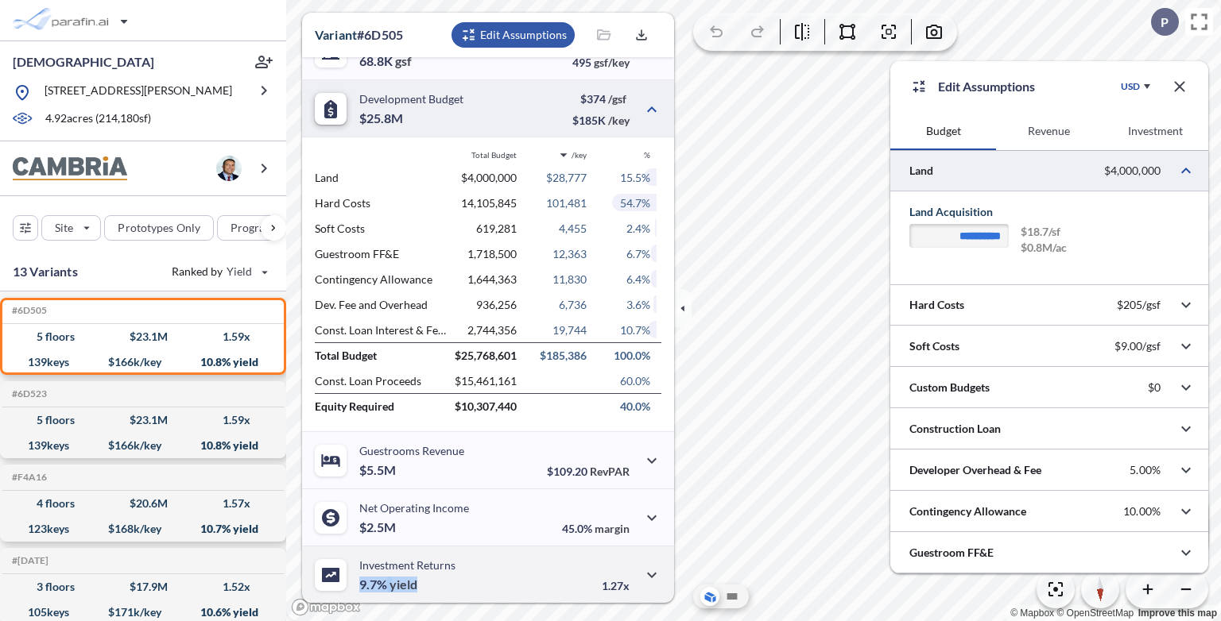
drag, startPoint x: 362, startPoint y: 583, endPoint x: 427, endPoint y: 586, distance: 65.2
click at [427, 405] on div "Investment Returns 9.7% yield" at bounding box center [407, 575] width 96 height 33
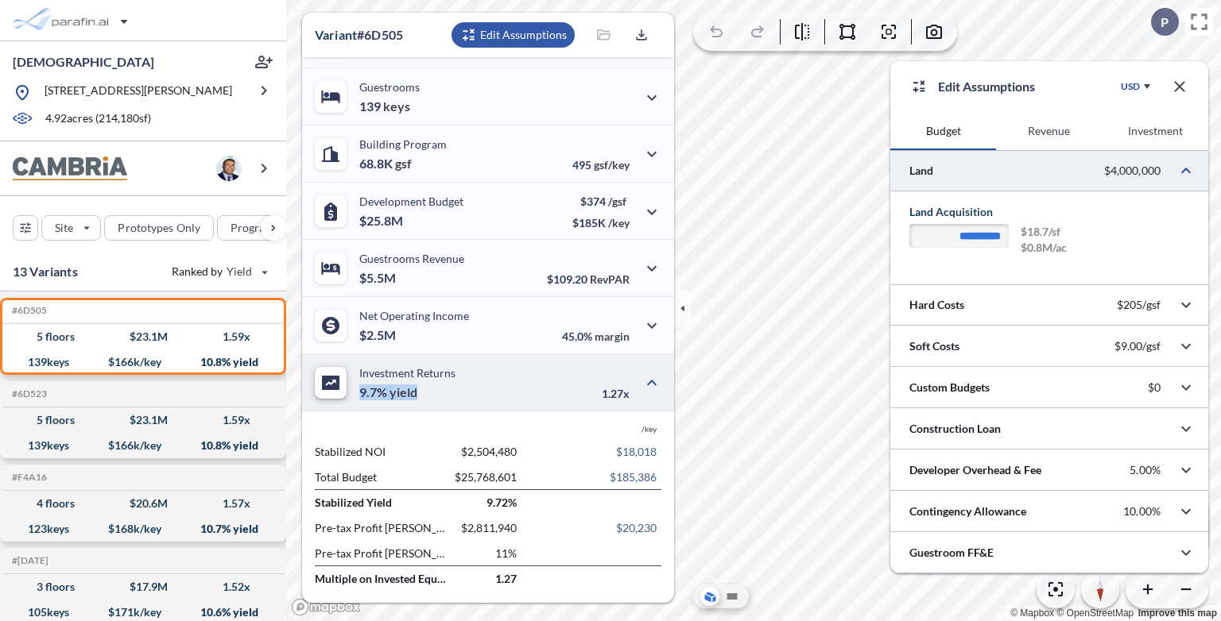
scroll to position [381, 0]
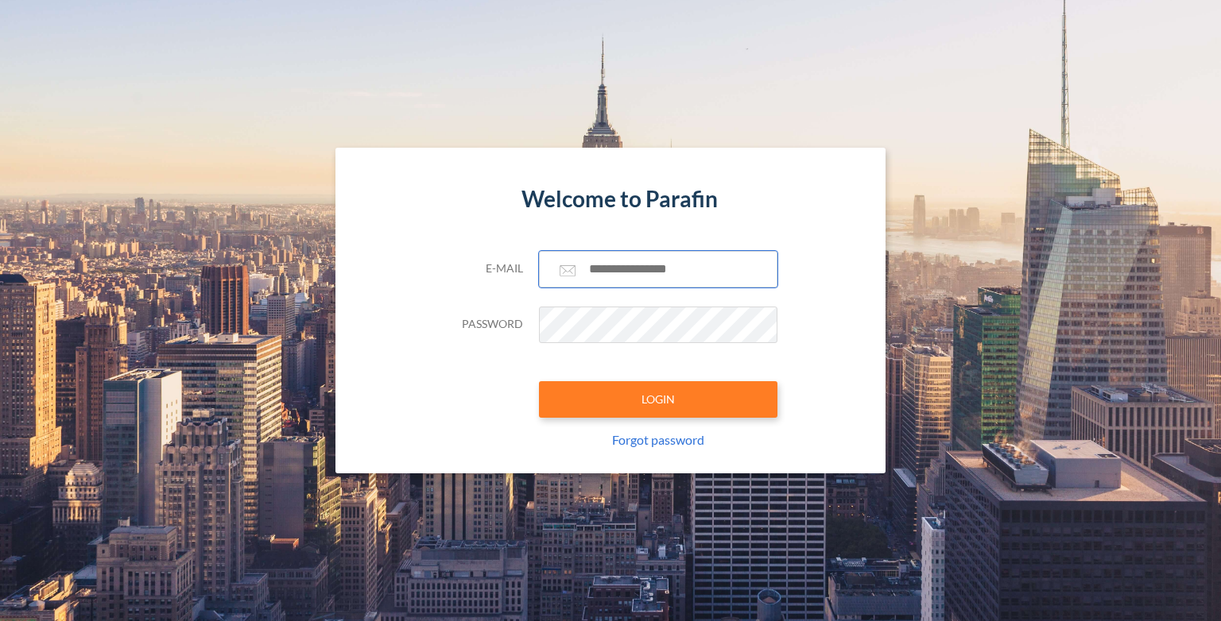
click at [641, 265] on input "text" at bounding box center [658, 269] width 238 height 37
